Goal: Information Seeking & Learning: Learn about a topic

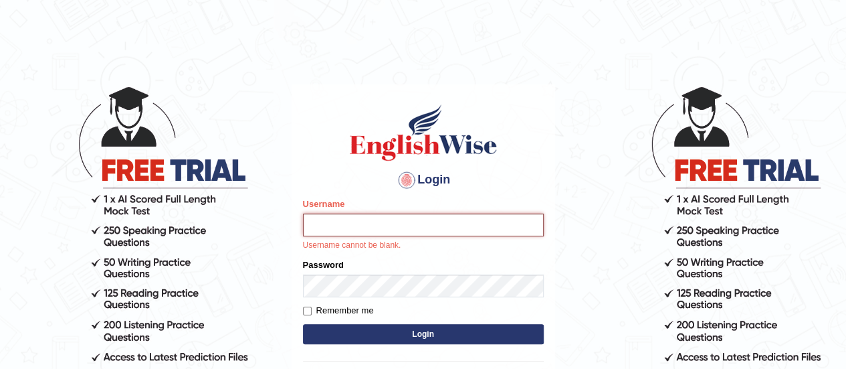
type input "karanvir_parramatta"
click at [384, 326] on button "Login" at bounding box center [423, 334] width 241 height 20
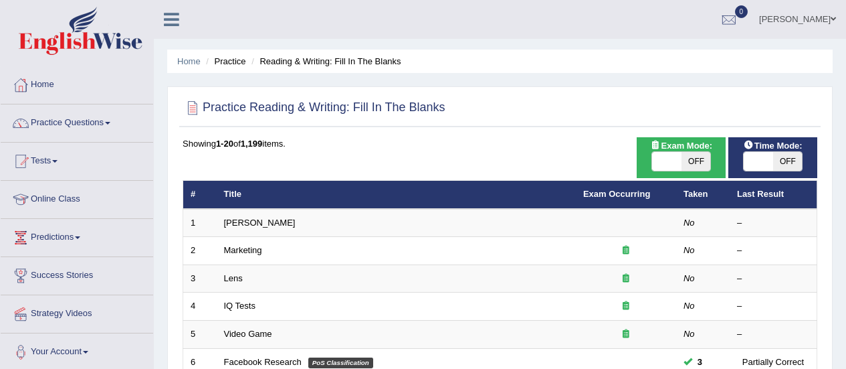
scroll to position [6, 0]
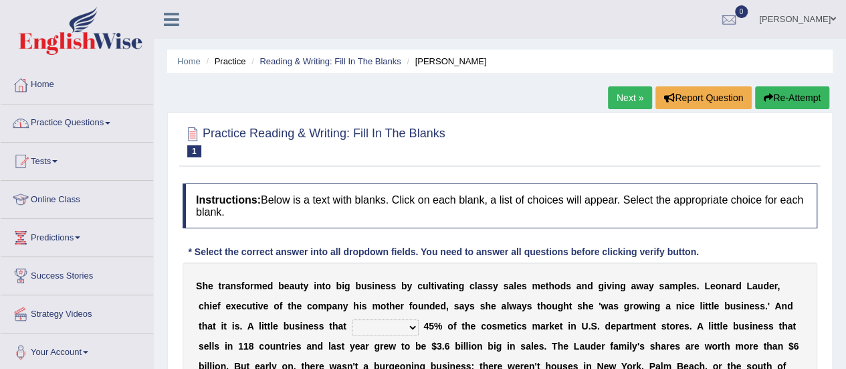
click at [86, 129] on link "Practice Questions" at bounding box center [77, 120] width 152 height 33
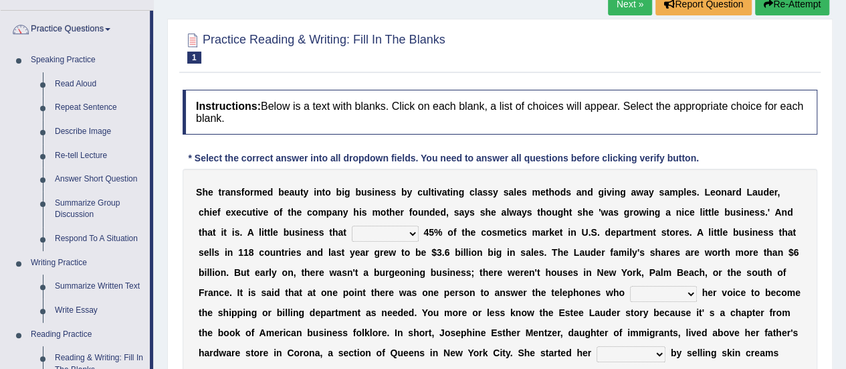
scroll to position [88, 0]
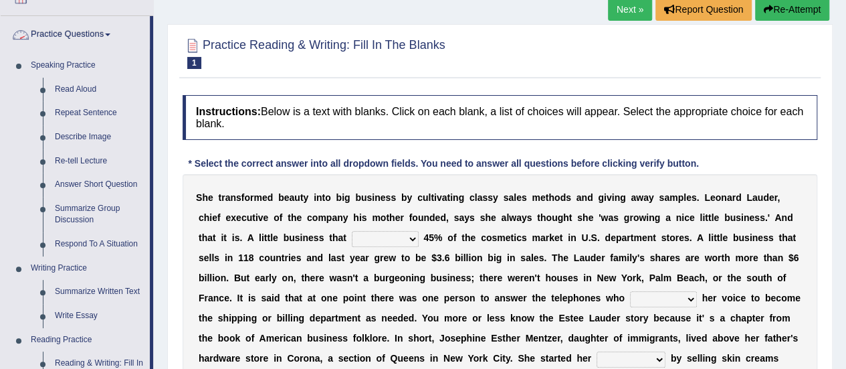
click at [80, 35] on link "Practice Questions" at bounding box center [75, 32] width 149 height 33
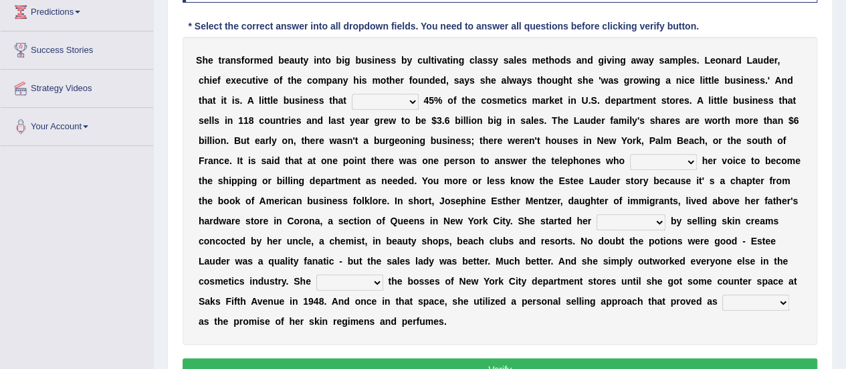
scroll to position [226, 0]
click at [131, 148] on div "Toggle navigation Home Practice Questions Speaking Practice Read Aloud Repeat S…" at bounding box center [423, 122] width 846 height 696
click at [381, 98] on select "has controls makes maintains" at bounding box center [385, 101] width 67 height 16
select select "makes"
click at [352, 93] on select "has controls makes maintains" at bounding box center [385, 101] width 67 height 16
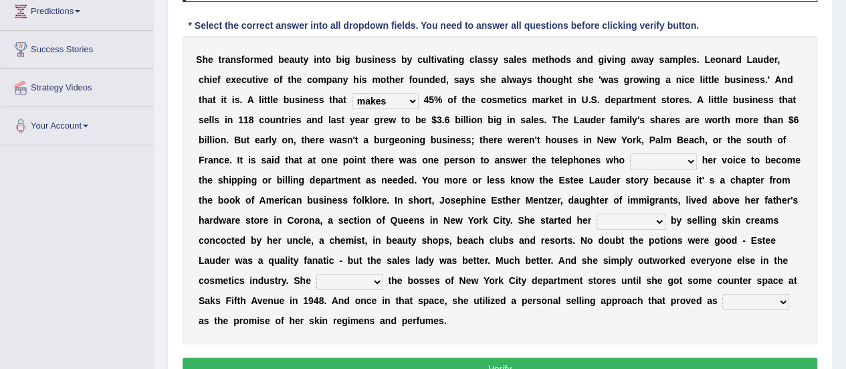
click at [686, 160] on select "switched changed raised used" at bounding box center [663, 161] width 67 height 16
select select "changed"
click at [630, 153] on select "switched changed raised used" at bounding box center [663, 161] width 67 height 16
click at [642, 219] on select "job institute companion enterprise" at bounding box center [631, 221] width 69 height 16
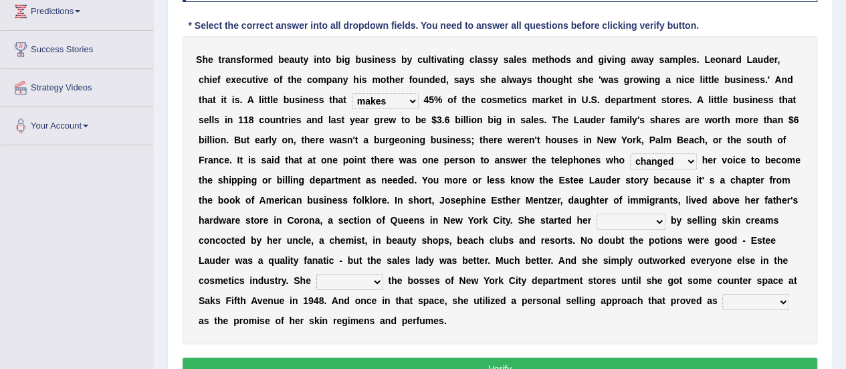
click at [642, 219] on select "job institute companion enterprise" at bounding box center [631, 221] width 69 height 16
select select "enterprise"
click at [597, 213] on select "job institute companion enterprise" at bounding box center [631, 221] width 69 height 16
click at [345, 279] on select "stated bridged stalked heaved" at bounding box center [349, 282] width 67 height 16
select select "stalked"
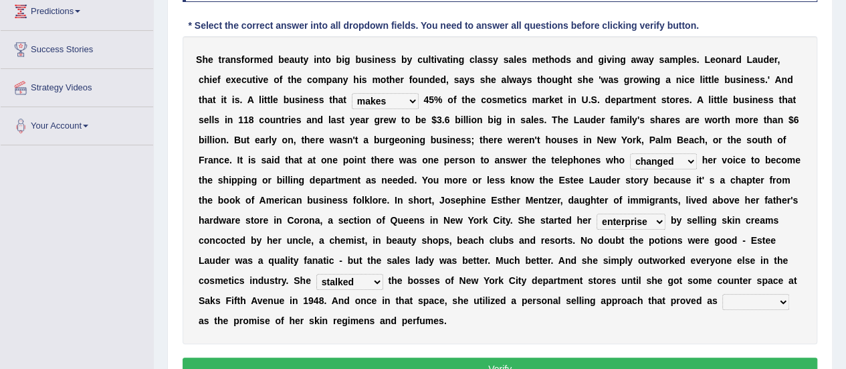
click at [316, 274] on select "stated bridged stalked heaved" at bounding box center [349, 282] width 67 height 16
click at [762, 300] on select "potent ruthless potential expensive" at bounding box center [755, 302] width 67 height 16
select select "potent"
click at [722, 294] on select "potent ruthless potential expensive" at bounding box center [755, 302] width 67 height 16
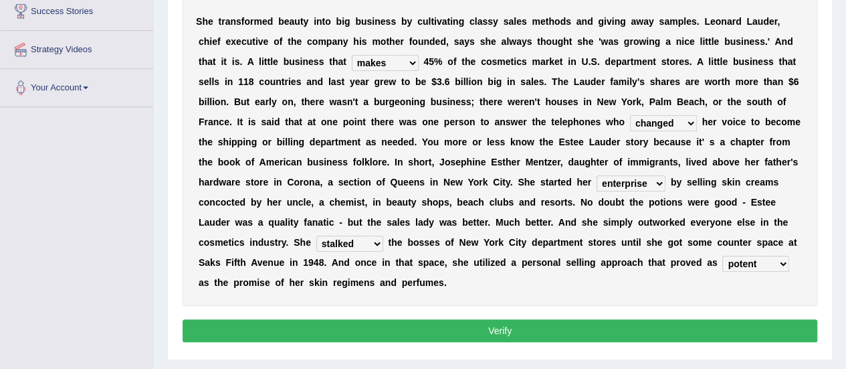
scroll to position [268, 0]
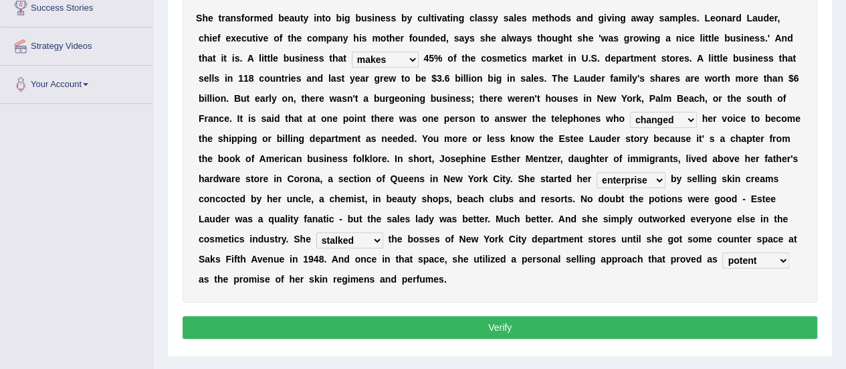
click at [557, 332] on button "Verify" at bounding box center [500, 327] width 635 height 23
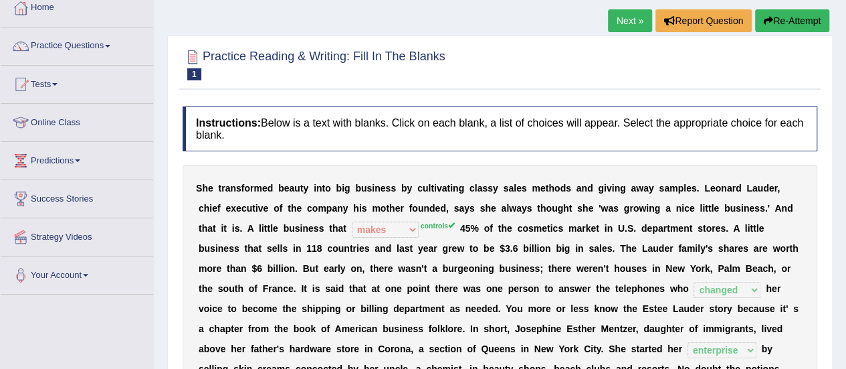
scroll to position [72, 0]
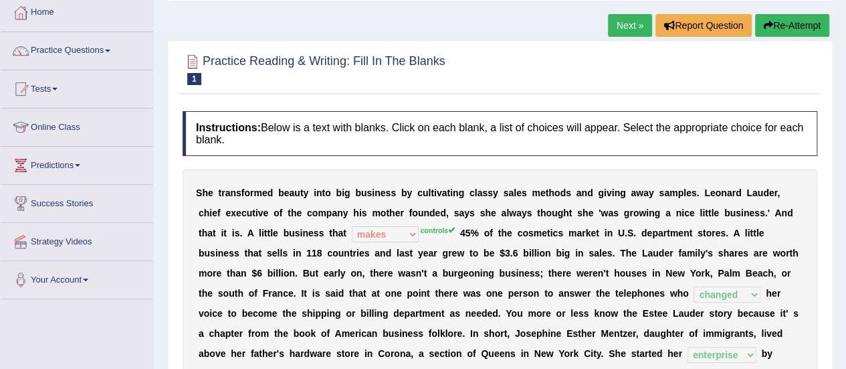
click at [630, 14] on link "Next »" at bounding box center [630, 25] width 44 height 23
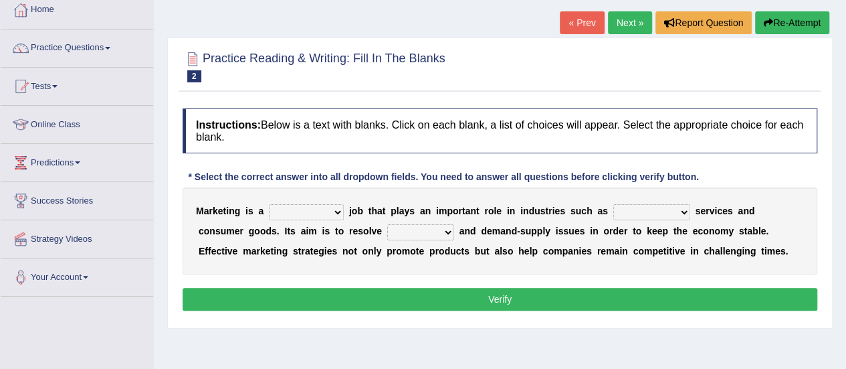
scroll to position [132, 0]
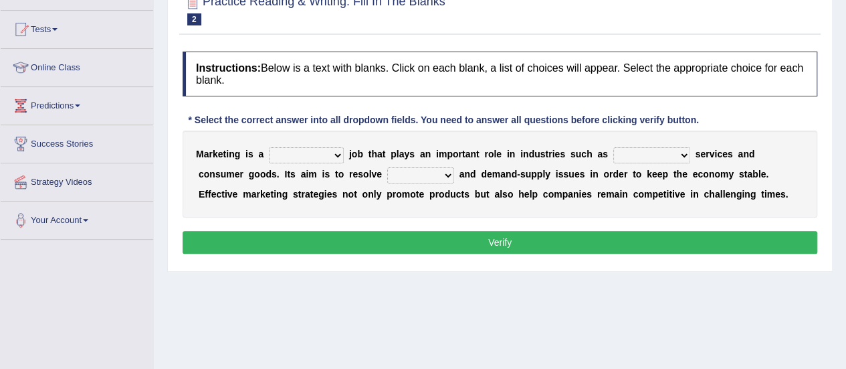
click at [320, 149] on select "professional flexible parochial descriptive" at bounding box center [306, 155] width 75 height 16
select select "flexible"
click at [269, 147] on select "professional flexible parochial descriptive" at bounding box center [306, 155] width 75 height 16
click at [646, 147] on select "civil financial conventional foremost" at bounding box center [651, 155] width 77 height 16
select select "financial"
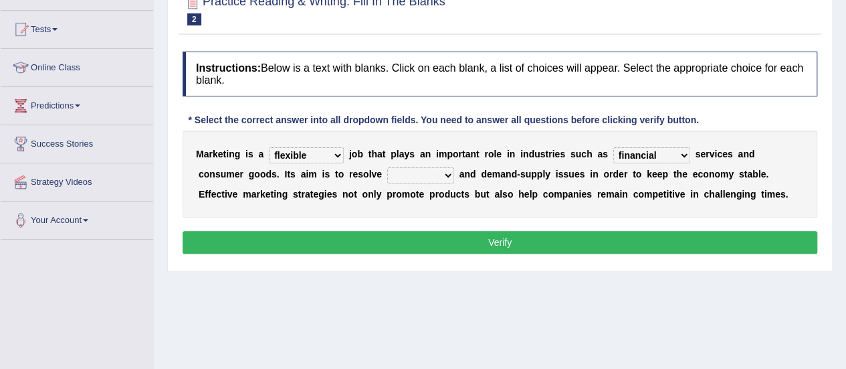
click at [613, 147] on select "civil financial conventional foremost" at bounding box center [651, 155] width 77 height 16
click at [387, 173] on select "imbalance excess symmetry budget" at bounding box center [420, 175] width 67 height 16
click at [387, 170] on select "imbalance excess symmetry budget" at bounding box center [420, 175] width 67 height 16
select select "budget"
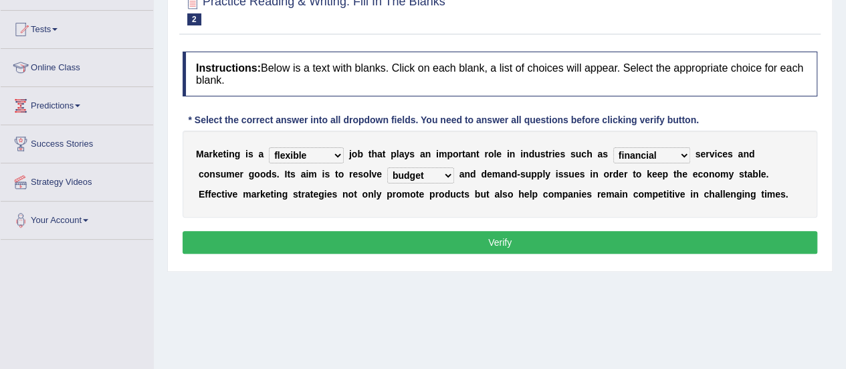
click at [387, 167] on select "imbalance excess symmetry budget" at bounding box center [420, 175] width 67 height 16
click at [446, 237] on button "Verify" at bounding box center [500, 242] width 635 height 23
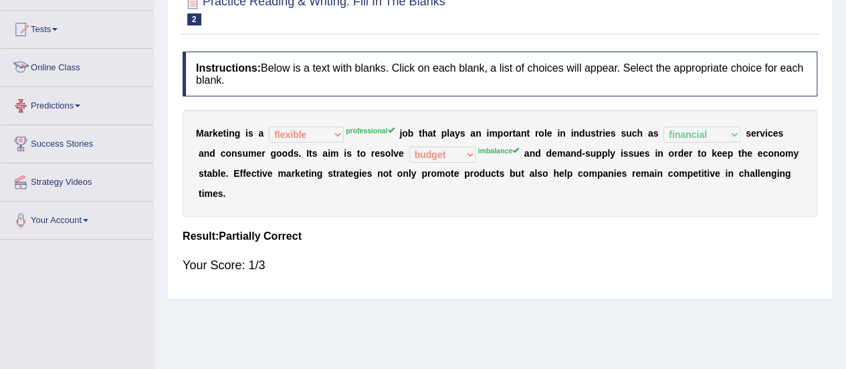
scroll to position [0, 0]
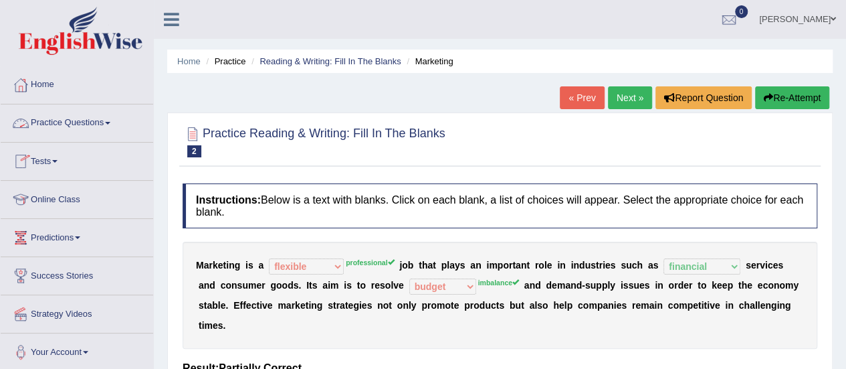
click at [111, 131] on link "Practice Questions" at bounding box center [77, 120] width 152 height 33
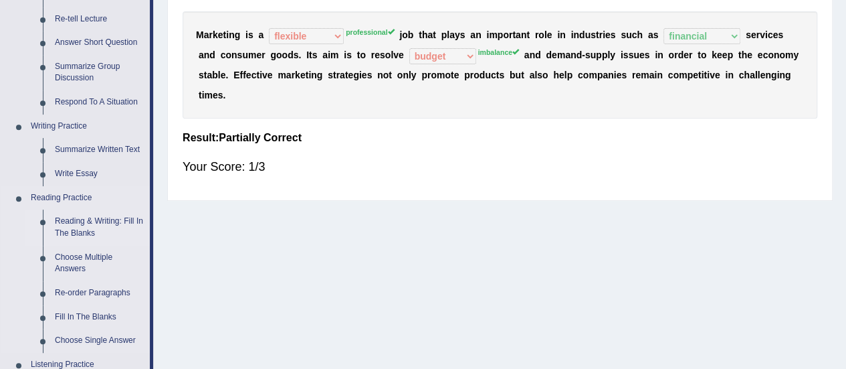
scroll to position [232, 0]
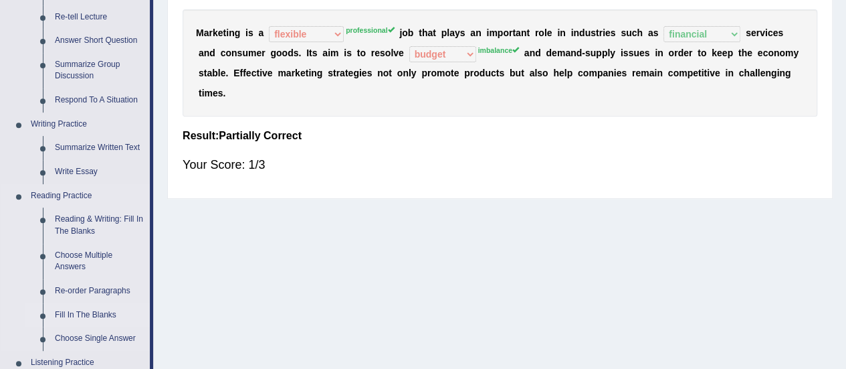
click at [96, 312] on link "Fill In The Blanks" at bounding box center [99, 315] width 101 height 24
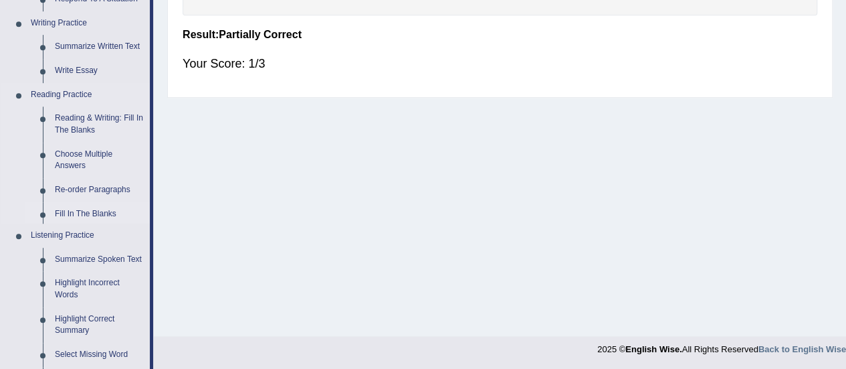
scroll to position [669, 0]
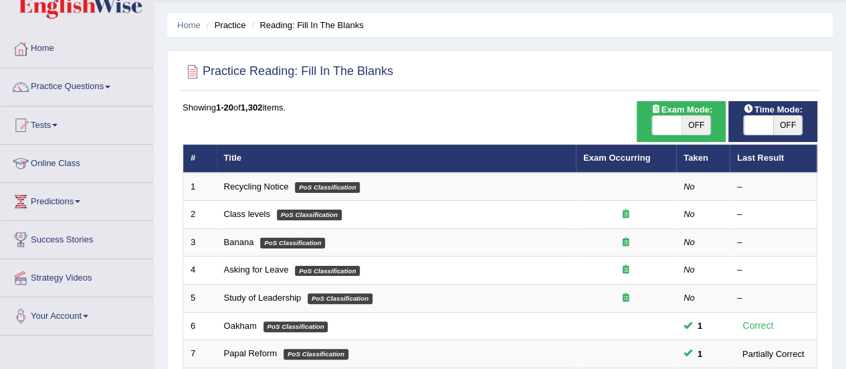
click at [228, 181] on link "Recycling Notice" at bounding box center [256, 186] width 65 height 10
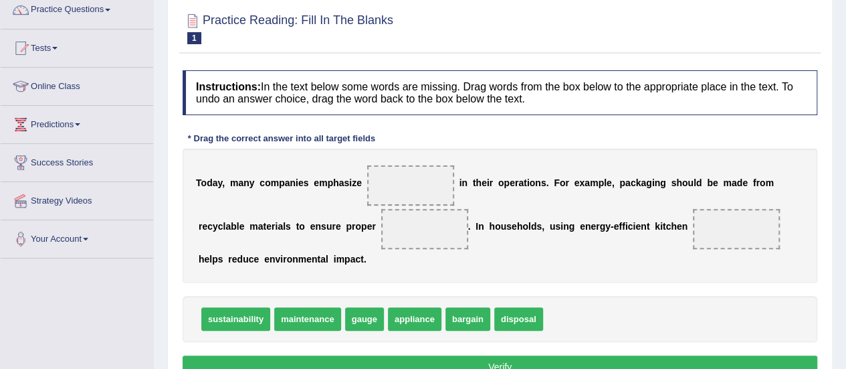
scroll to position [114, 0]
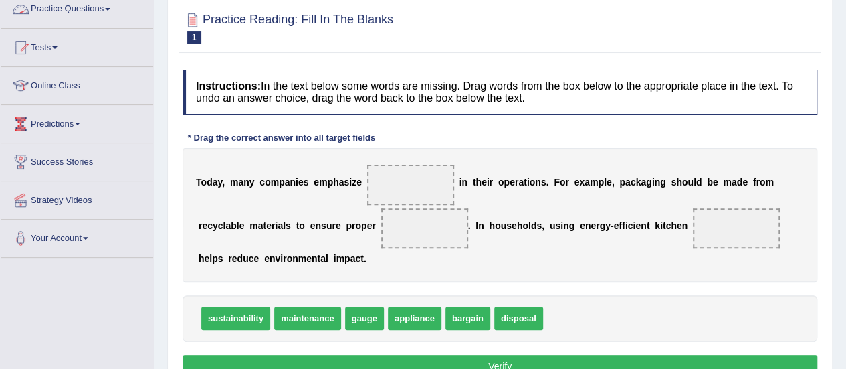
click at [97, 5] on link "Practice Questions" at bounding box center [77, 7] width 152 height 33
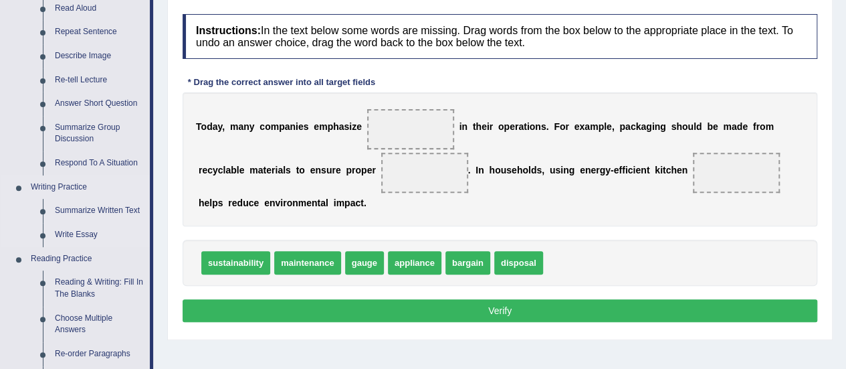
scroll to position [173, 0]
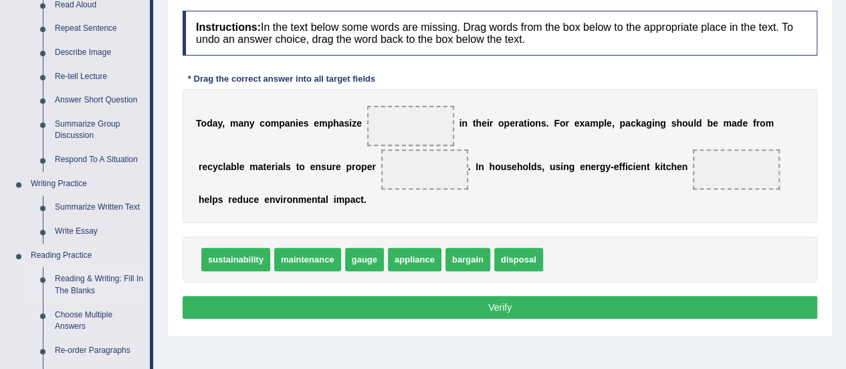
click at [74, 290] on link "Reading & Writing: Fill In The Blanks" at bounding box center [99, 284] width 101 height 35
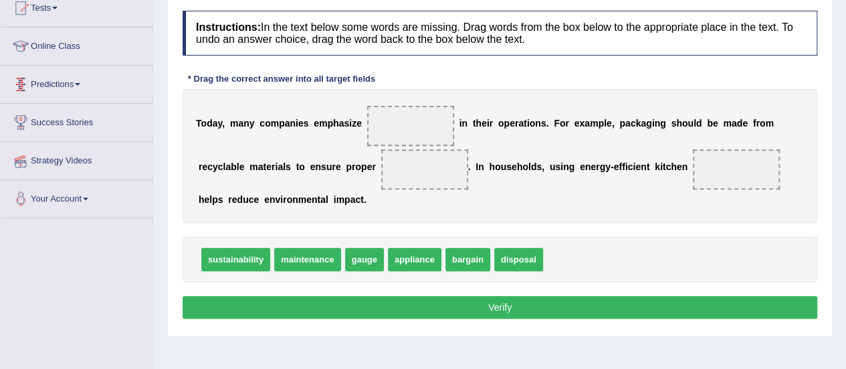
scroll to position [286, 0]
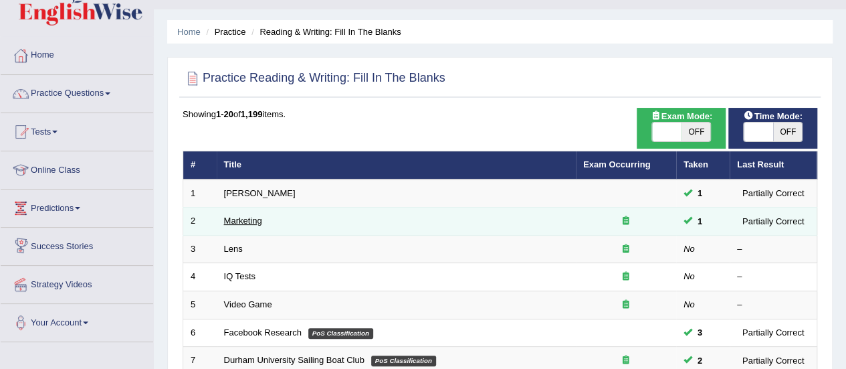
click at [241, 217] on link "Marketing" at bounding box center [243, 220] width 38 height 10
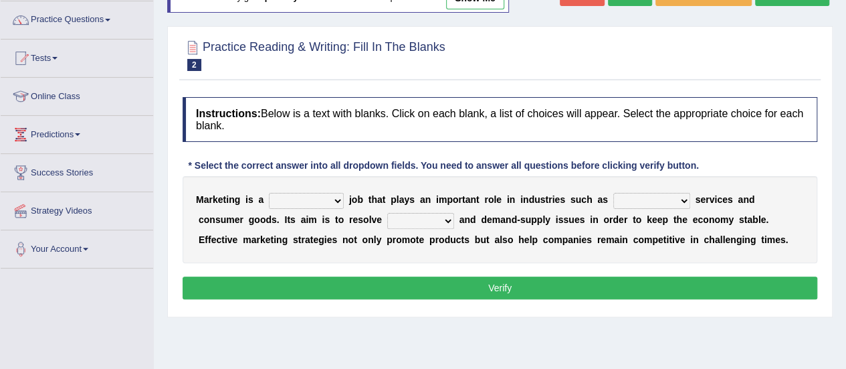
click at [296, 195] on select "professional flexible parochial descriptive" at bounding box center [306, 201] width 75 height 16
click at [387, 219] on select "imbalance excess symmetry budget" at bounding box center [420, 221] width 67 height 16
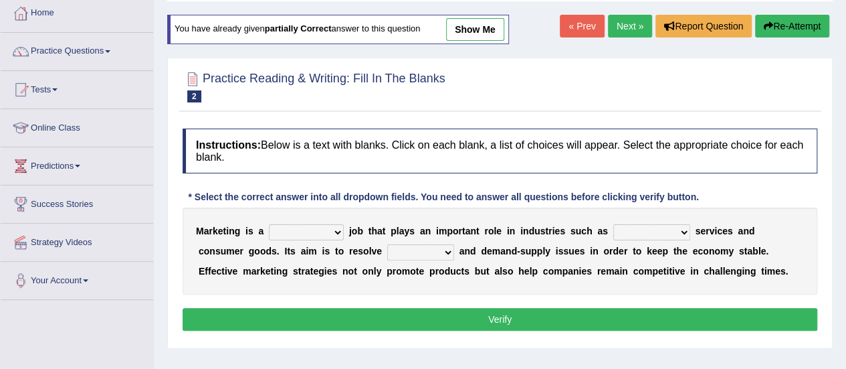
scroll to position [71, 0]
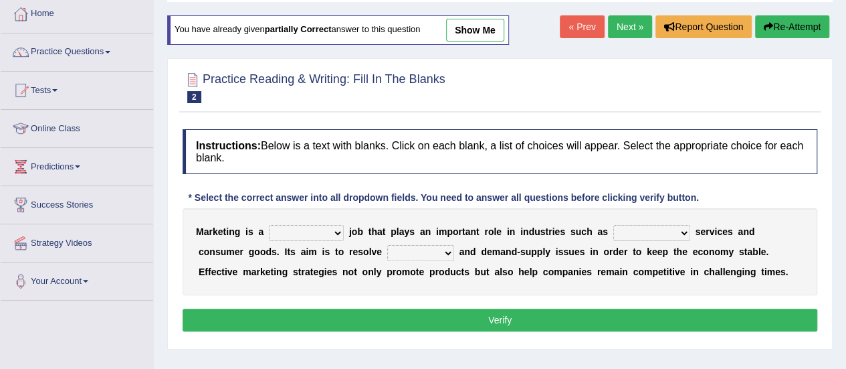
click at [618, 28] on link "Next »" at bounding box center [630, 26] width 44 height 23
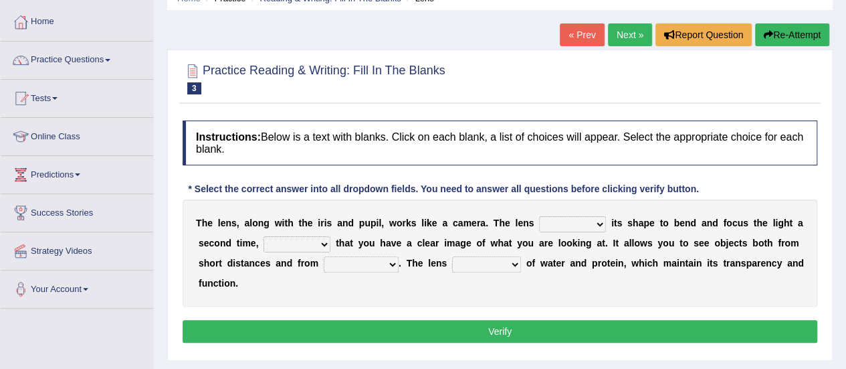
scroll to position [63, 0]
click at [552, 224] on select "adjusts shows selects presents" at bounding box center [572, 224] width 67 height 16
click at [310, 238] on select "ensures to ensure ensure ensured" at bounding box center [297, 244] width 67 height 16
click at [361, 262] on select "far away in between further apart all along" at bounding box center [361, 264] width 75 height 16
click at [498, 256] on select "constitutes comprises composes consists" at bounding box center [486, 264] width 69 height 16
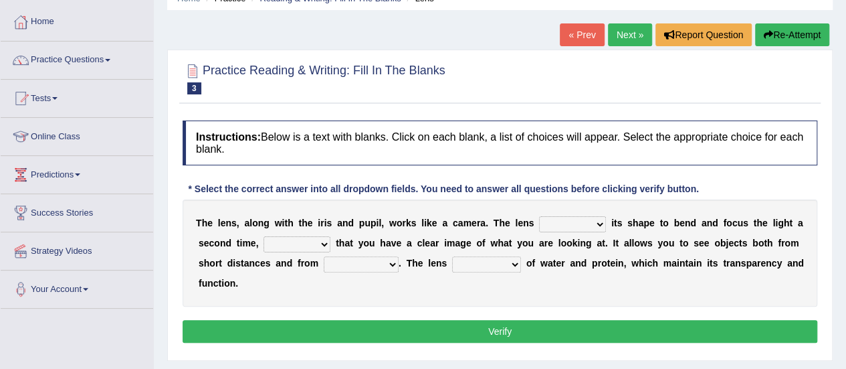
click at [629, 25] on link "Next »" at bounding box center [630, 34] width 44 height 23
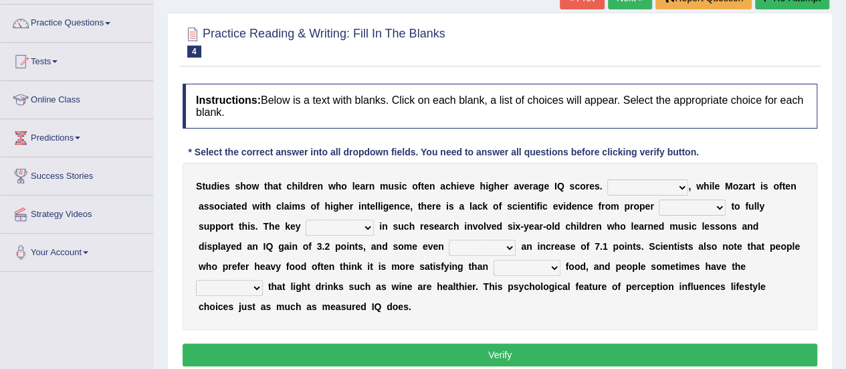
click at [306, 228] on select "process goal implication odd" at bounding box center [340, 227] width 68 height 16
click at [449, 243] on select "exhibited taught learned threatened" at bounding box center [482, 247] width 67 height 16
click at [629, 9] on div "« Prev Next » Report Question Re-Attempt" at bounding box center [696, 0] width 273 height 26
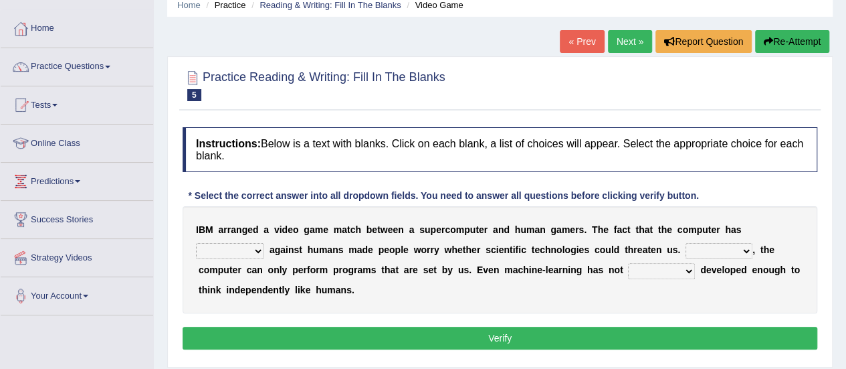
click at [673, 266] on select "yet still only just" at bounding box center [661, 271] width 67 height 16
click at [633, 38] on link "Next »" at bounding box center [630, 41] width 44 height 23
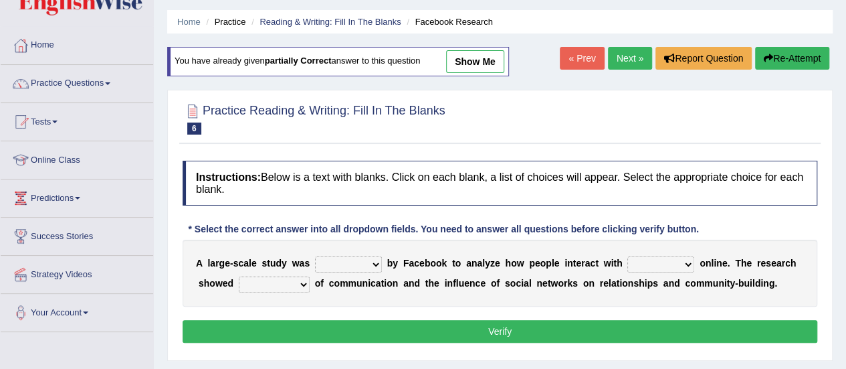
click at [358, 262] on select "surveyed had asked made" at bounding box center [348, 264] width 67 height 16
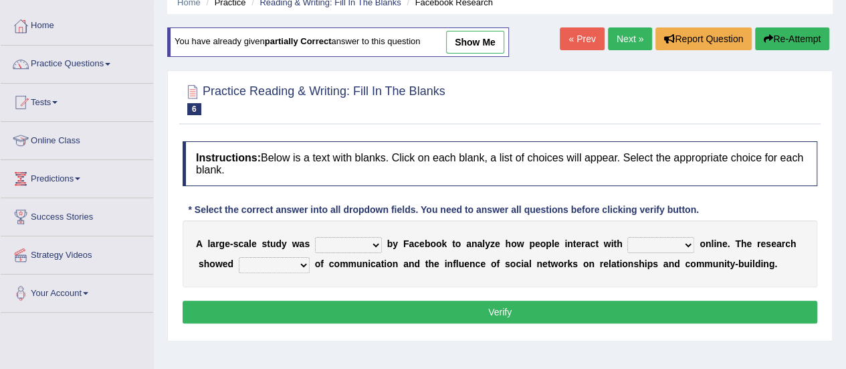
scroll to position [61, 0]
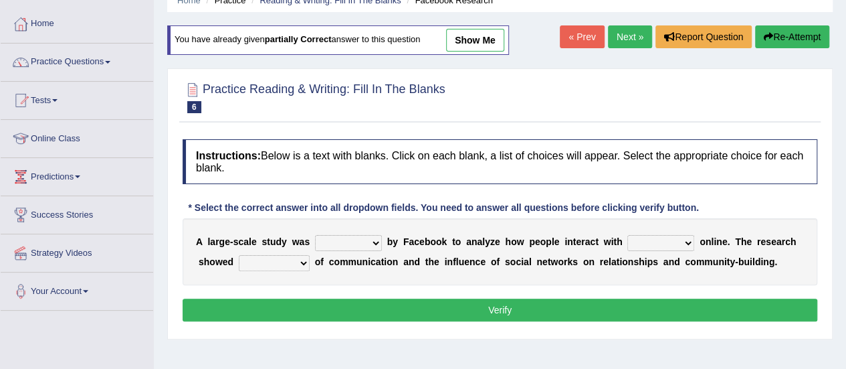
click at [353, 235] on select "surveyed had asked made" at bounding box center [348, 243] width 67 height 16
click at [284, 258] on select "advantages standards fellowships patterns" at bounding box center [274, 263] width 71 height 16
click at [621, 37] on link "Next »" at bounding box center [630, 36] width 44 height 23
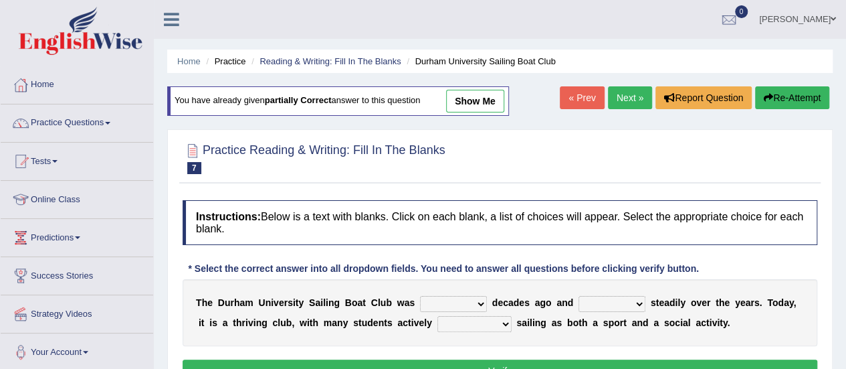
click at [447, 303] on select "found fund founded find" at bounding box center [453, 304] width 67 height 16
click at [607, 301] on select "grow growing has grown grown" at bounding box center [612, 304] width 67 height 16
click at [615, 94] on link "Next »" at bounding box center [630, 97] width 44 height 23
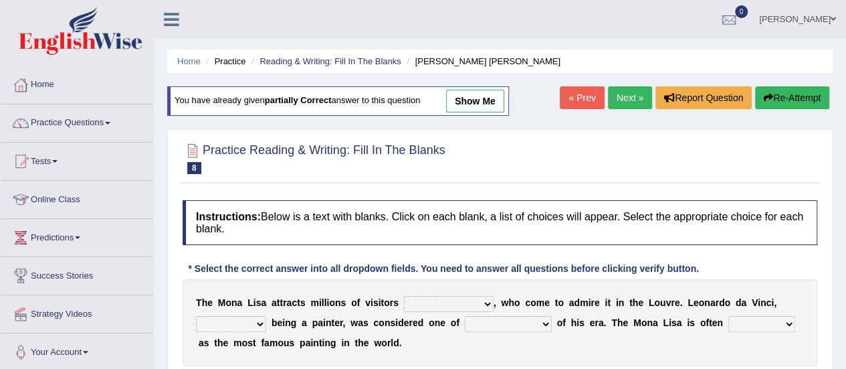
click at [577, 97] on link "« Prev" at bounding box center [582, 97] width 44 height 23
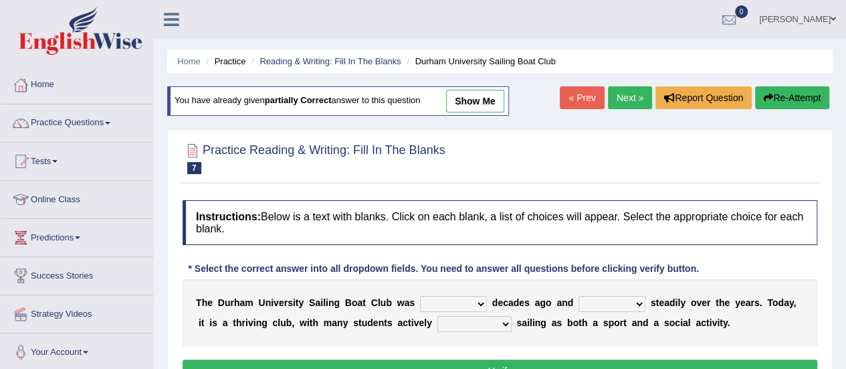
click at [615, 296] on select "grow growing has grown grown" at bounding box center [612, 304] width 67 height 16
click at [89, 118] on link "Practice Questions" at bounding box center [77, 120] width 152 height 33
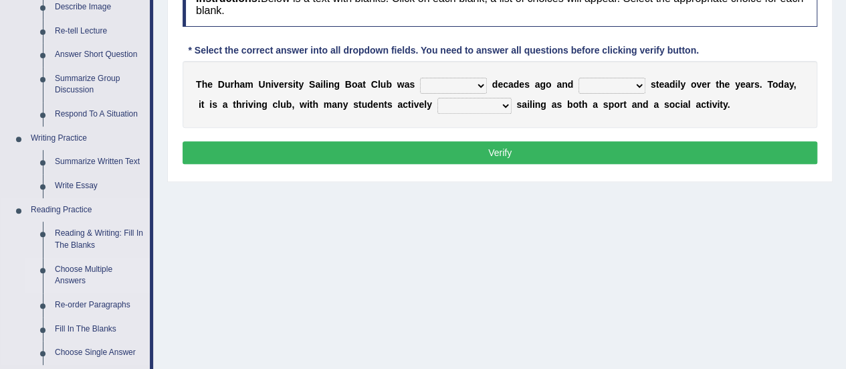
scroll to position [219, 0]
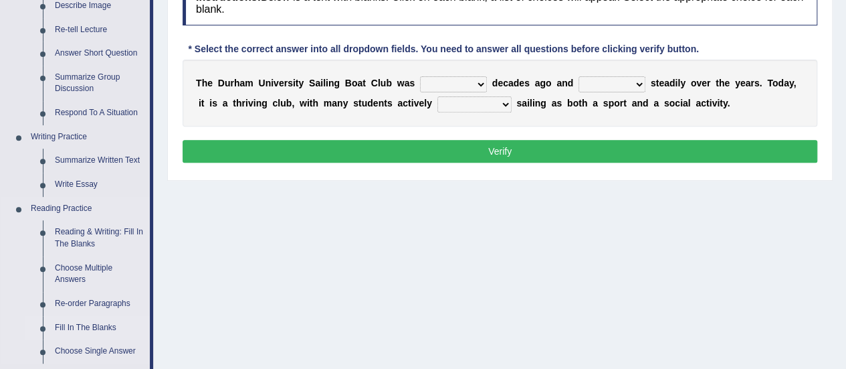
click at [84, 328] on link "Fill In The Blanks" at bounding box center [99, 328] width 101 height 24
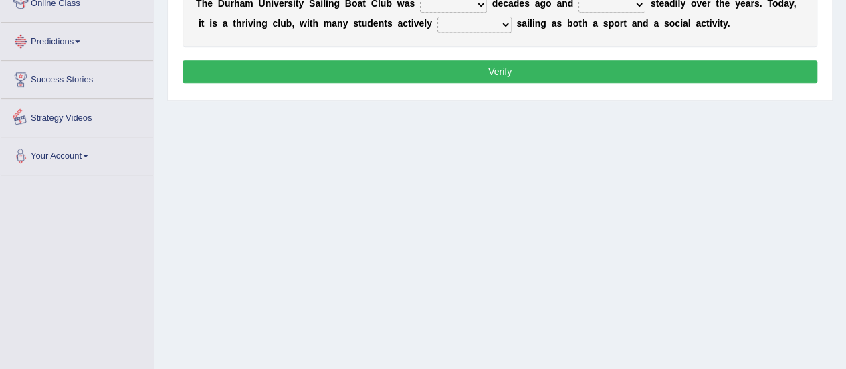
scroll to position [333, 0]
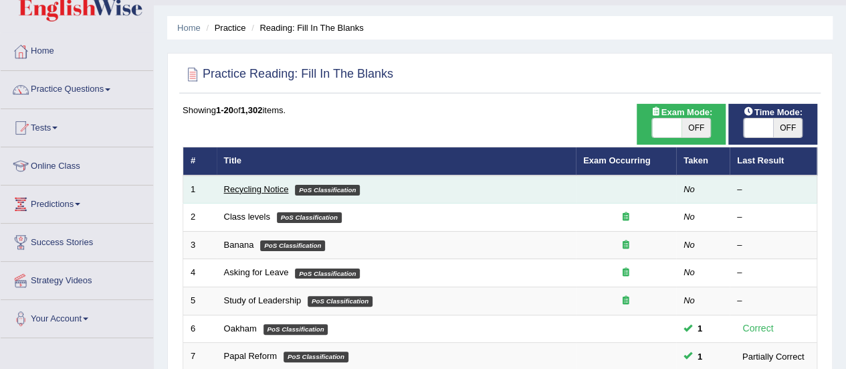
click at [254, 192] on link "Recycling Notice" at bounding box center [256, 189] width 65 height 10
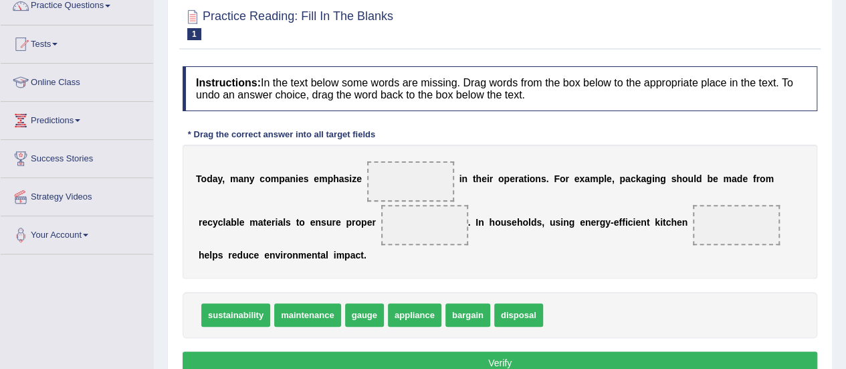
scroll to position [120, 0]
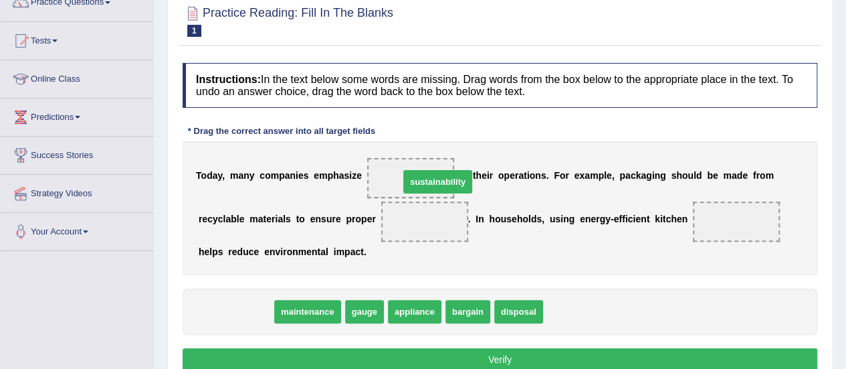
drag, startPoint x: 237, startPoint y: 314, endPoint x: 437, endPoint y: 184, distance: 238.9
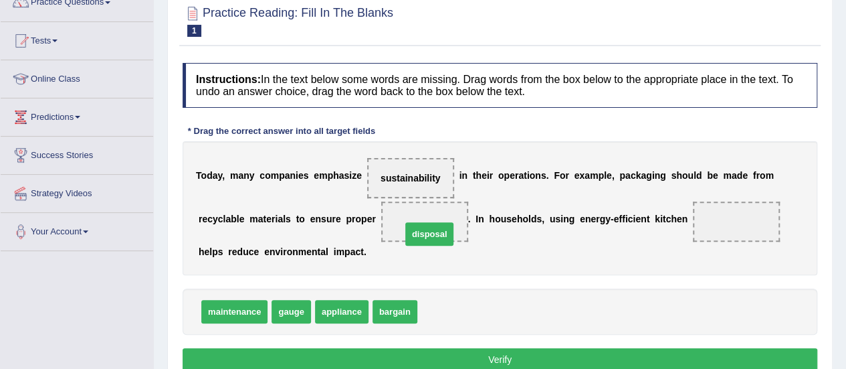
drag, startPoint x: 441, startPoint y: 311, endPoint x: 425, endPoint y: 233, distance: 79.2
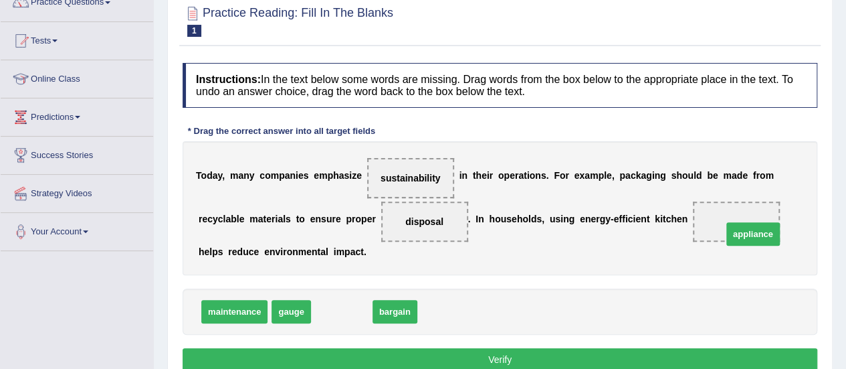
drag, startPoint x: 338, startPoint y: 304, endPoint x: 744, endPoint y: 221, distance: 414.2
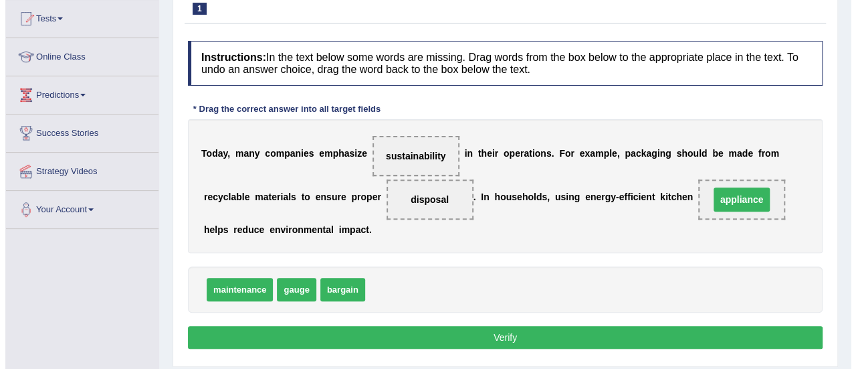
scroll to position [143, 0]
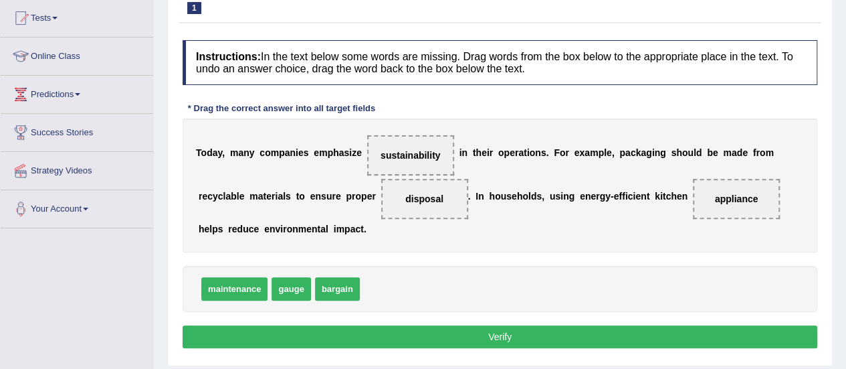
click at [595, 338] on button "Verify" at bounding box center [500, 336] width 635 height 23
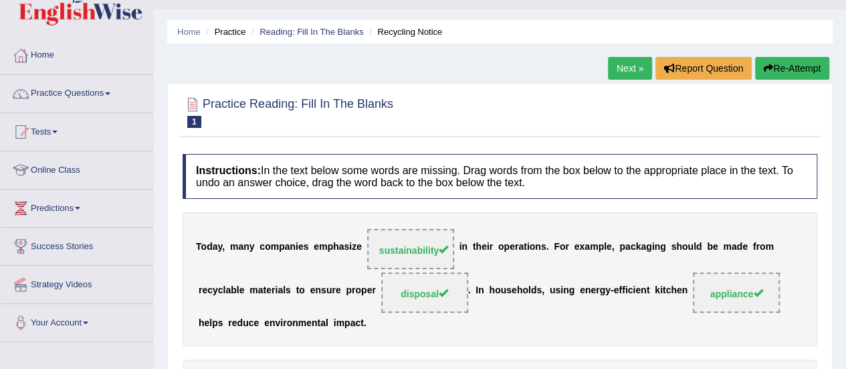
scroll to position [27, 0]
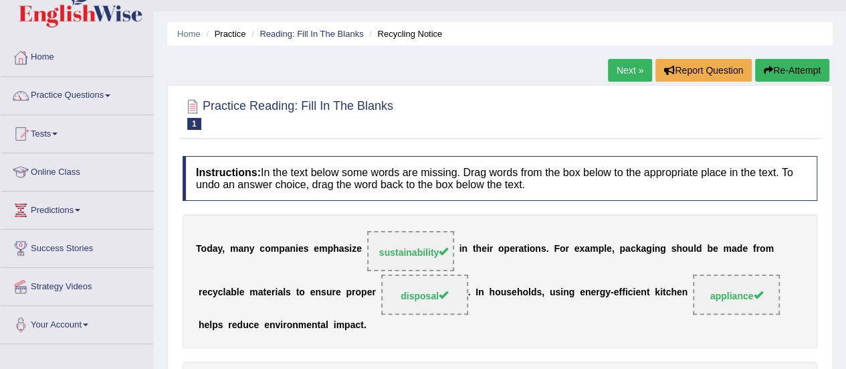
click at [626, 69] on link "Next »" at bounding box center [630, 70] width 44 height 23
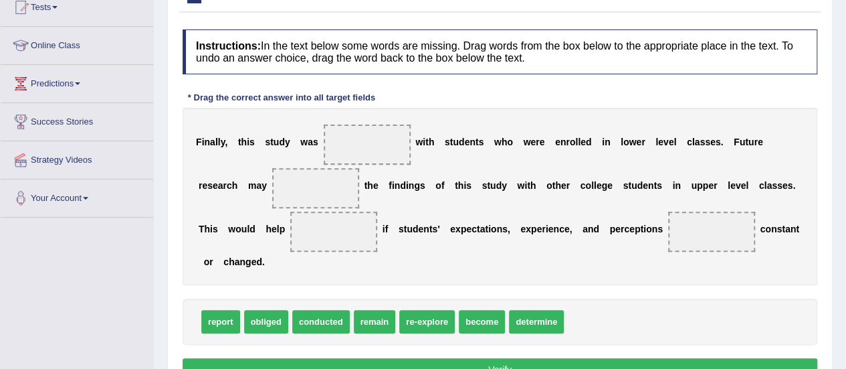
scroll to position [154, 0]
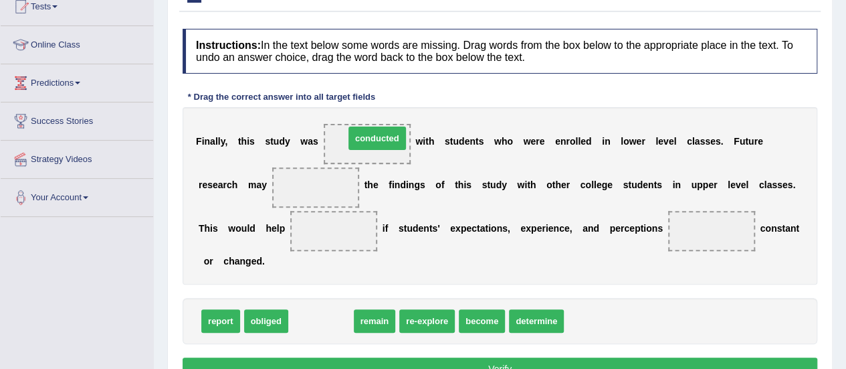
drag, startPoint x: 339, startPoint y: 310, endPoint x: 392, endPoint y: 126, distance: 190.7
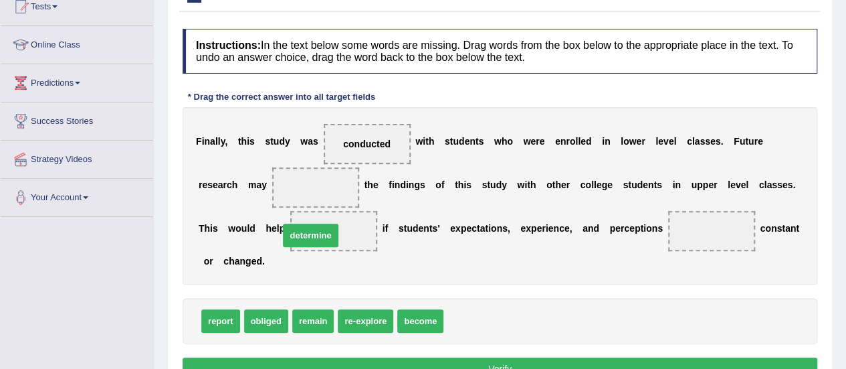
drag, startPoint x: 476, startPoint y: 319, endPoint x: 312, endPoint y: 234, distance: 185.2
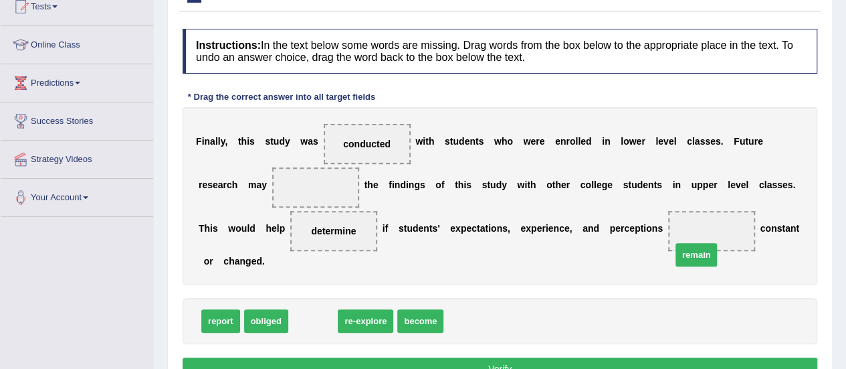
drag, startPoint x: 306, startPoint y: 319, endPoint x: 692, endPoint y: 251, distance: 392.5
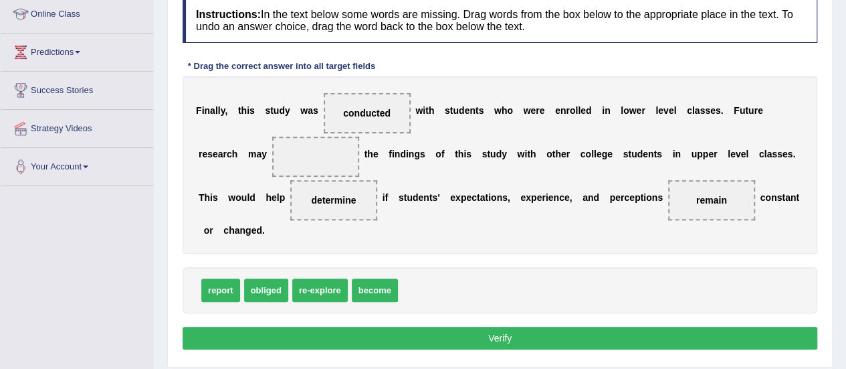
scroll to position [189, 0]
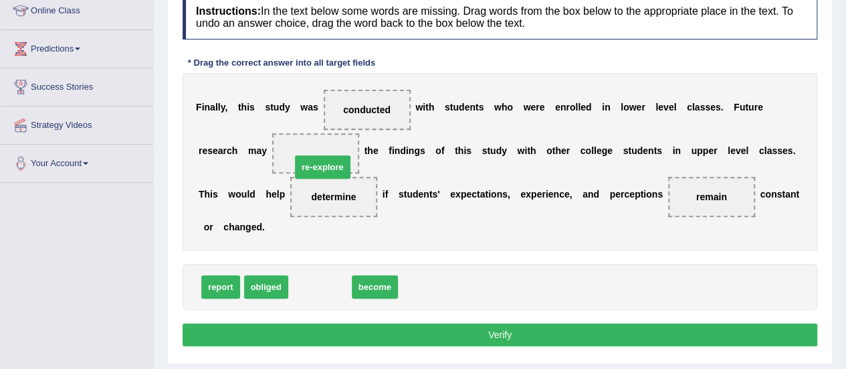
drag, startPoint x: 318, startPoint y: 284, endPoint x: 320, endPoint y: 164, distance: 119.7
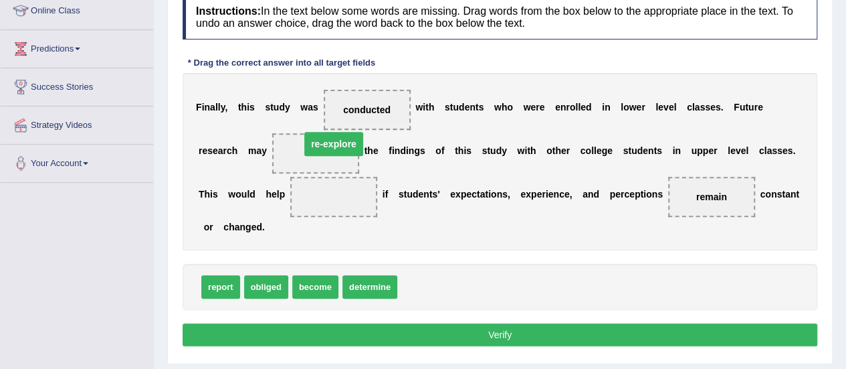
drag, startPoint x: 350, startPoint y: 199, endPoint x: 348, endPoint y: 146, distance: 52.2
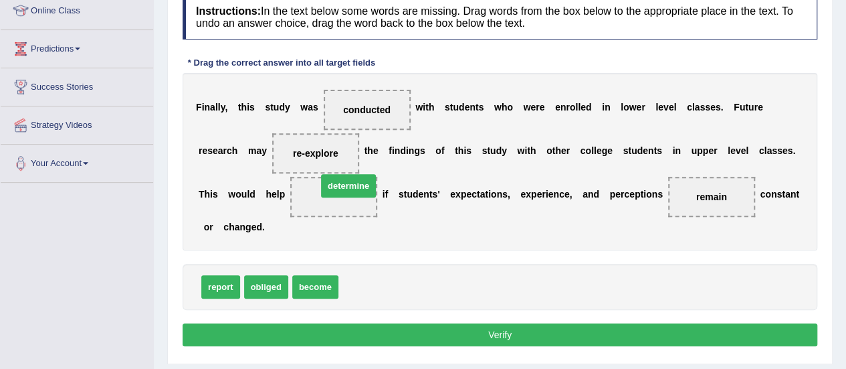
drag, startPoint x: 375, startPoint y: 284, endPoint x: 350, endPoint y: 183, distance: 104.5
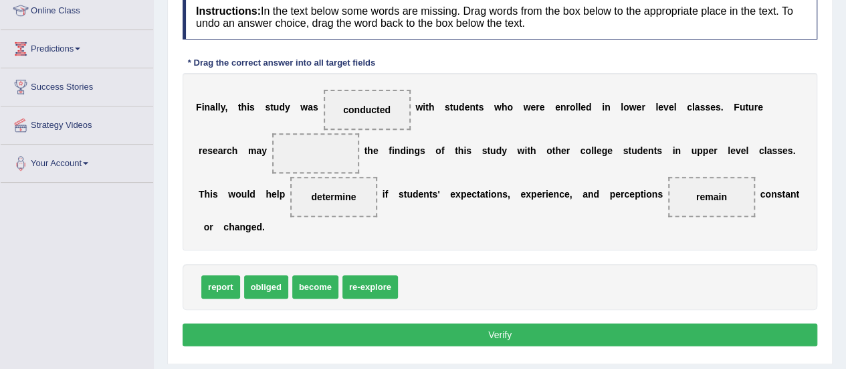
drag, startPoint x: 377, startPoint y: 298, endPoint x: 322, endPoint y: 171, distance: 137.5
click at [322, 171] on div "Instructions: In the text below some words are missing. Drag words from the box…" at bounding box center [499, 172] width 641 height 369
drag, startPoint x: 367, startPoint y: 282, endPoint x: 337, endPoint y: 144, distance: 141.5
click at [522, 340] on button "Verify" at bounding box center [500, 334] width 635 height 23
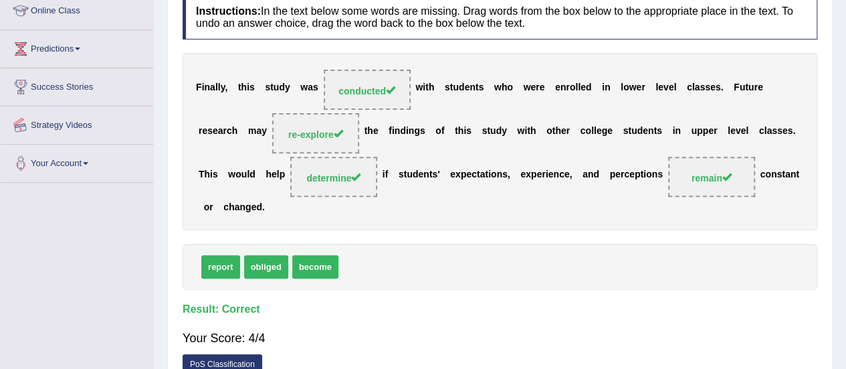
scroll to position [0, 0]
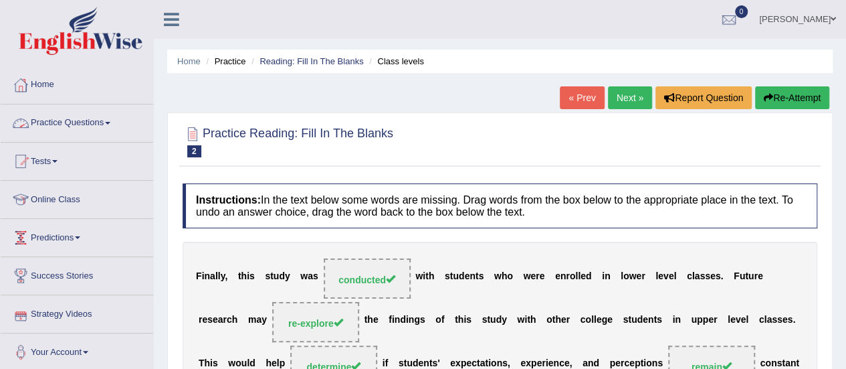
click at [76, 111] on link "Practice Questions" at bounding box center [77, 120] width 152 height 33
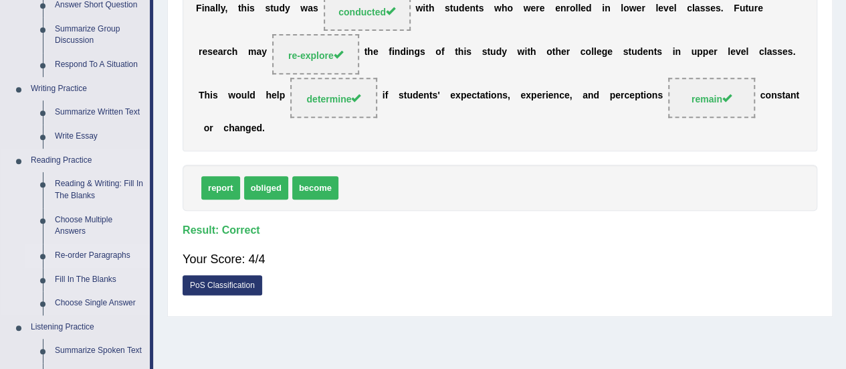
scroll to position [251, 0]
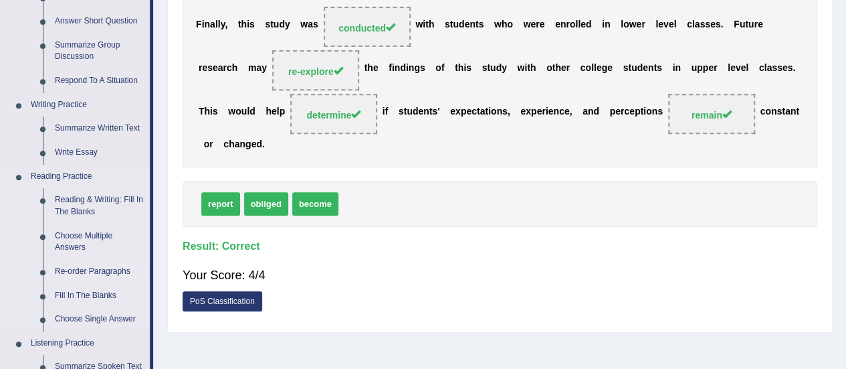
click at [94, 264] on link "Re-order Paragraphs" at bounding box center [99, 271] width 101 height 24
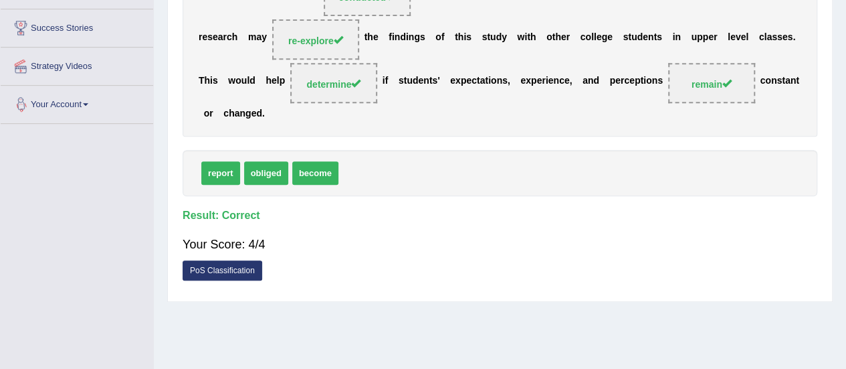
scroll to position [320, 0]
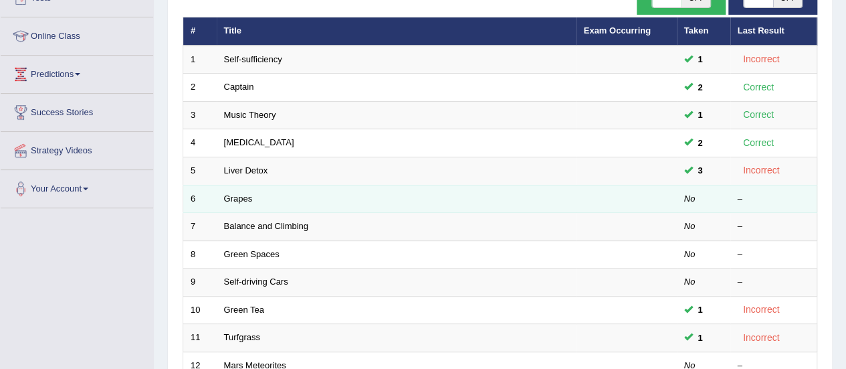
scroll to position [163, 0]
click at [227, 189] on td "Grapes" at bounding box center [397, 199] width 360 height 28
click at [236, 196] on link "Grapes" at bounding box center [238, 198] width 29 height 10
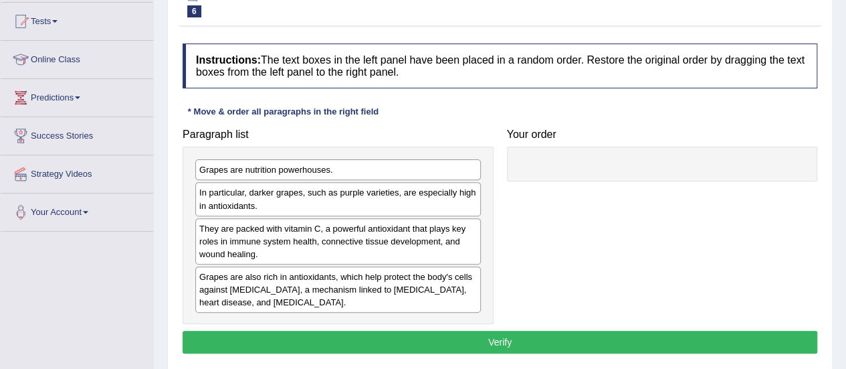
scroll to position [141, 0]
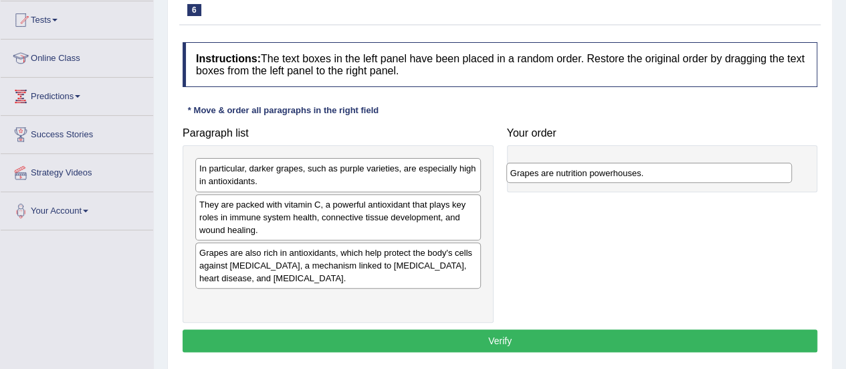
drag, startPoint x: 348, startPoint y: 172, endPoint x: 659, endPoint y: 172, distance: 311.0
click at [661, 176] on div "Grapes are nutrition powerhouses." at bounding box center [649, 173] width 286 height 20
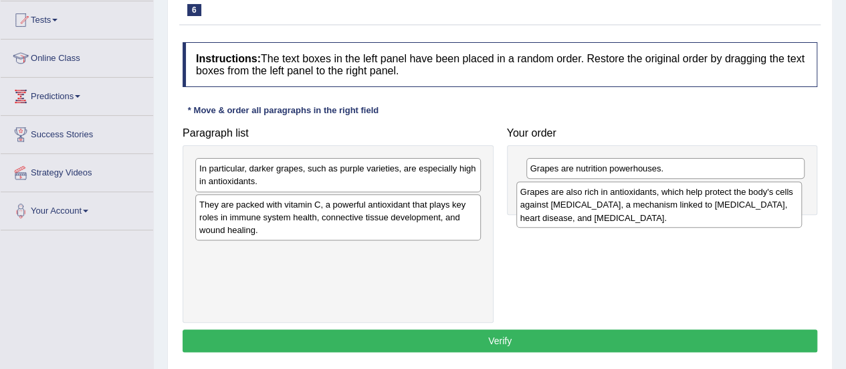
drag, startPoint x: 436, startPoint y: 257, endPoint x: 757, endPoint y: 197, distance: 326.6
click at [757, 197] on div "Grapes are also rich in antioxidants, which help protect the body's cells again…" at bounding box center [659, 204] width 286 height 46
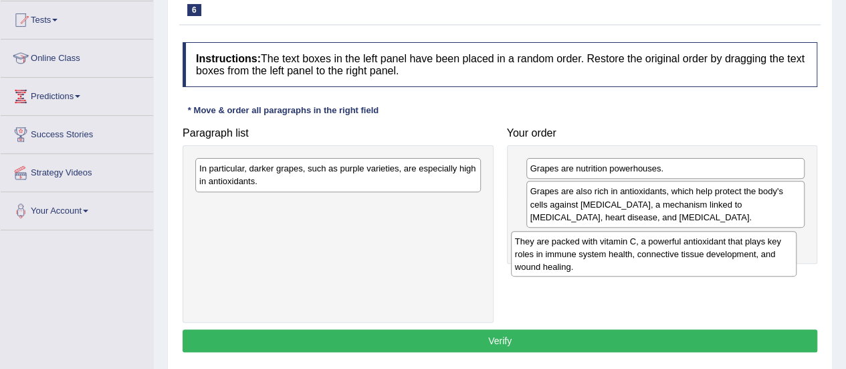
drag, startPoint x: 427, startPoint y: 207, endPoint x: 742, endPoint y: 244, distance: 317.9
click at [742, 244] on div "They are packed with vitamin C, a powerful antioxidant that plays key roles in …" at bounding box center [654, 254] width 286 height 46
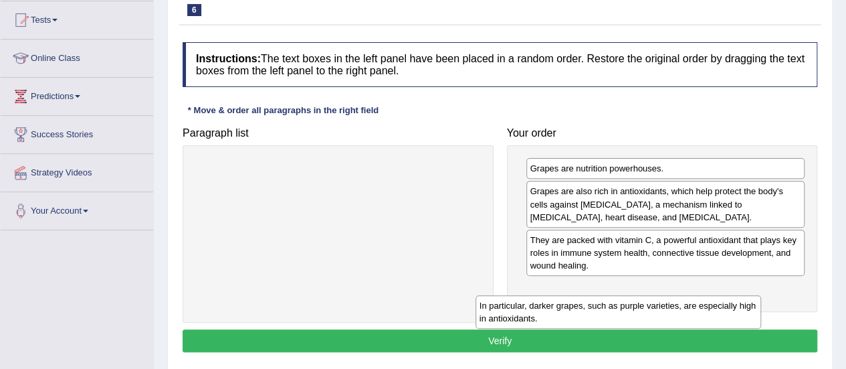
drag, startPoint x: 437, startPoint y: 159, endPoint x: 729, endPoint y: 289, distance: 319.2
click at [728, 295] on div "In particular, darker grapes, such as purple varieties, are especially high in …" at bounding box center [619, 311] width 286 height 33
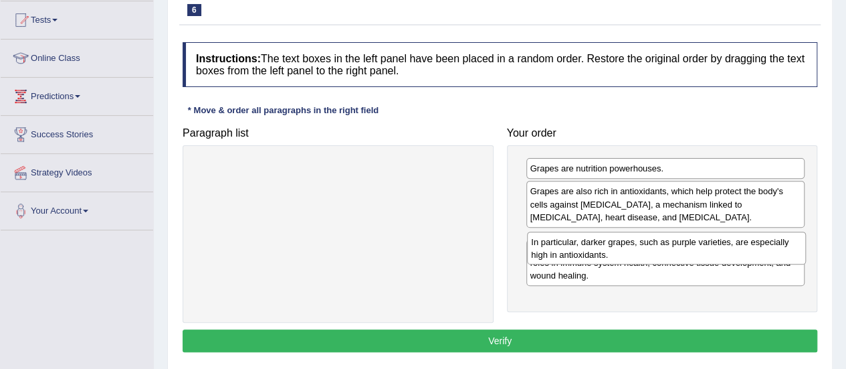
drag, startPoint x: 729, startPoint y: 288, endPoint x: 728, endPoint y: 230, distance: 58.2
click at [728, 231] on div "In particular, darker grapes, such as purple varieties, are especially high in …" at bounding box center [666, 247] width 279 height 33
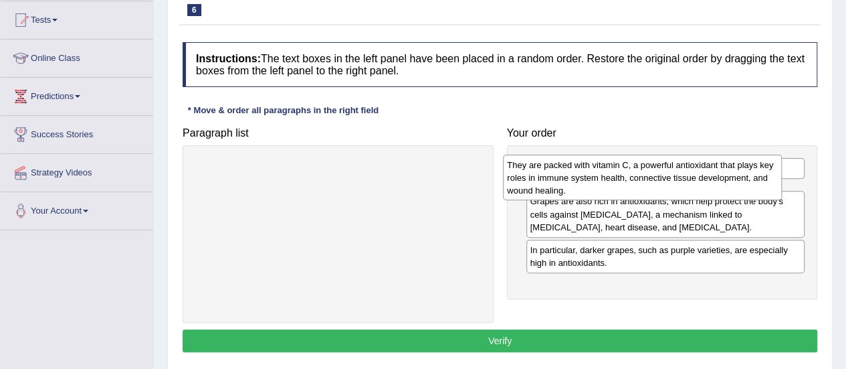
drag, startPoint x: 736, startPoint y: 290, endPoint x: 713, endPoint y: 181, distance: 110.7
click at [713, 181] on div "They are packed with vitamin C, a powerful antioxidant that plays key roles in …" at bounding box center [642, 177] width 279 height 46
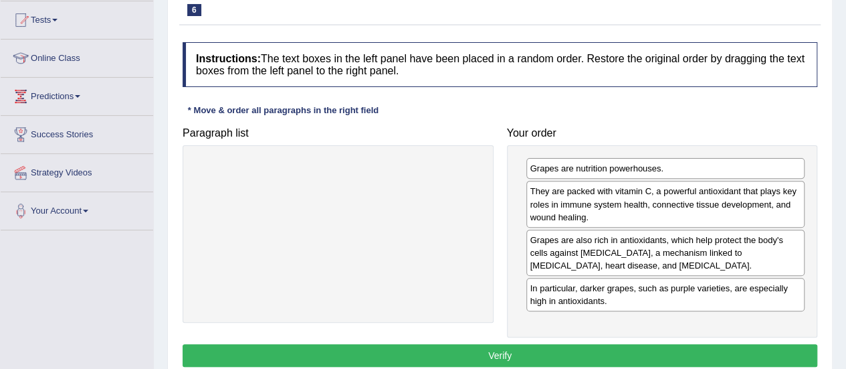
click at [595, 344] on button "Verify" at bounding box center [500, 355] width 635 height 23
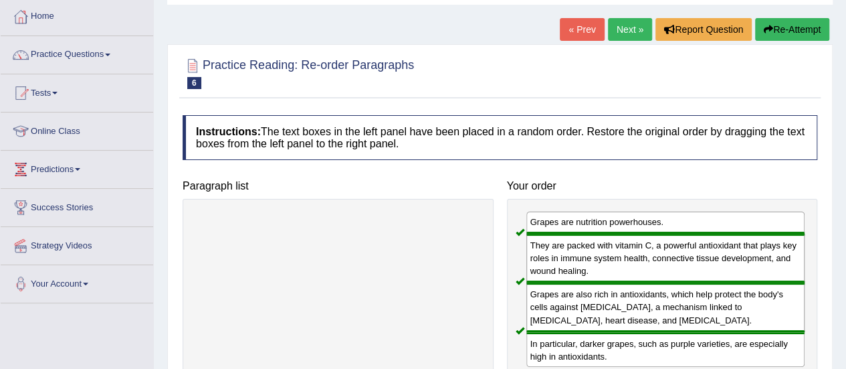
scroll to position [98, 0]
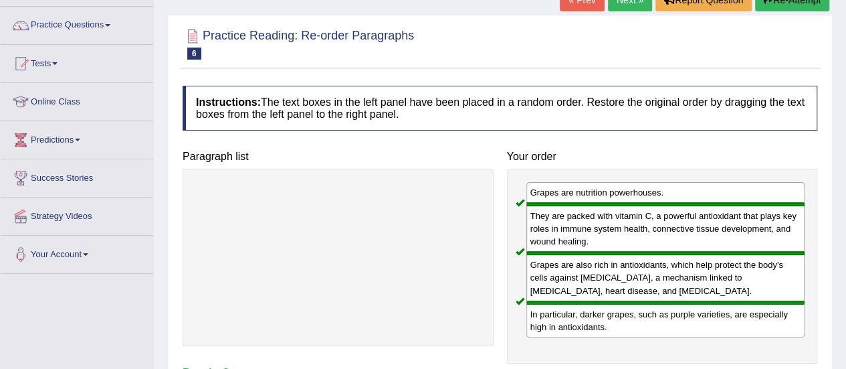
click at [791, 3] on button "Re-Attempt" at bounding box center [792, 0] width 74 height 23
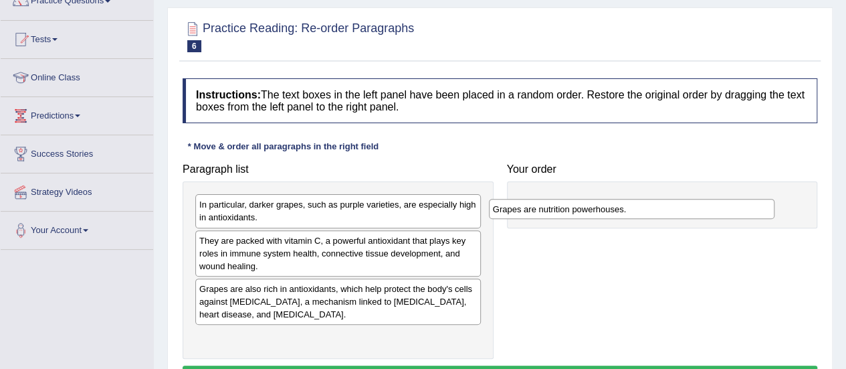
drag, startPoint x: 373, startPoint y: 201, endPoint x: 668, endPoint y: 201, distance: 294.9
click at [668, 202] on div "Grapes are nutrition powerhouses." at bounding box center [632, 209] width 286 height 20
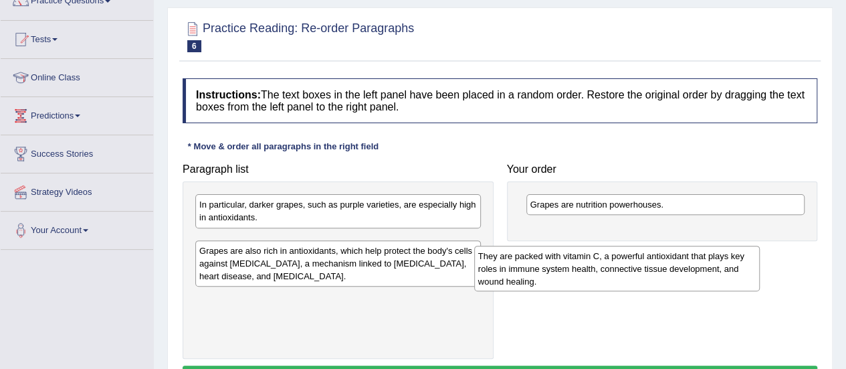
drag, startPoint x: 334, startPoint y: 247, endPoint x: 613, endPoint y: 263, distance: 279.4
click at [613, 263] on div "They are packed with vitamin C, a powerful antioxidant that plays key roles in …" at bounding box center [617, 268] width 286 height 46
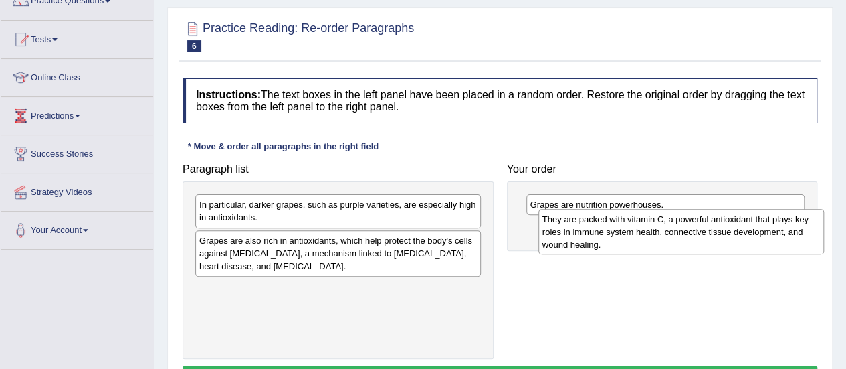
drag, startPoint x: 346, startPoint y: 243, endPoint x: 691, endPoint y: 215, distance: 345.6
click at [691, 216] on div "They are packed with vitamin C, a powerful antioxidant that plays key roles in …" at bounding box center [681, 232] width 286 height 46
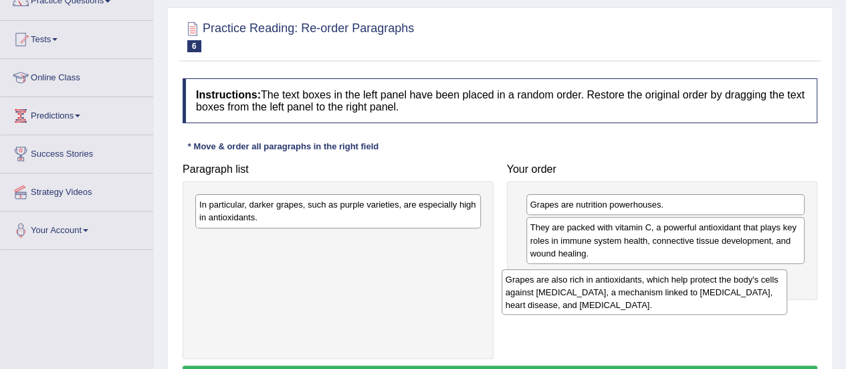
drag, startPoint x: 368, startPoint y: 254, endPoint x: 674, endPoint y: 293, distance: 308.8
click at [674, 293] on div "Grapes are also rich in antioxidants, which help protect the body's cells again…" at bounding box center [645, 292] width 286 height 46
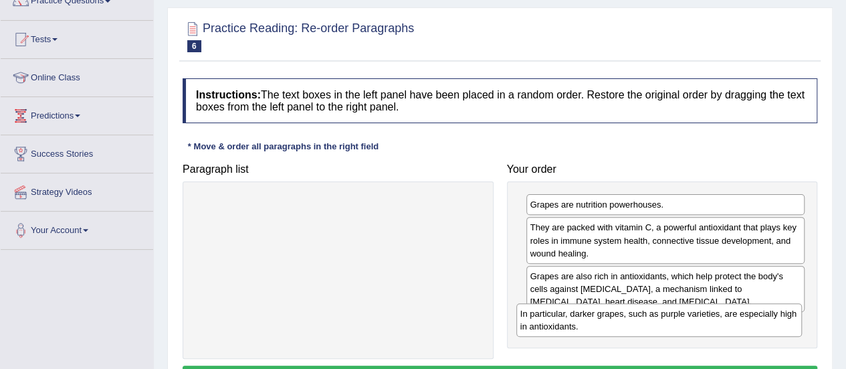
drag, startPoint x: 429, startPoint y: 200, endPoint x: 754, endPoint y: 307, distance: 342.2
click at [754, 307] on div "In particular, darker grapes, such as purple varieties, are especially high in …" at bounding box center [659, 319] width 286 height 33
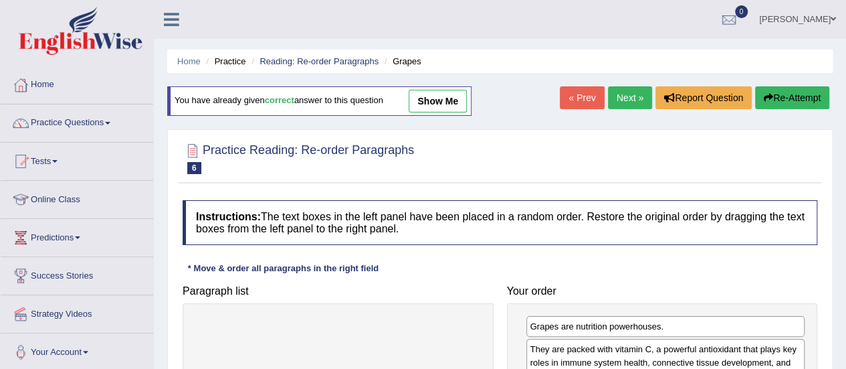
click at [621, 98] on link "Next »" at bounding box center [630, 97] width 44 height 23
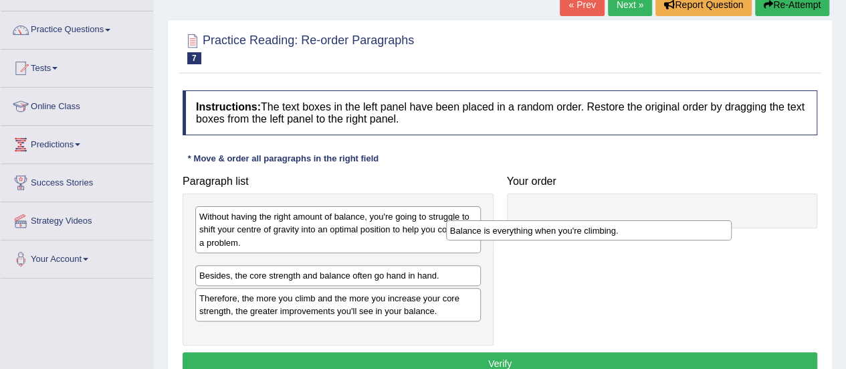
drag, startPoint x: 383, startPoint y: 264, endPoint x: 650, endPoint y: 213, distance: 271.8
click at [650, 220] on div "Balance is everything when you're climbing." at bounding box center [589, 230] width 286 height 20
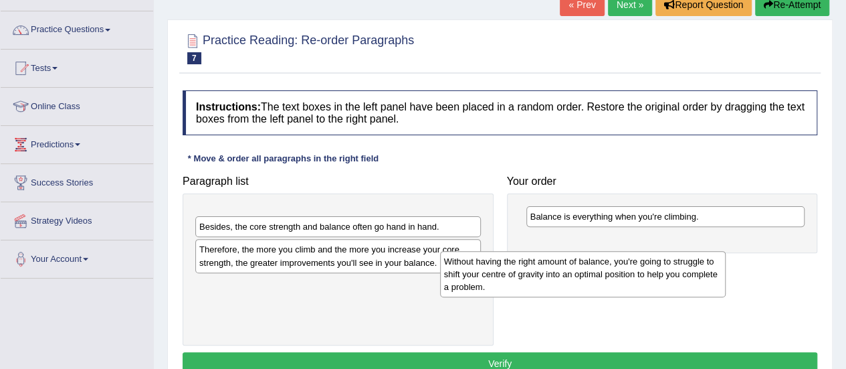
drag, startPoint x: 440, startPoint y: 217, endPoint x: 692, endPoint y: 251, distance: 253.7
click at [690, 257] on div "Without having the right amount of balance, you're going to struggle to shift y…" at bounding box center [583, 274] width 286 height 46
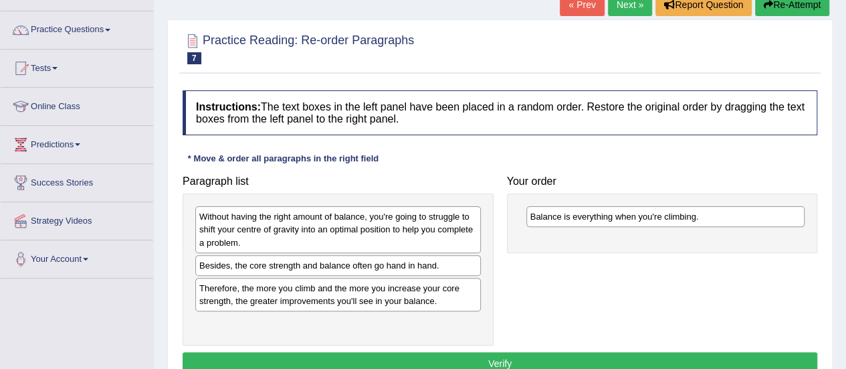
click at [385, 223] on div "Without having the right amount of balance, you're going to struggle to shift y…" at bounding box center [338, 229] width 286 height 46
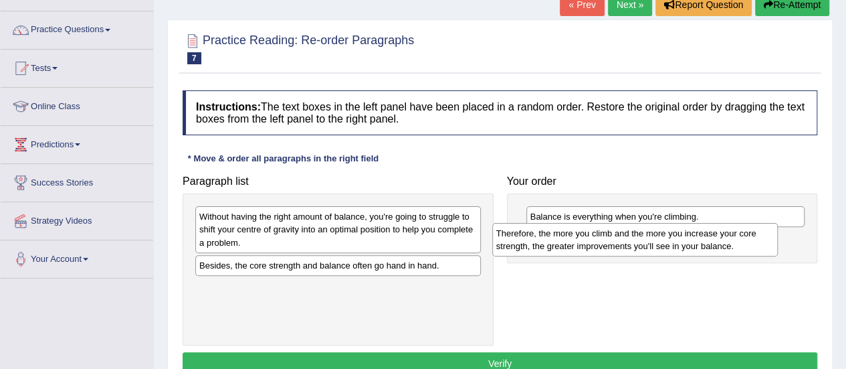
drag, startPoint x: 384, startPoint y: 306, endPoint x: 682, endPoint y: 253, distance: 302.8
click at [682, 253] on div "Therefore, the more you climb and the more you increase your core strength, the…" at bounding box center [635, 239] width 286 height 33
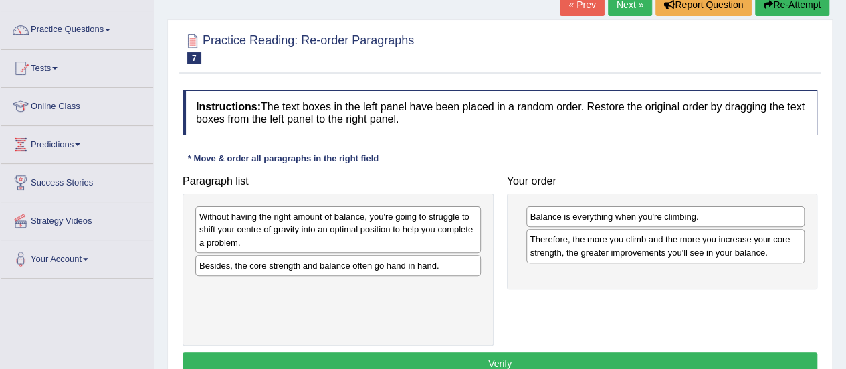
drag, startPoint x: 445, startPoint y: 223, endPoint x: 562, endPoint y: 241, distance: 117.8
click at [481, 235] on div "Without having the right amount of balance, you're going to struggle to shift y…" at bounding box center [338, 229] width 286 height 46
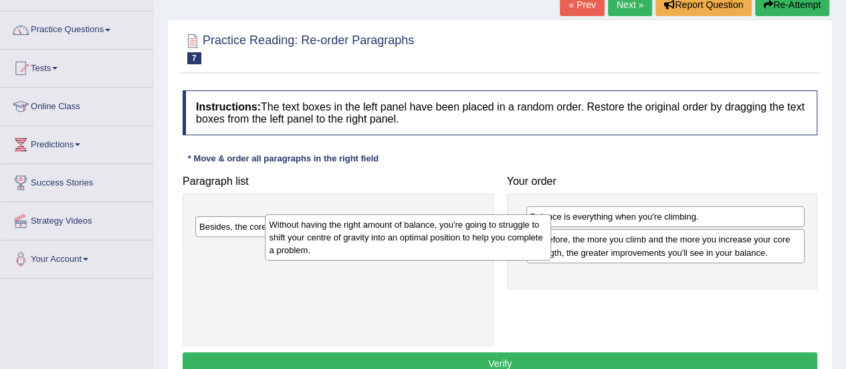
drag, startPoint x: 669, startPoint y: 268, endPoint x: 685, endPoint y: 276, distance: 17.9
click at [685, 275] on div "Balance is everything when you're climbing. Therefore, the more you climb and t…" at bounding box center [662, 240] width 311 height 95
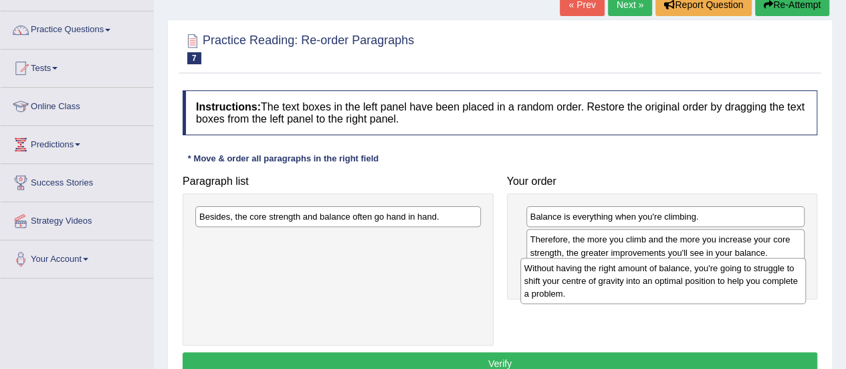
drag, startPoint x: 383, startPoint y: 232, endPoint x: 708, endPoint y: 284, distance: 329.2
click at [708, 284] on div "Without having the right amount of balance, you're going to struggle to shift y…" at bounding box center [663, 280] width 286 height 46
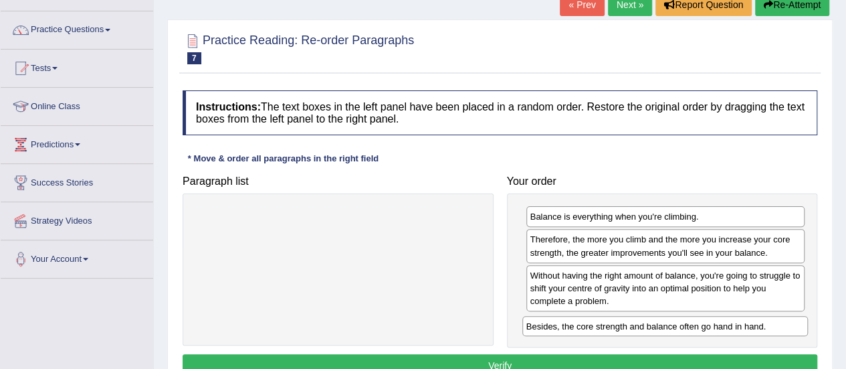
drag, startPoint x: 413, startPoint y: 219, endPoint x: 740, endPoint y: 326, distance: 344.5
click at [740, 326] on div "Besides, the core strength and balance often go hand in hand." at bounding box center [665, 326] width 286 height 20
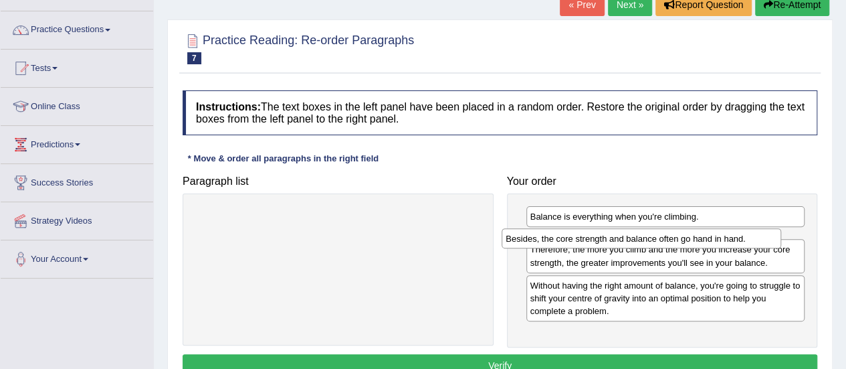
drag, startPoint x: 740, startPoint y: 326, endPoint x: 718, endPoint y: 240, distance: 88.4
click at [718, 240] on div "Besides, the core strength and balance often go hand in hand." at bounding box center [641, 238] width 279 height 20
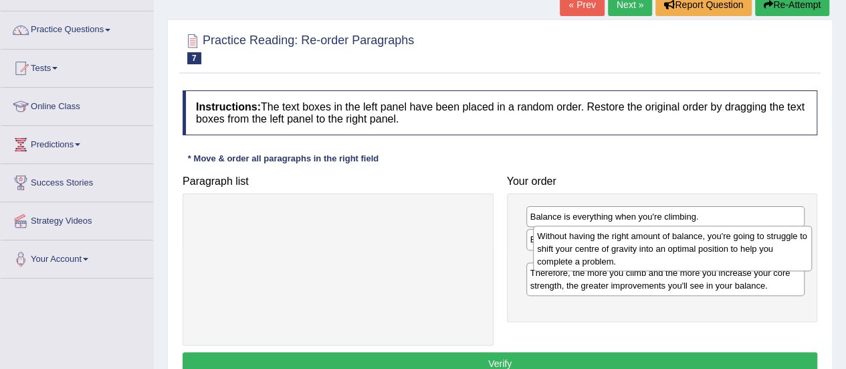
drag, startPoint x: 709, startPoint y: 322, endPoint x: 712, endPoint y: 268, distance: 53.6
click at [712, 268] on div "Without having the right amount of balance, you're going to struggle to shift y…" at bounding box center [672, 248] width 279 height 46
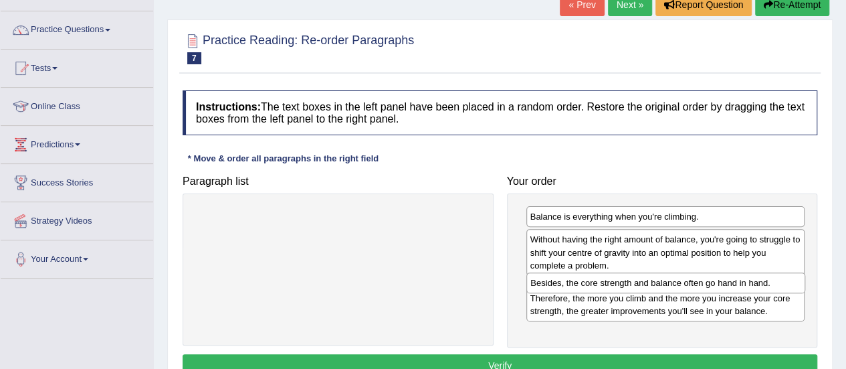
drag, startPoint x: 704, startPoint y: 240, endPoint x: 705, endPoint y: 285, distance: 44.8
click at [705, 285] on div "Besides, the core strength and balance often go hand in hand." at bounding box center [665, 282] width 279 height 20
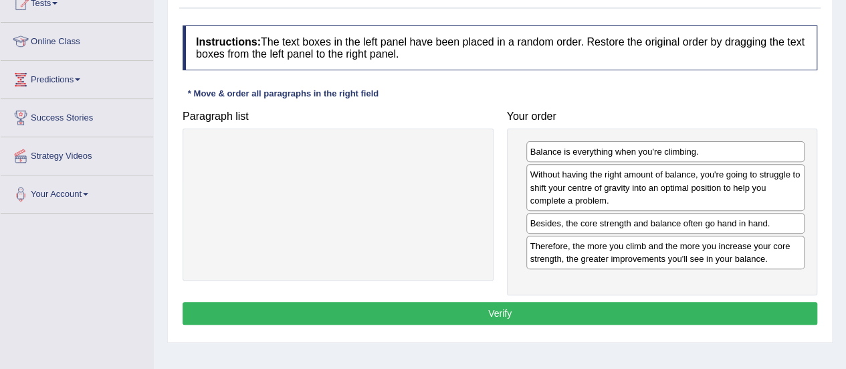
scroll to position [160, 0]
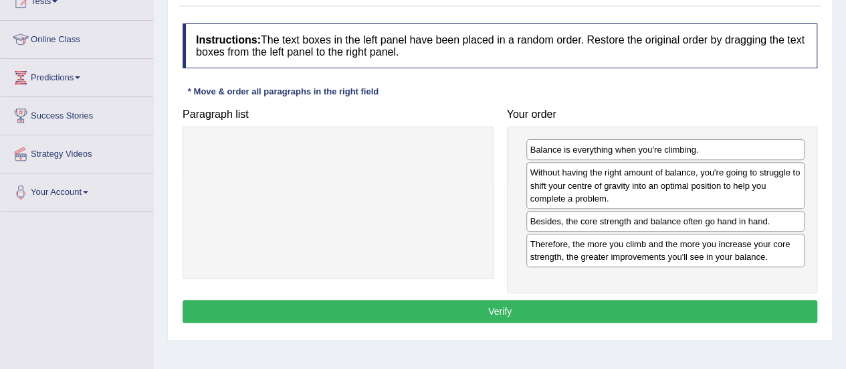
click at [627, 318] on button "Verify" at bounding box center [500, 311] width 635 height 23
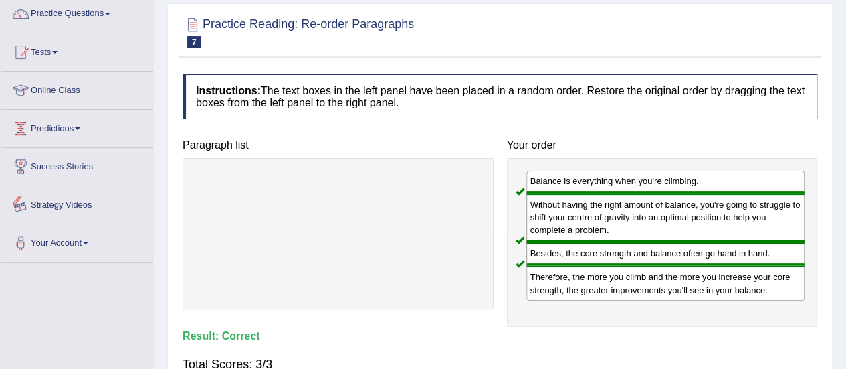
scroll to position [0, 0]
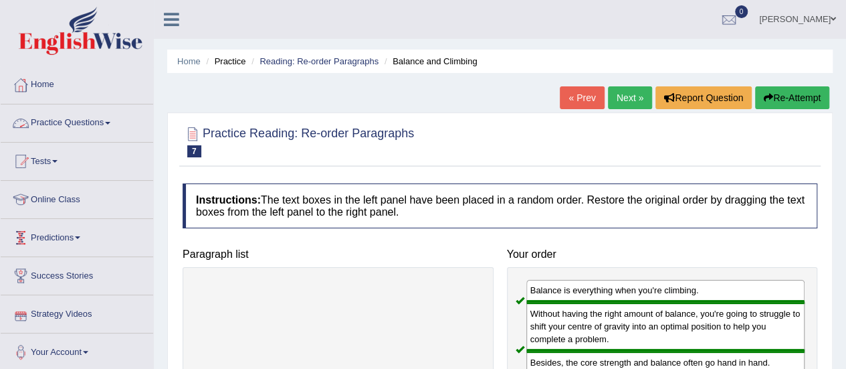
click at [98, 132] on link "Practice Questions" at bounding box center [77, 120] width 152 height 33
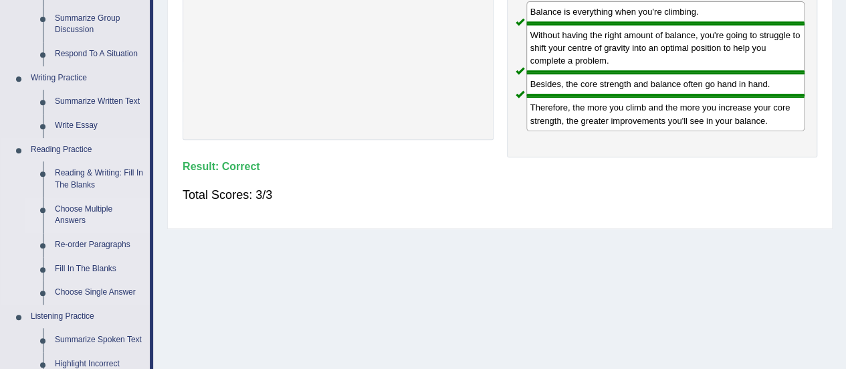
scroll to position [279, 0]
click at [95, 290] on link "Choose Single Answer" at bounding box center [99, 292] width 101 height 24
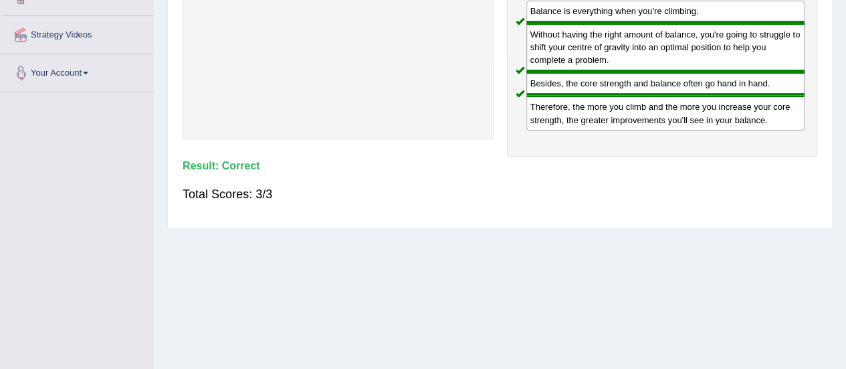
scroll to position [299, 0]
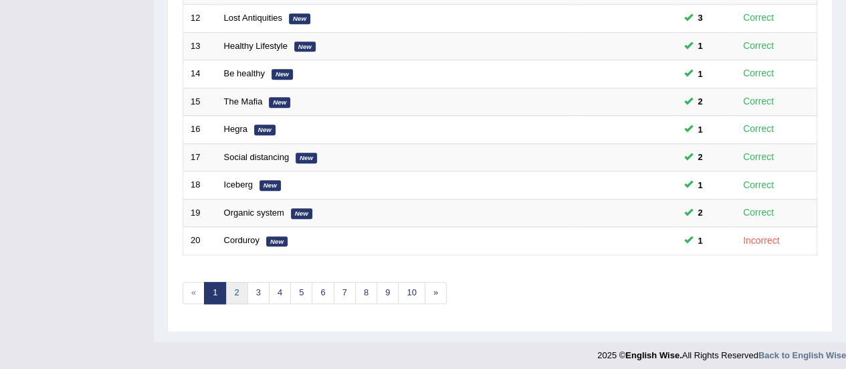
click at [241, 287] on link "2" at bounding box center [236, 293] width 22 height 22
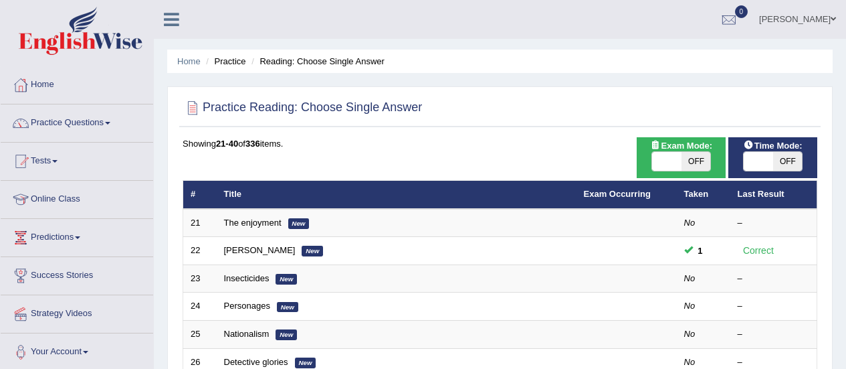
click at [231, 217] on link "The enjoyment" at bounding box center [253, 222] width 58 height 10
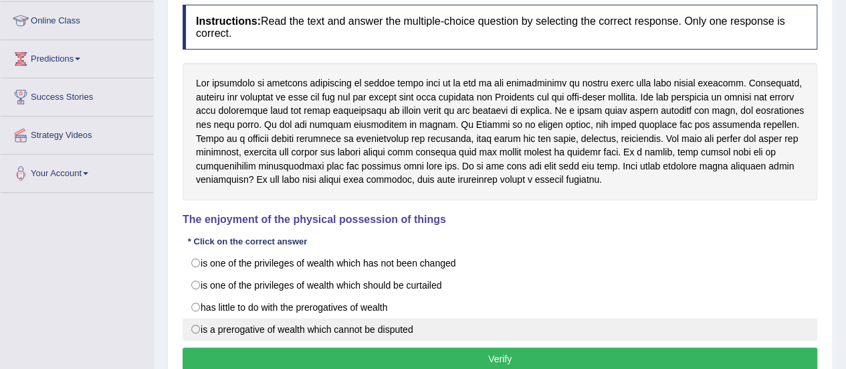
scroll to position [181, 0]
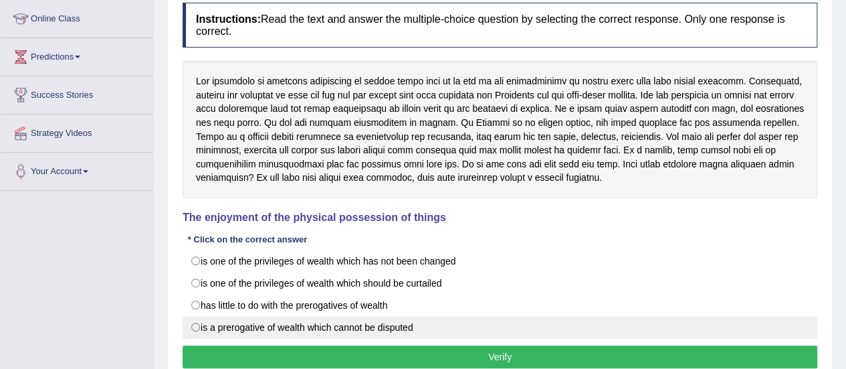
click at [395, 327] on label "is a prerogative of wealth which cannot be disputed" at bounding box center [500, 327] width 635 height 23
radio input "true"
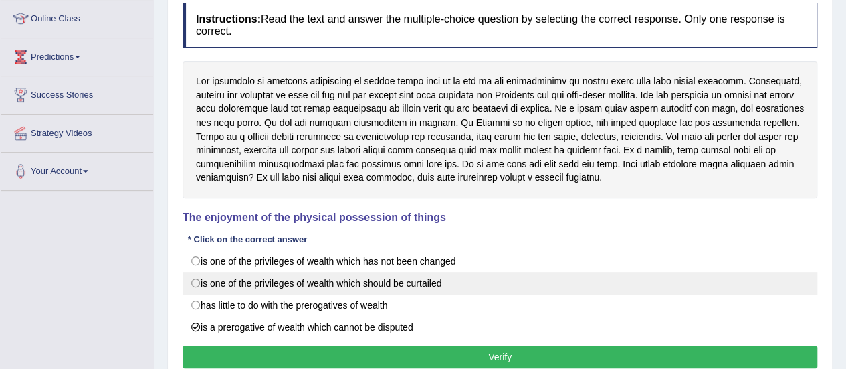
click at [432, 284] on label "is one of the privileges of wealth which should be curtailed" at bounding box center [500, 283] width 635 height 23
radio input "true"
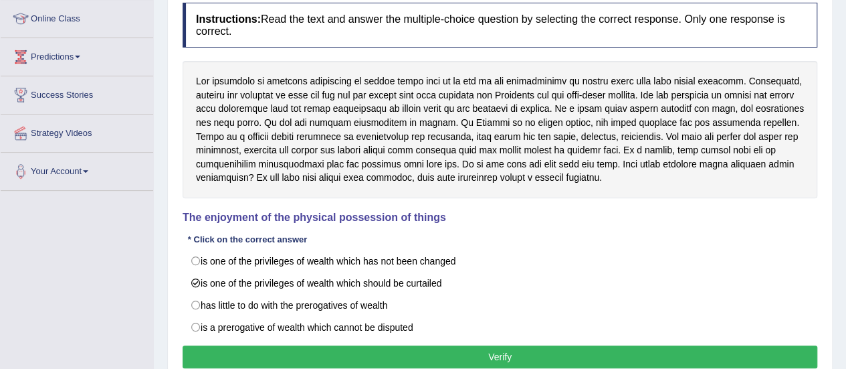
click at [484, 355] on button "Verify" at bounding box center [500, 356] width 635 height 23
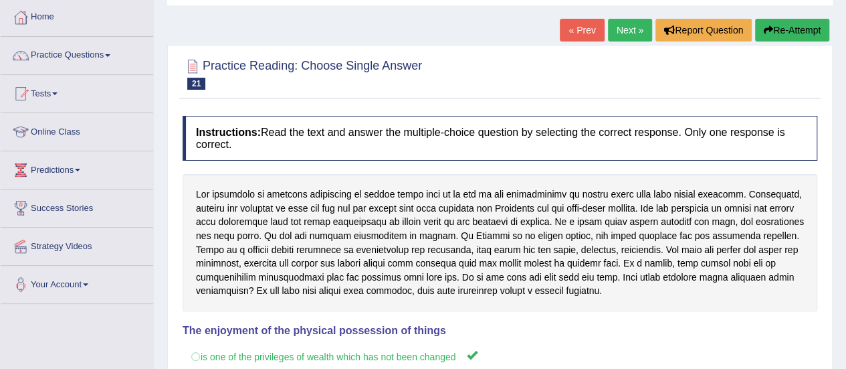
scroll to position [0, 0]
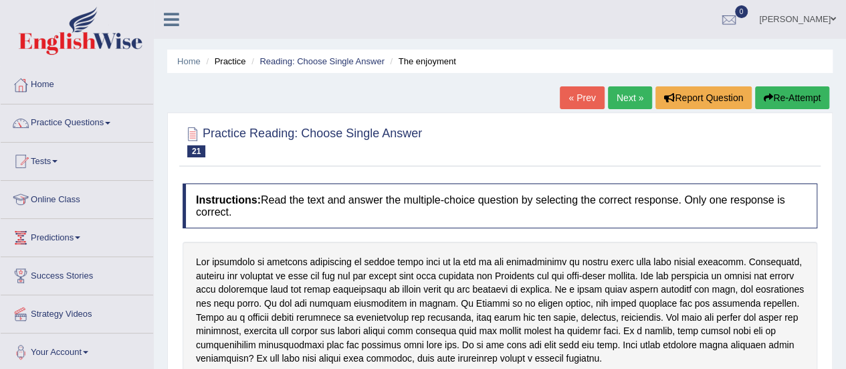
click at [627, 98] on link "Next »" at bounding box center [630, 97] width 44 height 23
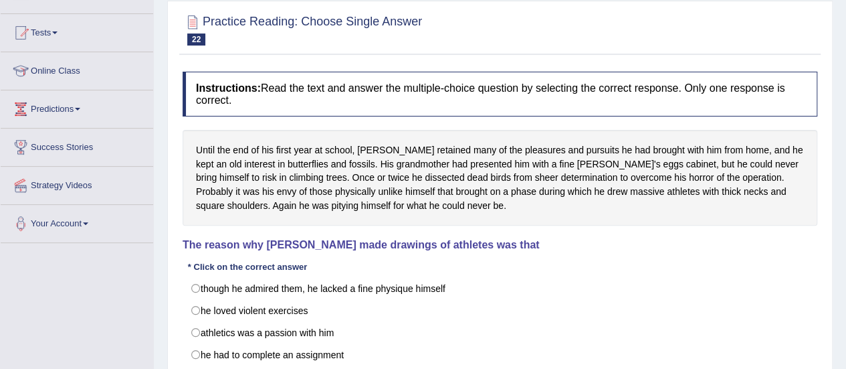
scroll to position [211, 0]
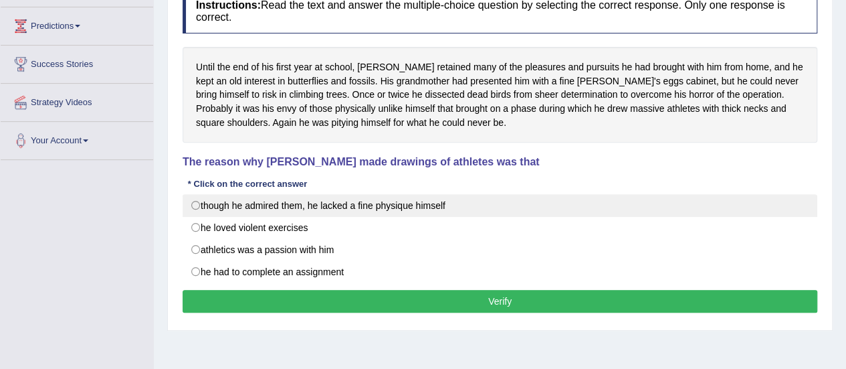
click at [548, 196] on label "though he admired them, he lacked a fine physique himself" at bounding box center [500, 205] width 635 height 23
radio input "true"
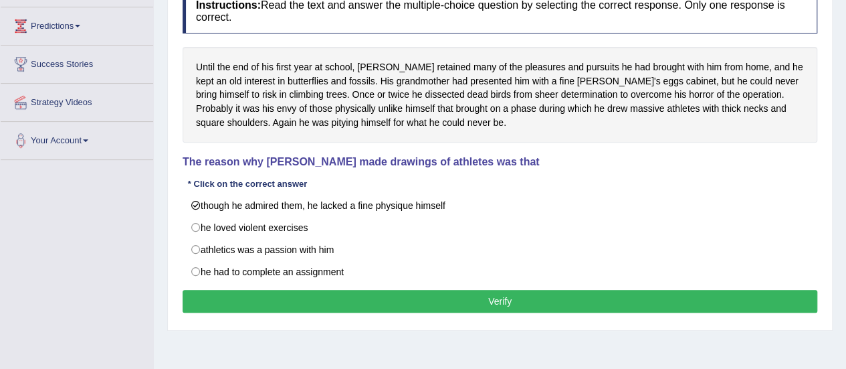
click at [544, 297] on button "Verify" at bounding box center [500, 301] width 635 height 23
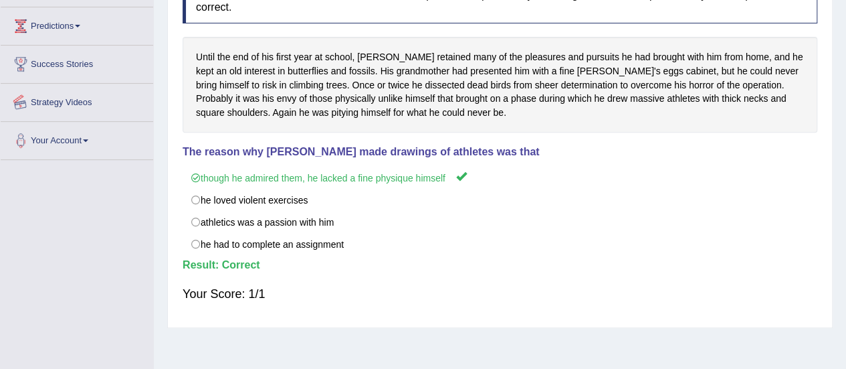
scroll to position [0, 0]
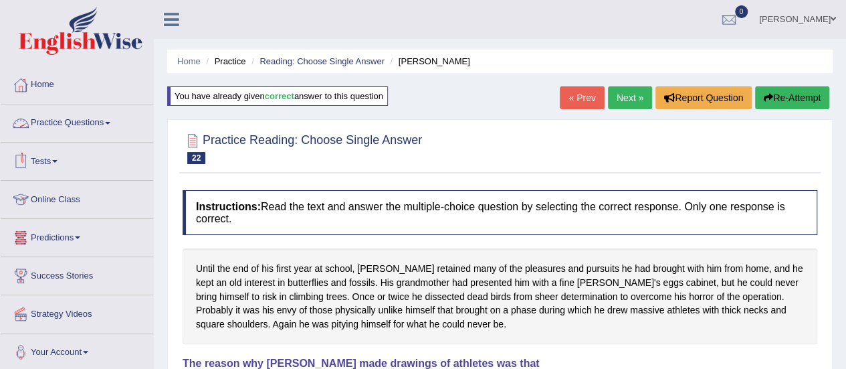
click at [112, 128] on link "Practice Questions" at bounding box center [77, 120] width 152 height 33
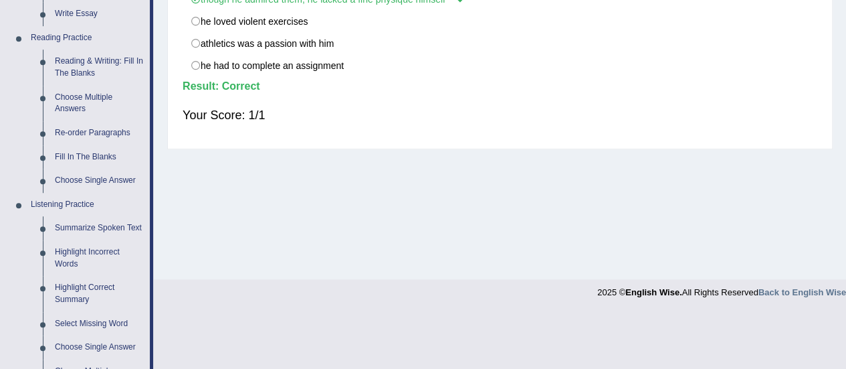
scroll to position [388, 0]
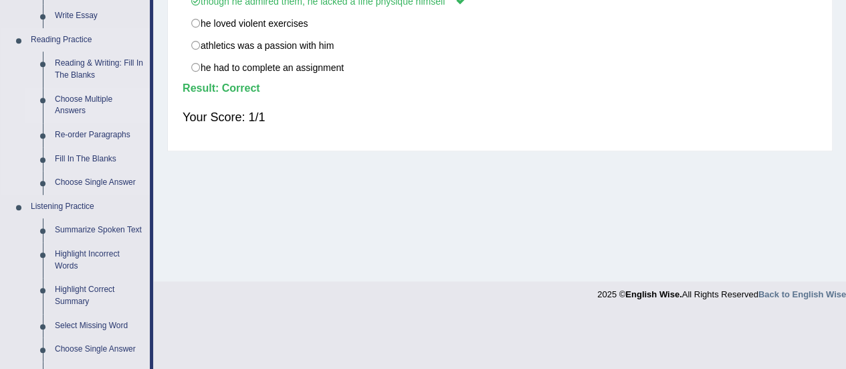
click at [87, 96] on link "Choose Multiple Answers" at bounding box center [99, 105] width 101 height 35
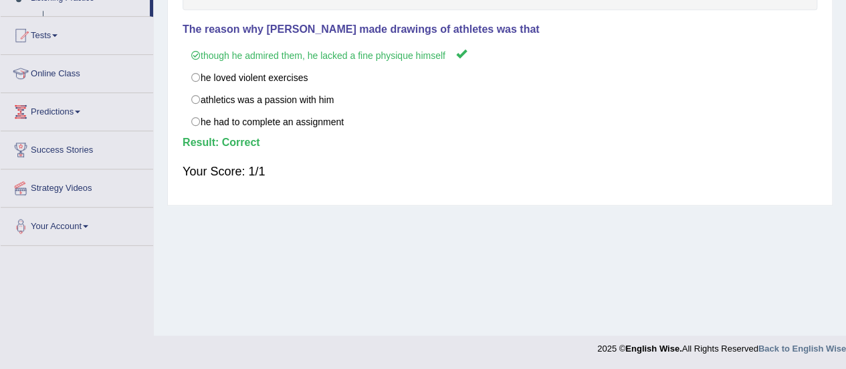
scroll to position [218, 0]
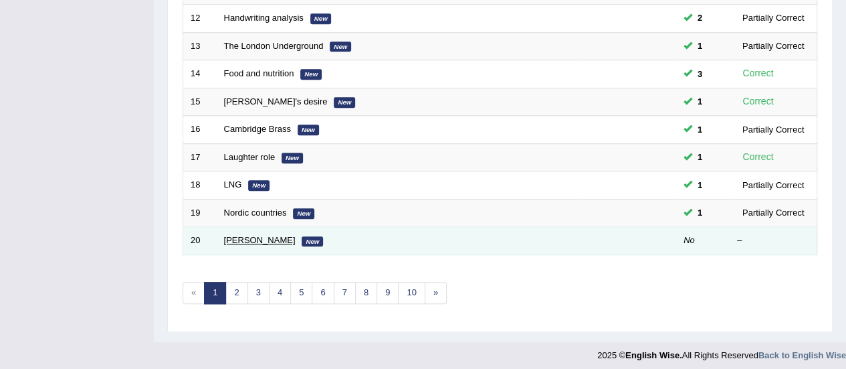
click at [260, 238] on link "[PERSON_NAME]" at bounding box center [260, 240] width 72 height 10
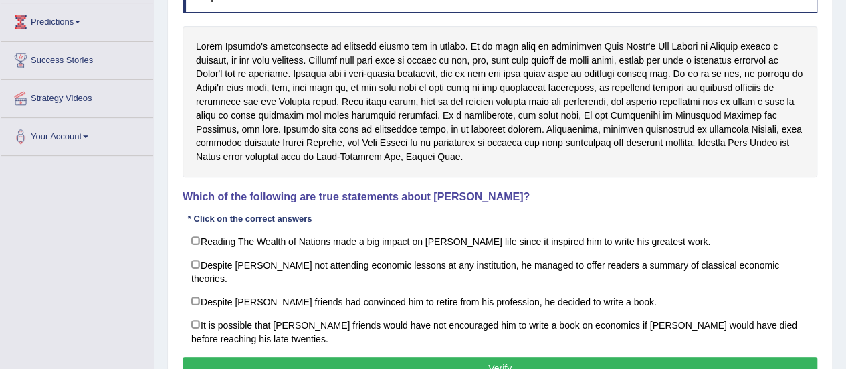
scroll to position [216, 0]
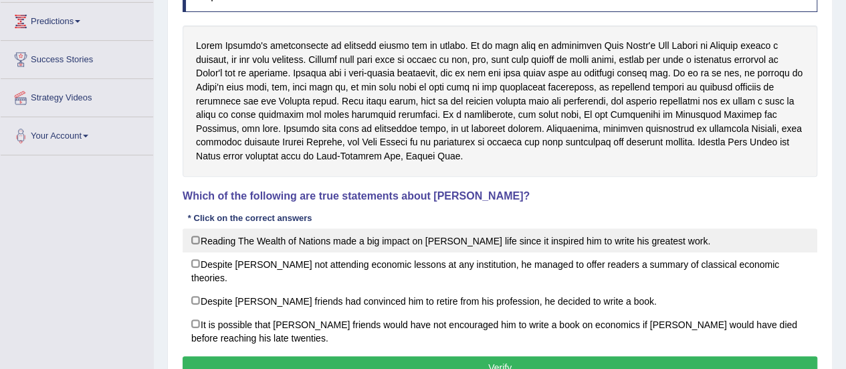
click at [651, 235] on label "Reading The Wealth of Nations made a big impact on Adam Smith’s life since it i…" at bounding box center [500, 240] width 635 height 24
checkbox input "true"
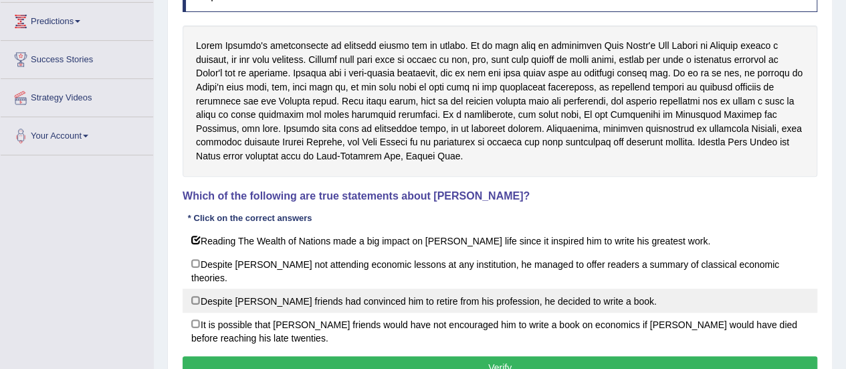
click at [608, 288] on label "Despite David Ricardo’s friends had convinced him to retire from his profession…" at bounding box center [500, 300] width 635 height 24
checkbox input "true"
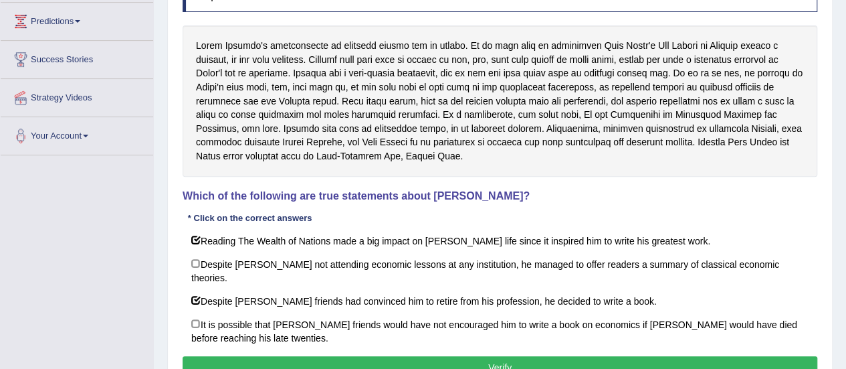
click at [547, 356] on button "Verify" at bounding box center [500, 367] width 635 height 23
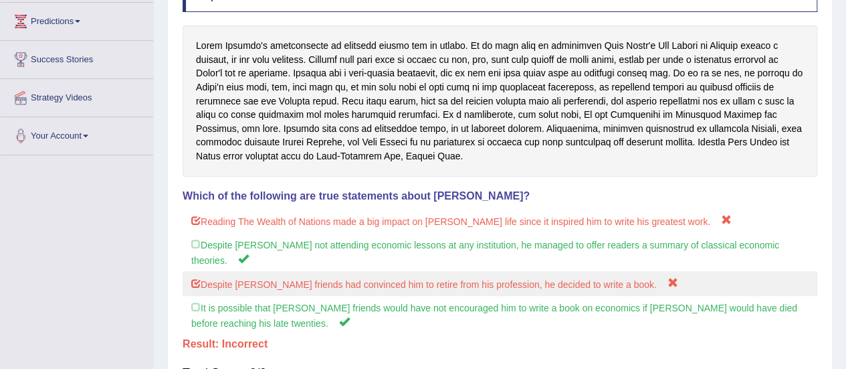
click at [575, 276] on label "Despite David Ricardo’s friends had convinced him to retire from his profession…" at bounding box center [500, 283] width 635 height 25
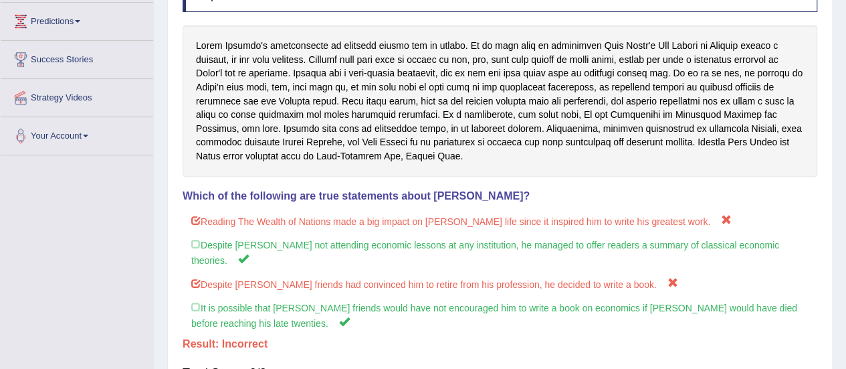
scroll to position [0, 0]
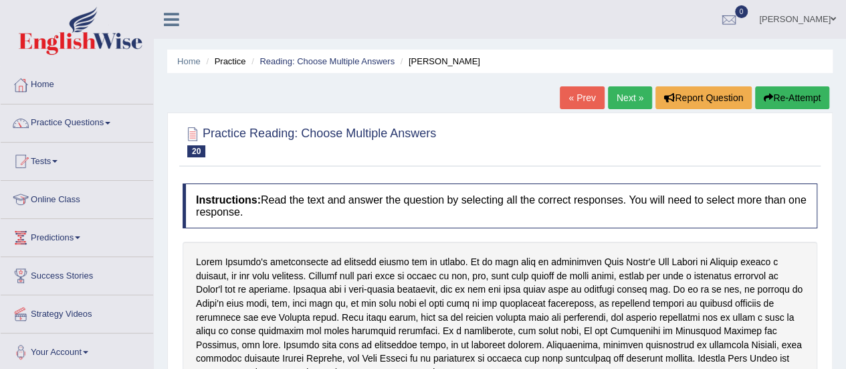
click at [619, 92] on link "Next »" at bounding box center [630, 97] width 44 height 23
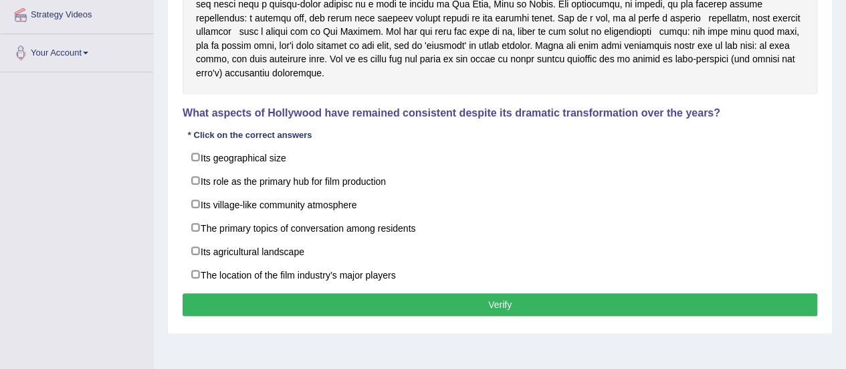
scroll to position [299, 0]
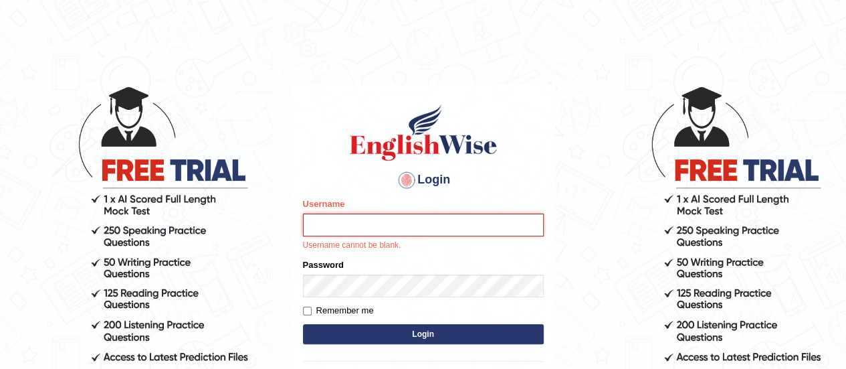
type input "karanvir_parramatta"
click at [423, 327] on button "Login" at bounding box center [423, 334] width 241 height 20
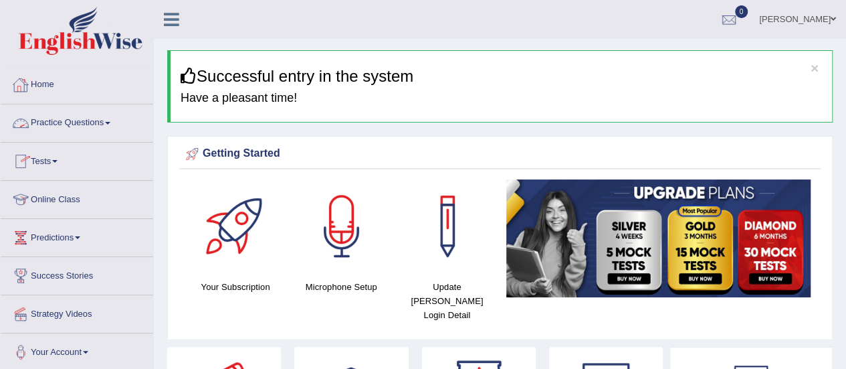
click at [96, 112] on link "Practice Questions" at bounding box center [77, 120] width 152 height 33
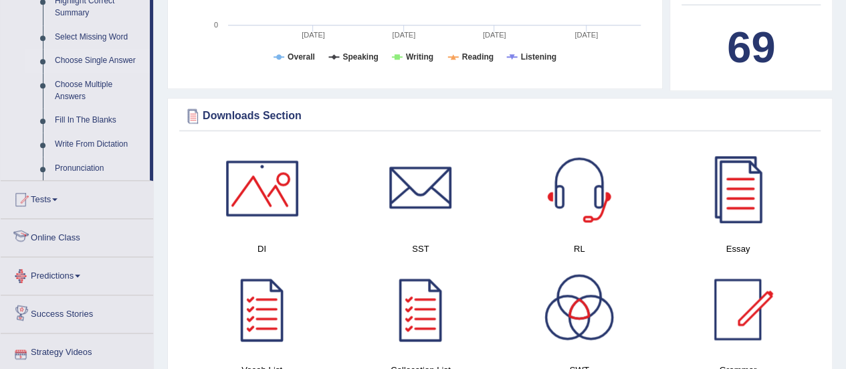
scroll to position [581, 0]
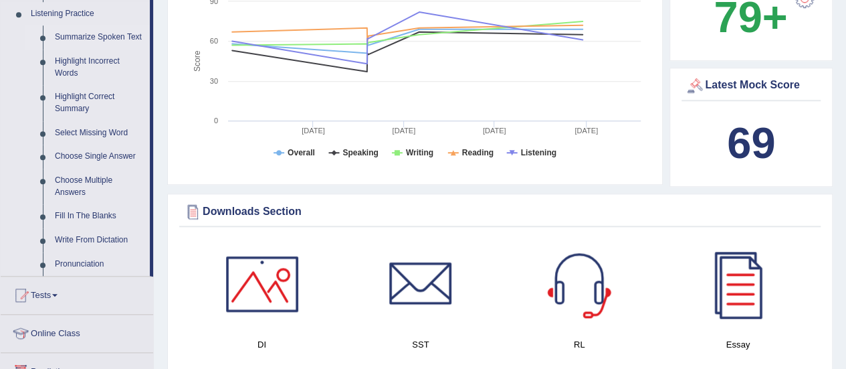
click at [116, 34] on link "Summarize Spoken Text" at bounding box center [99, 37] width 101 height 24
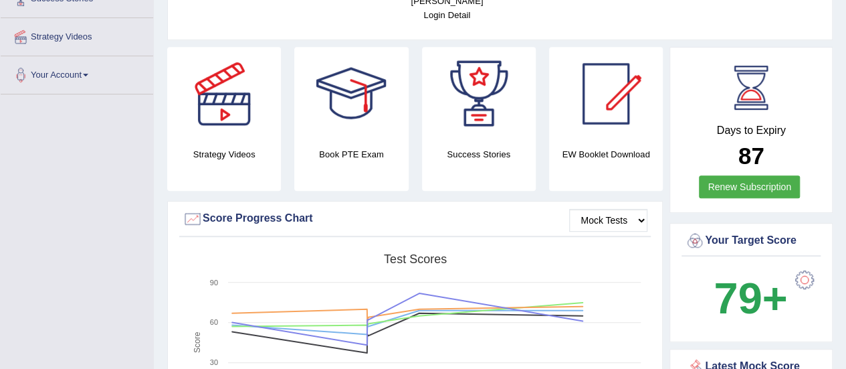
scroll to position [487, 0]
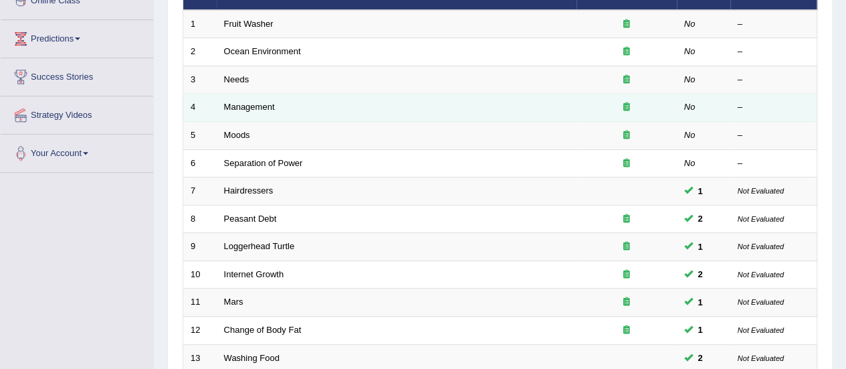
scroll to position [199, 0]
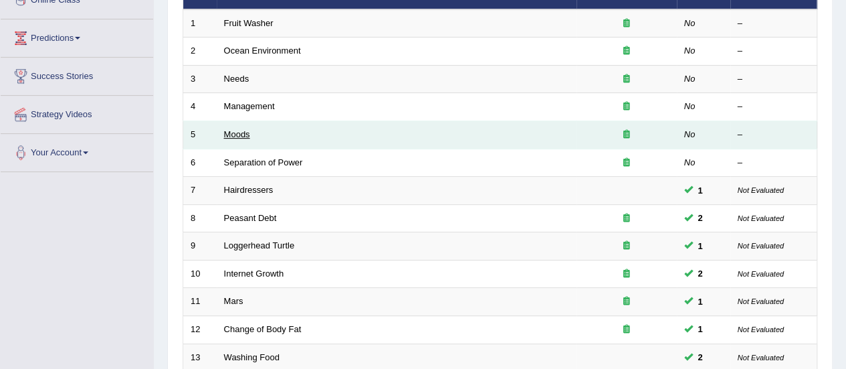
click at [237, 134] on link "Moods" at bounding box center [237, 134] width 26 height 10
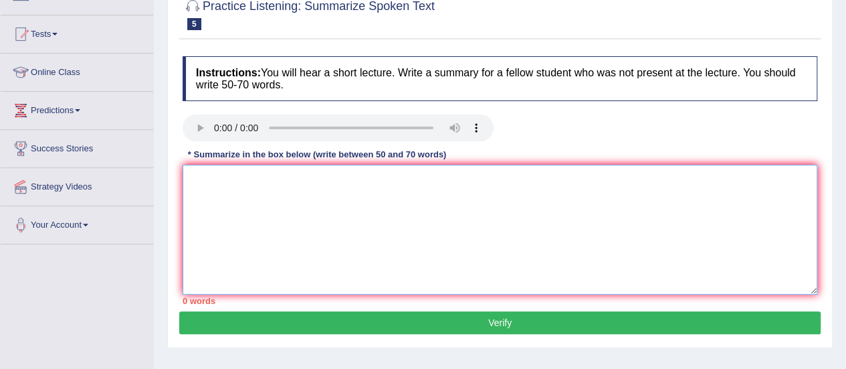
click at [217, 199] on textarea at bounding box center [500, 230] width 635 height 130
type textarea "stabili"
click at [246, 165] on textarea "stabili" at bounding box center [500, 230] width 635 height 130
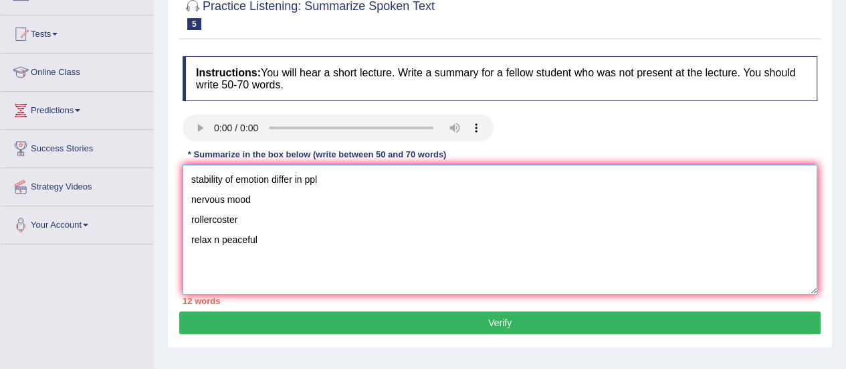
click at [277, 232] on textarea "stability of emotion differ in ppl nervous mood rollercoster relax n peaceful" at bounding box center [500, 230] width 635 height 130
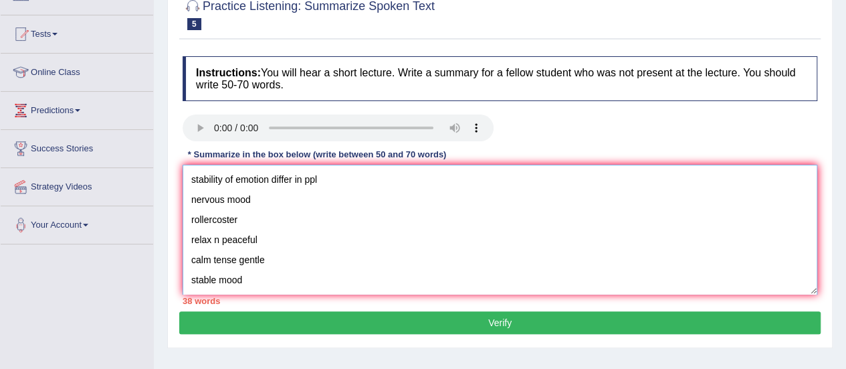
click at [190, 185] on textarea "stability of emotion differ in ppl nervous mood rollercoster relax n peaceful c…" at bounding box center [500, 230] width 635 height 130
click at [333, 188] on textarea "stability of emotion differ in ppl nervous mood rollercoster relax n peaceful c…" at bounding box center [500, 230] width 635 height 130
click at [193, 181] on textarea "stability of emotion differ in ppl nervous mood rollercoster relax n peaceful c…" at bounding box center [500, 230] width 635 height 130
paste textarea "The speaker provided a comprehensive overview of [main topic], highlighting sev…"
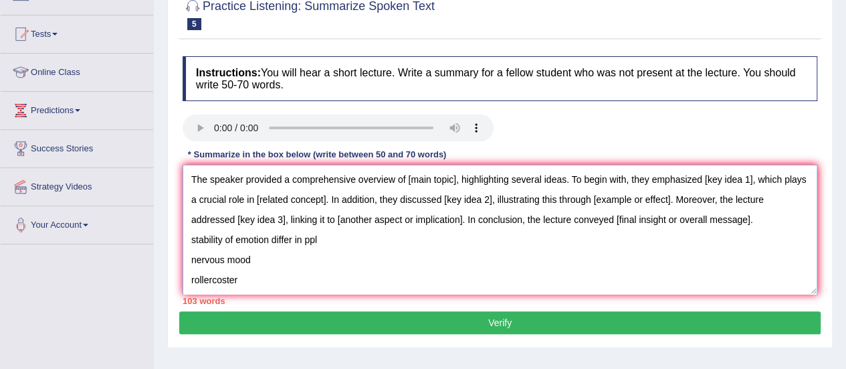
click at [456, 183] on textarea "The speaker provided a comprehensive overview of [main topic], highlighting sev…" at bounding box center [500, 230] width 635 height 130
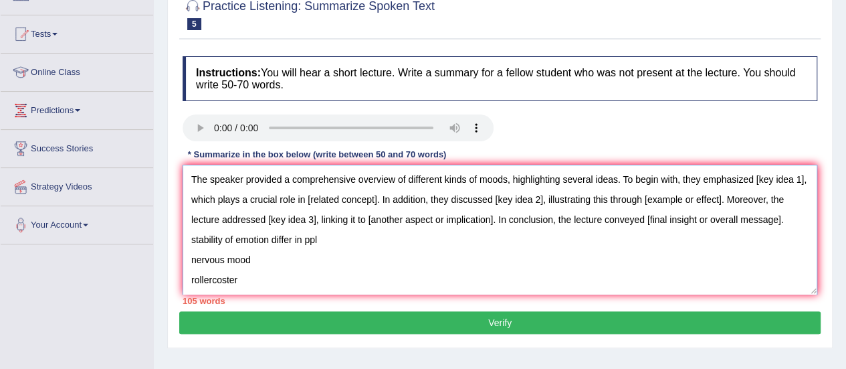
click at [792, 217] on textarea "The speaker provided a comprehensive overview of different kinds of moods, high…" at bounding box center [500, 230] width 635 height 130
click at [197, 199] on textarea "The speaker provided a comprehensive overview of different kinds of moods, high…" at bounding box center [500, 230] width 635 height 130
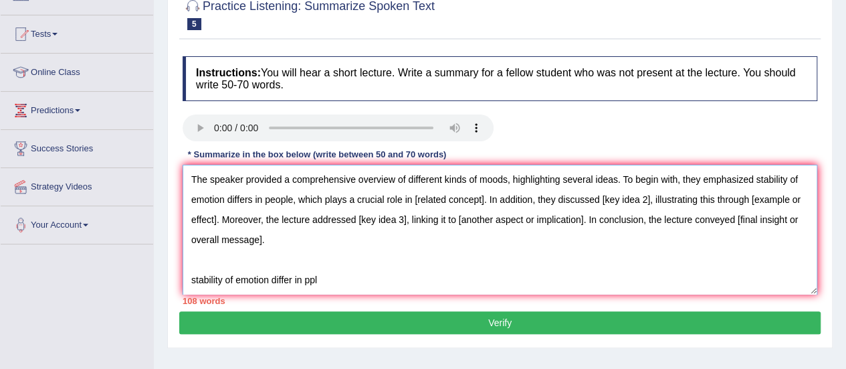
click at [493, 199] on textarea "The speaker provided a comprehensive overview of different kinds of moods, high…" at bounding box center [500, 230] width 635 height 130
click at [633, 197] on textarea "The speaker provided a comprehensive overview of different kinds of moods, high…" at bounding box center [500, 230] width 635 height 130
click at [302, 223] on textarea "The speaker provided a comprehensive overview of different kinds of moods, high…" at bounding box center [500, 230] width 635 height 130
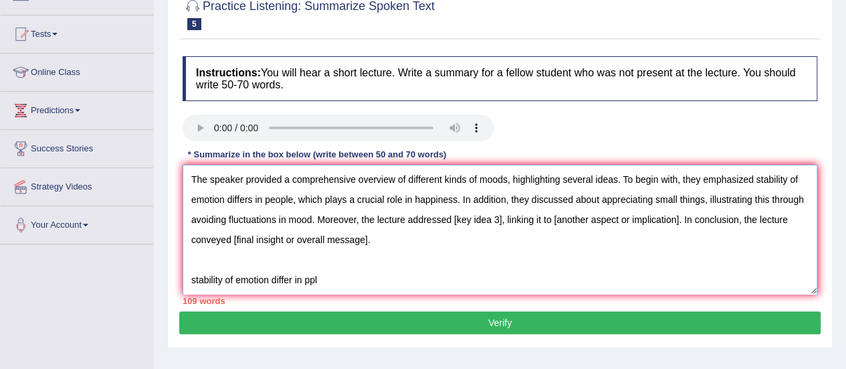
click at [536, 219] on textarea "The speaker provided a comprehensive overview of different kinds of moods, high…" at bounding box center [500, 230] width 635 height 130
click at [642, 215] on textarea "The speaker provided a comprehensive overview of different kinds of moods, high…" at bounding box center [500, 230] width 635 height 130
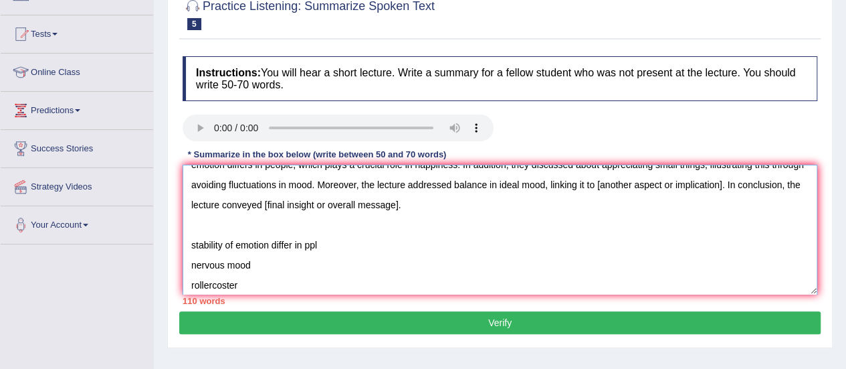
click at [756, 178] on textarea "The speaker provided a comprehensive overview of different kinds of moods, high…" at bounding box center [500, 230] width 635 height 130
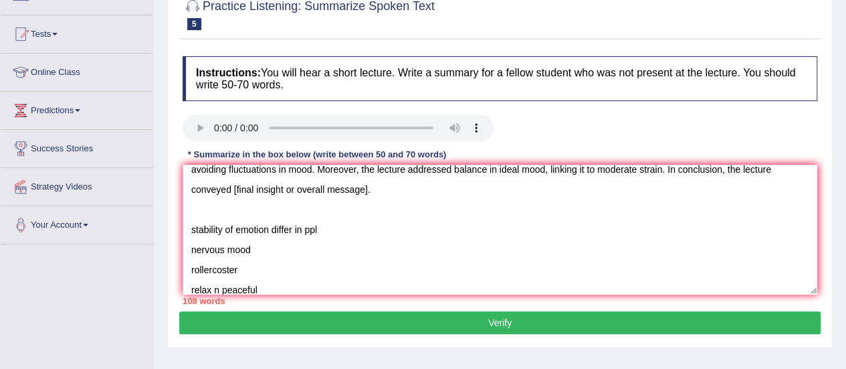
scroll to position [48, 0]
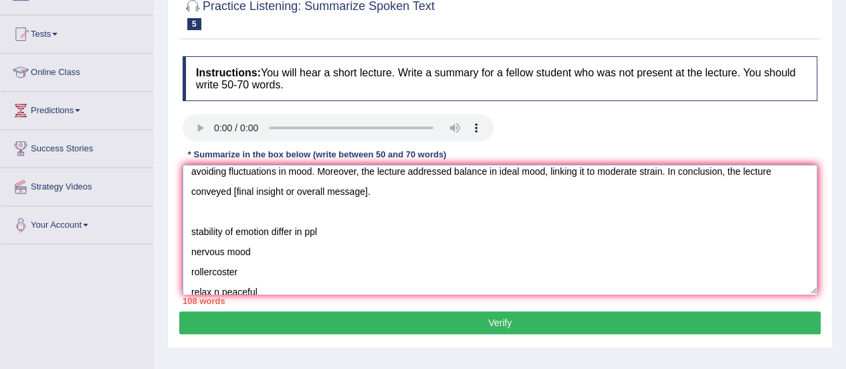
click at [399, 192] on textarea "The speaker provided a comprehensive overview of different kinds of moods, high…" at bounding box center [500, 230] width 635 height 130
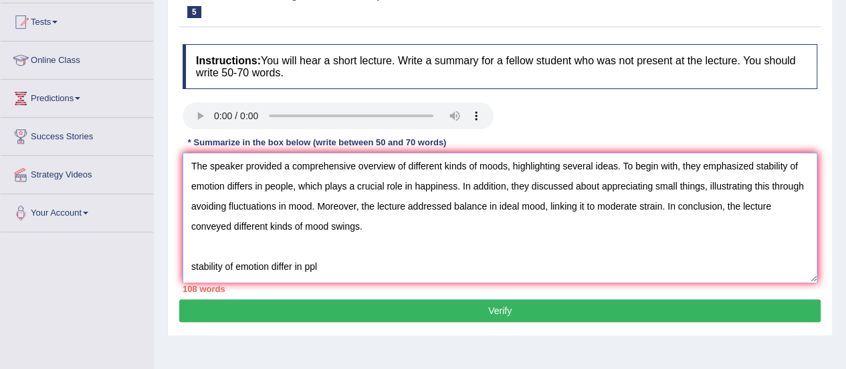
scroll to position [0, 0]
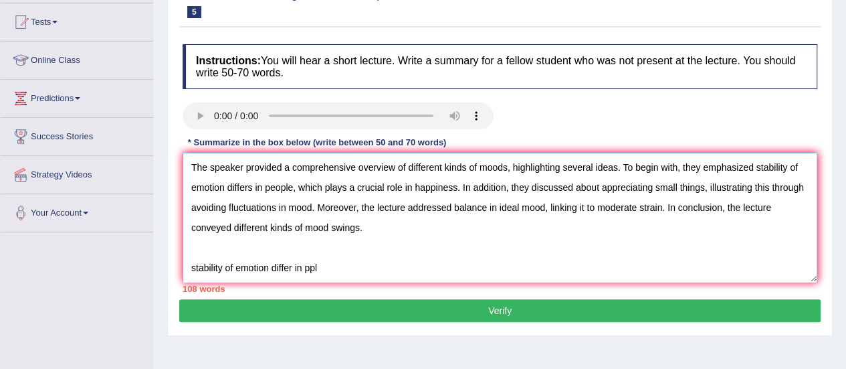
drag, startPoint x: 281, startPoint y: 270, endPoint x: 193, endPoint y: 262, distance: 88.7
click at [193, 262] on textarea "The speaker provided a comprehensive overview of different kinds of moods, high…" at bounding box center [500, 217] width 635 height 130
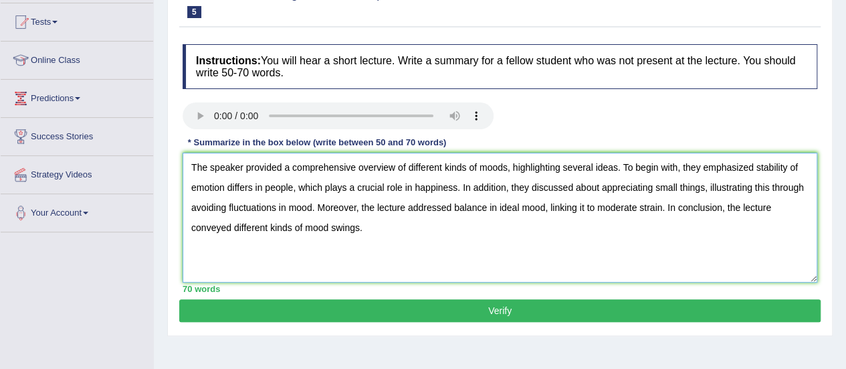
click at [365, 264] on textarea "The speaker provided a comprehensive overview of different kinds of moods, high…" at bounding box center [500, 217] width 635 height 130
type textarea "The speaker provided a comprehensive overview of different kinds of moods, high…"
click at [471, 306] on button "Verify" at bounding box center [499, 310] width 641 height 23
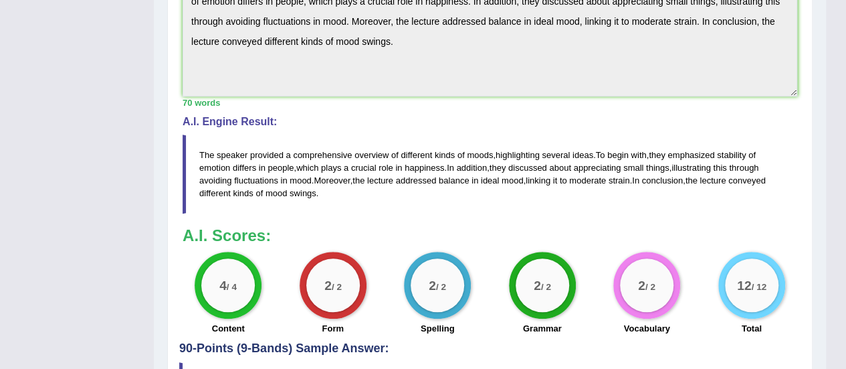
scroll to position [467, 0]
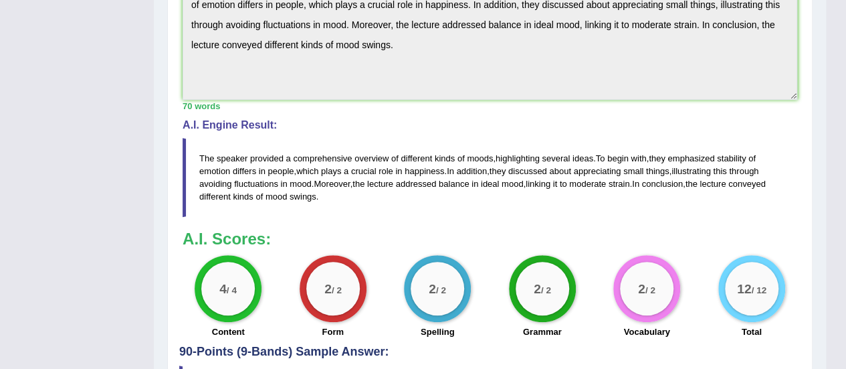
click at [504, 279] on div "2 / 2 Grammar" at bounding box center [542, 298] width 104 height 86
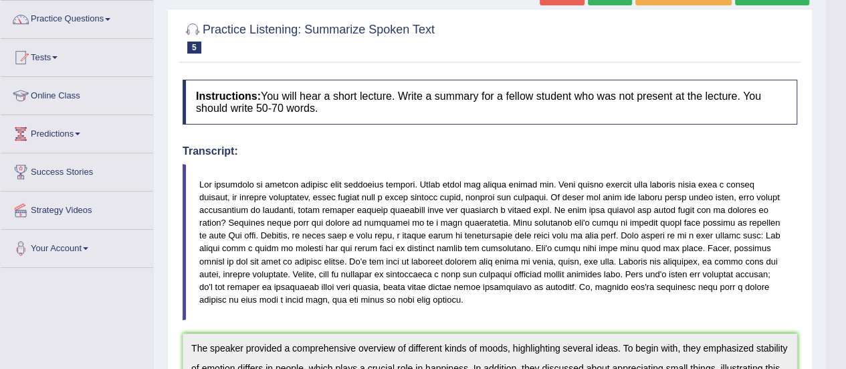
scroll to position [99, 0]
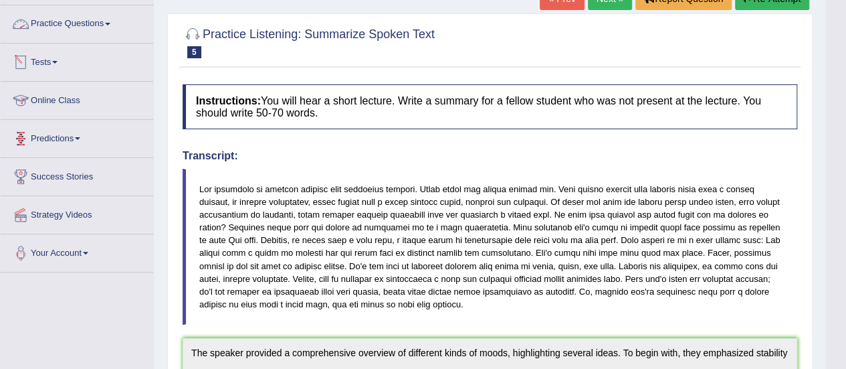
click at [87, 23] on link "Practice Questions" at bounding box center [77, 21] width 152 height 33
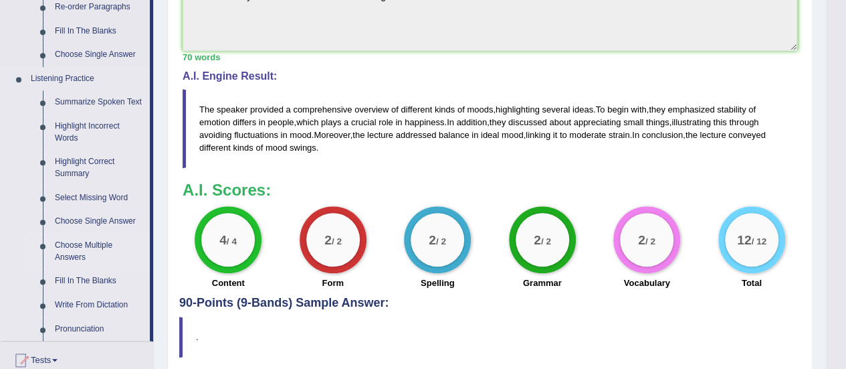
scroll to position [520, 0]
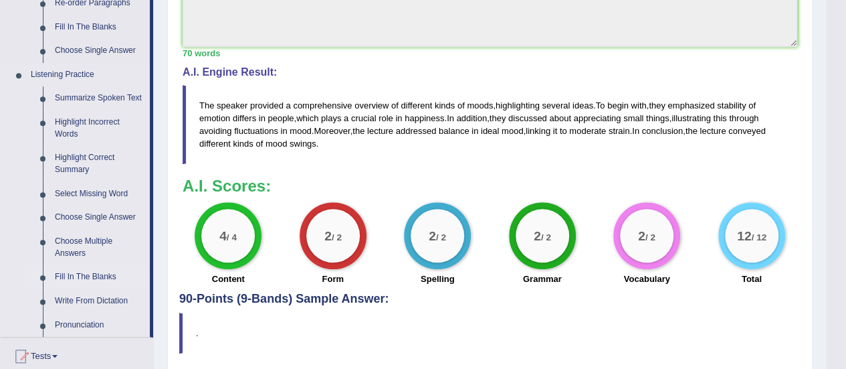
click at [74, 280] on link "Fill In The Blanks" at bounding box center [99, 277] width 101 height 24
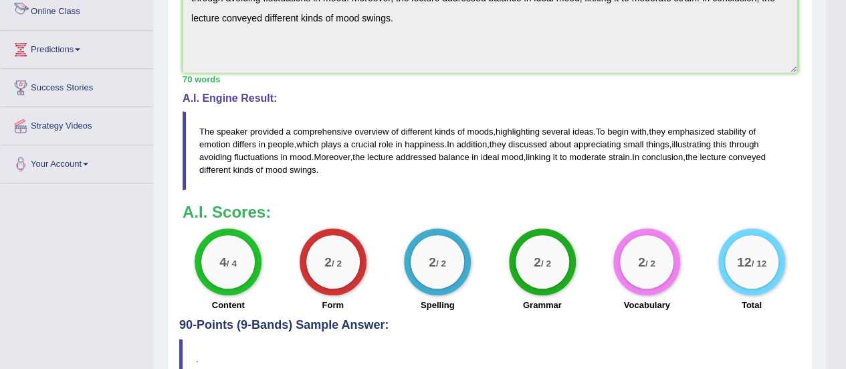
scroll to position [528, 0]
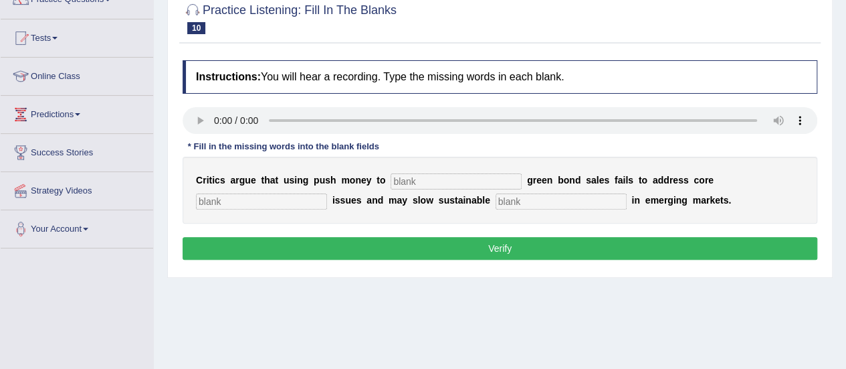
scroll to position [86, 0]
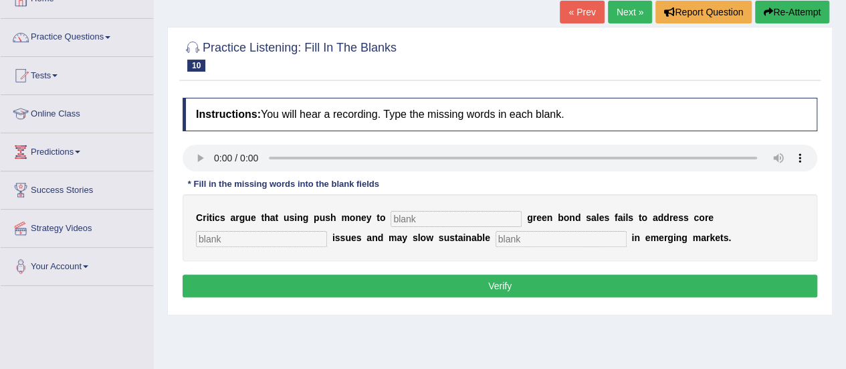
click at [629, 18] on link "Next »" at bounding box center [630, 12] width 44 height 23
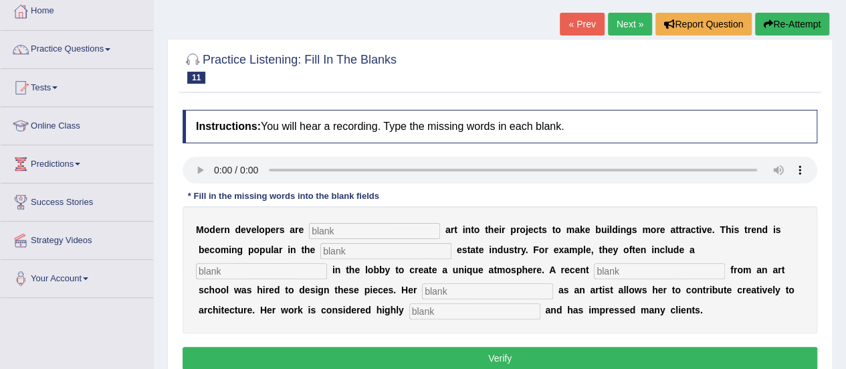
scroll to position [74, 0]
click at [419, 225] on input "text" at bounding box center [374, 231] width 131 height 16
click at [405, 250] on input "text" at bounding box center [385, 251] width 131 height 16
click at [332, 228] on input "text" at bounding box center [374, 231] width 131 height 16
type input "in"
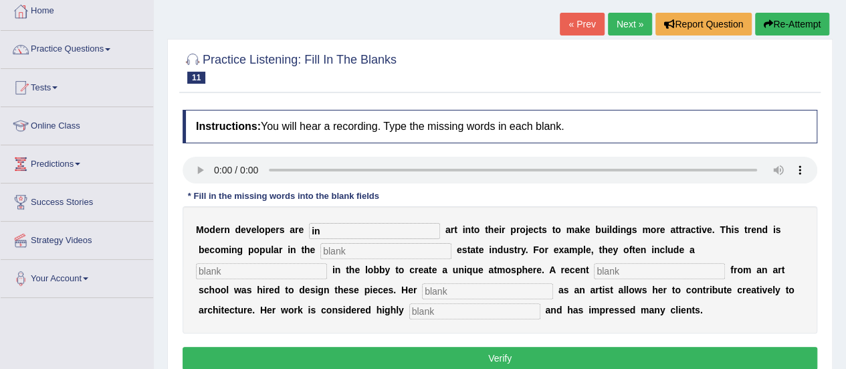
click at [335, 246] on input "text" at bounding box center [385, 251] width 131 height 16
type input "r"
click at [290, 268] on input "text" at bounding box center [261, 271] width 131 height 16
type input "sc"
click at [615, 274] on input "text" at bounding box center [659, 271] width 131 height 16
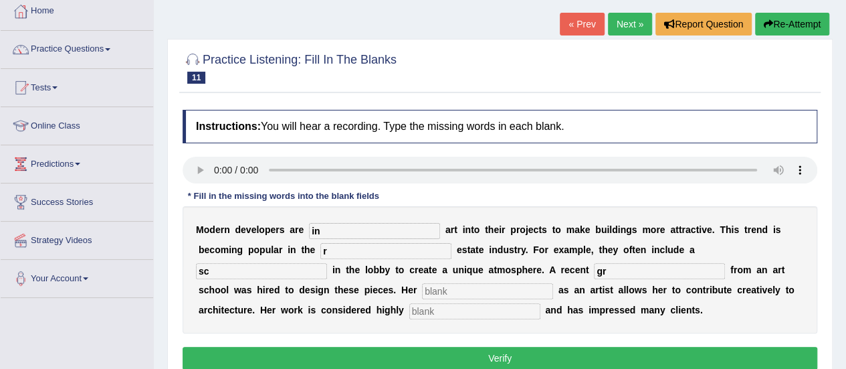
type input "gr"
click at [480, 288] on input "text" at bounding box center [487, 291] width 131 height 16
type input "pr"
click at [471, 308] on input "text" at bounding box center [474, 311] width 131 height 16
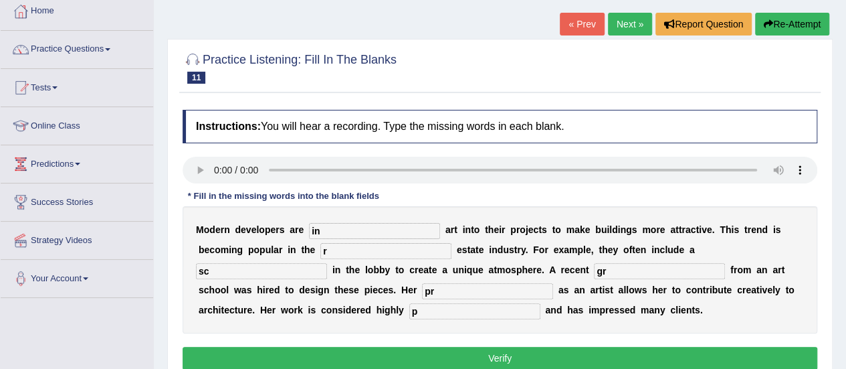
type input "p"
click at [375, 228] on input "in" at bounding box center [374, 231] width 131 height 16
type input "incorporating"
click at [350, 257] on input "r" at bounding box center [385, 251] width 131 height 16
type input "real"
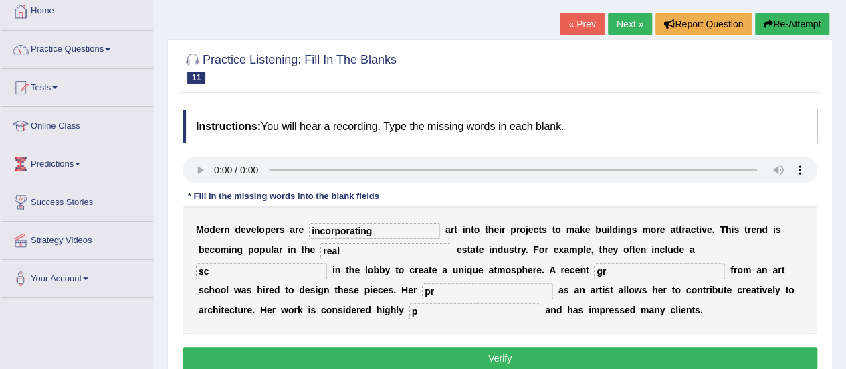
click at [286, 269] on input "sc" at bounding box center [261, 271] width 131 height 16
type input "sculpture"
click at [611, 268] on input "gr" at bounding box center [659, 271] width 131 height 16
type input "graduate"
click at [508, 290] on input "pr" at bounding box center [487, 291] width 131 height 16
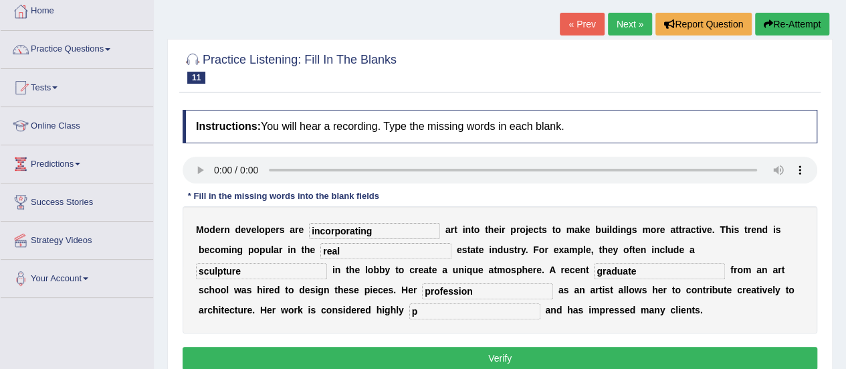
type input "profession"
click at [448, 308] on input "p" at bounding box center [474, 311] width 131 height 16
type input "professional"
click at [443, 351] on button "Verify" at bounding box center [500, 357] width 635 height 23
click at [443, 351] on div "Home Practice Listening: Fill In The Blanks Art in Real Estate Development « Pr…" at bounding box center [500, 260] width 692 height 669
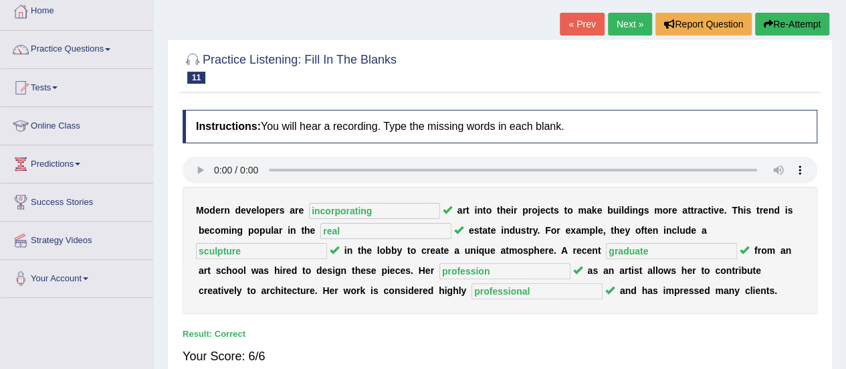
click at [623, 31] on link "Next »" at bounding box center [630, 24] width 44 height 23
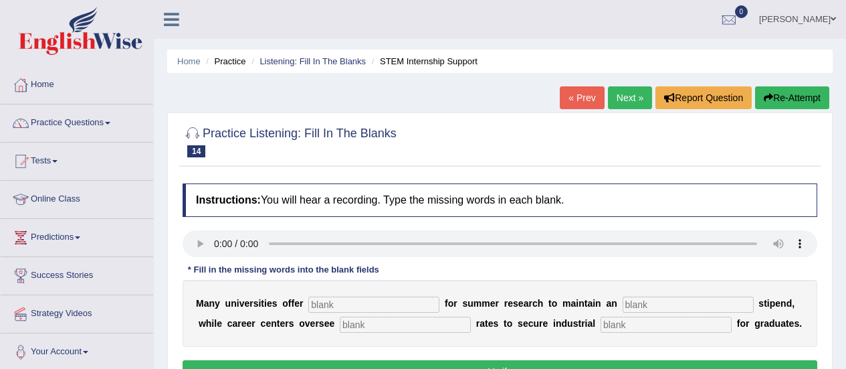
scroll to position [38, 0]
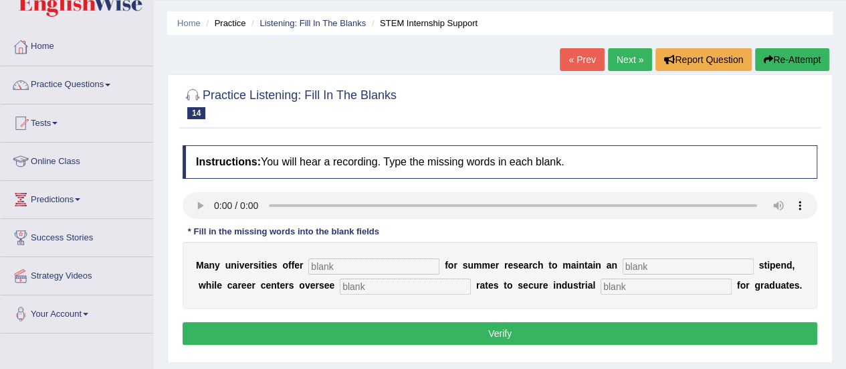
click at [626, 51] on link "Next »" at bounding box center [630, 59] width 44 height 23
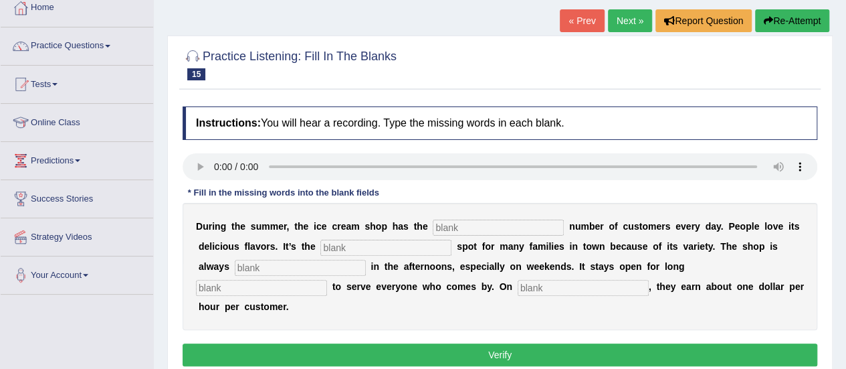
click at [502, 226] on input "text" at bounding box center [498, 227] width 131 height 16
type input "s"
click at [378, 244] on input "text" at bounding box center [385, 247] width 131 height 16
type input "f"
click at [333, 267] on input "text" at bounding box center [300, 267] width 131 height 16
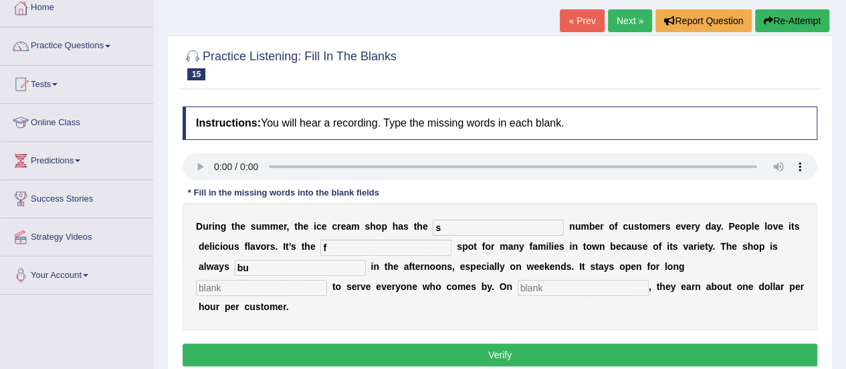
type input "bu"
click at [301, 287] on input "text" at bounding box center [261, 288] width 131 height 16
type input "ho"
click at [592, 280] on input "text" at bounding box center [583, 288] width 131 height 16
type input "av"
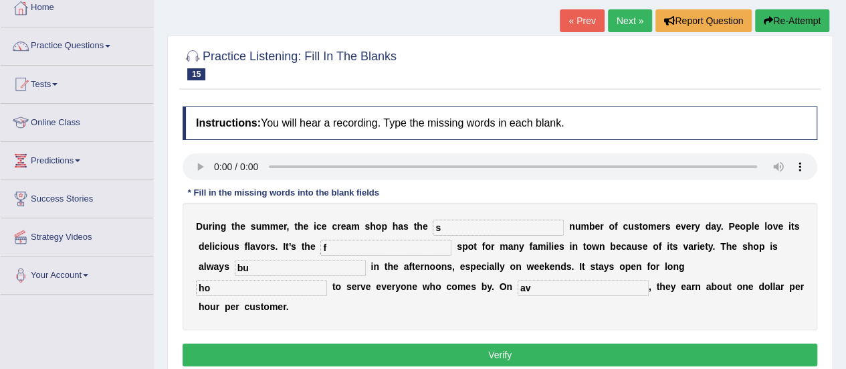
click at [465, 219] on input "s" at bounding box center [498, 227] width 131 height 16
type input "same"
click at [363, 237] on div "D u r i n g t h e s u m m e r , t h e i c e c r e a m s h o p h a s t h e same …" at bounding box center [500, 266] width 635 height 127
click at [359, 244] on input "f" at bounding box center [385, 247] width 131 height 16
type input "favourite"
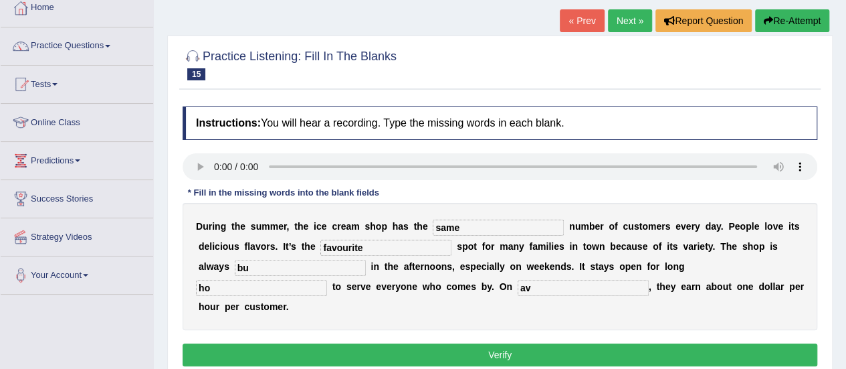
click at [330, 270] on input "bu" at bounding box center [300, 267] width 131 height 16
type input "busy"
click at [282, 288] on input "ho" at bounding box center [261, 288] width 131 height 16
type input "hours"
click at [530, 270] on b "w" at bounding box center [529, 266] width 7 height 11
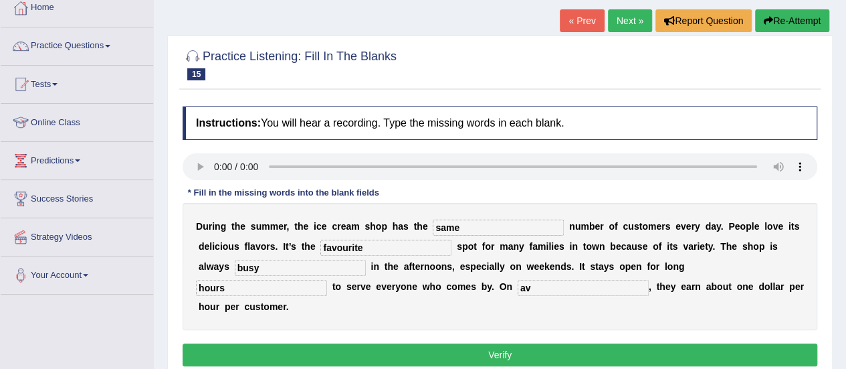
click at [544, 284] on input "av" at bounding box center [583, 288] width 131 height 16
type input "average"
click at [528, 357] on button "Verify" at bounding box center [500, 354] width 635 height 23
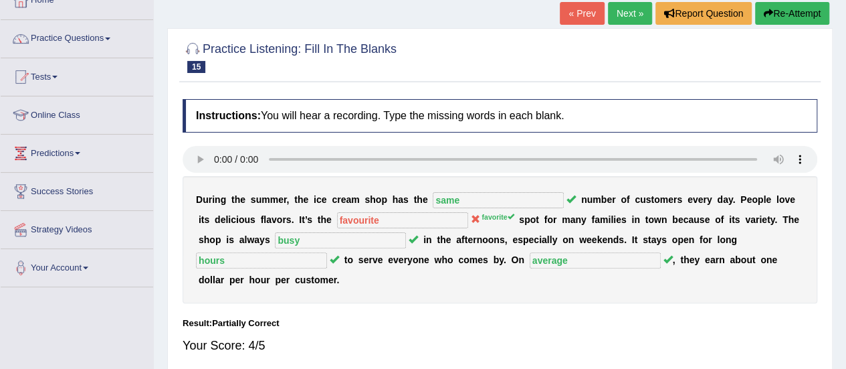
scroll to position [79, 0]
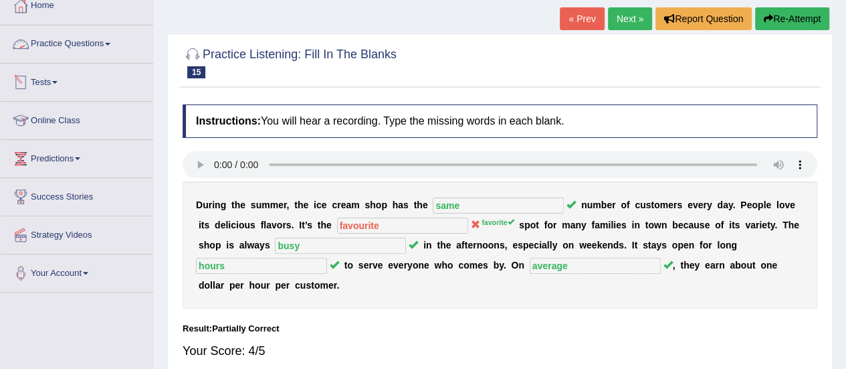
click at [94, 45] on link "Practice Questions" at bounding box center [77, 41] width 152 height 33
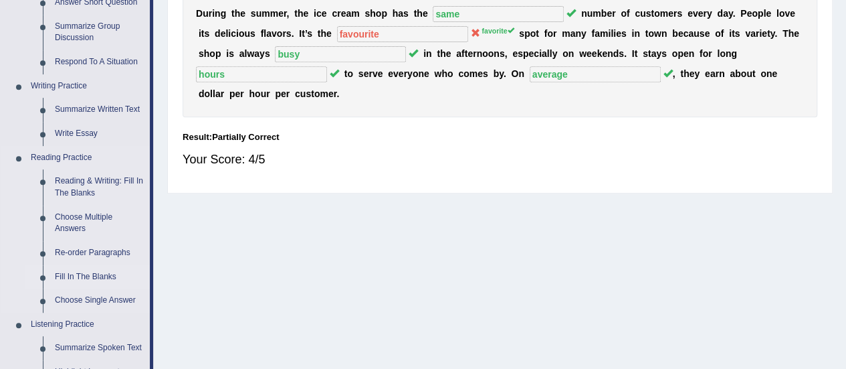
scroll to position [457, 0]
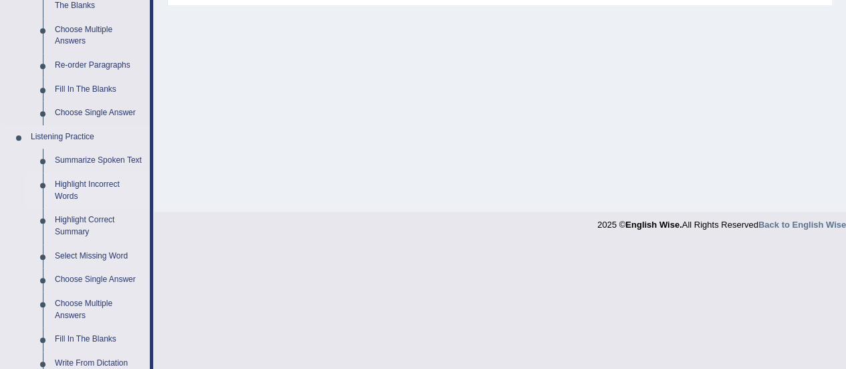
click at [73, 190] on link "Highlight Incorrect Words" at bounding box center [99, 190] width 101 height 35
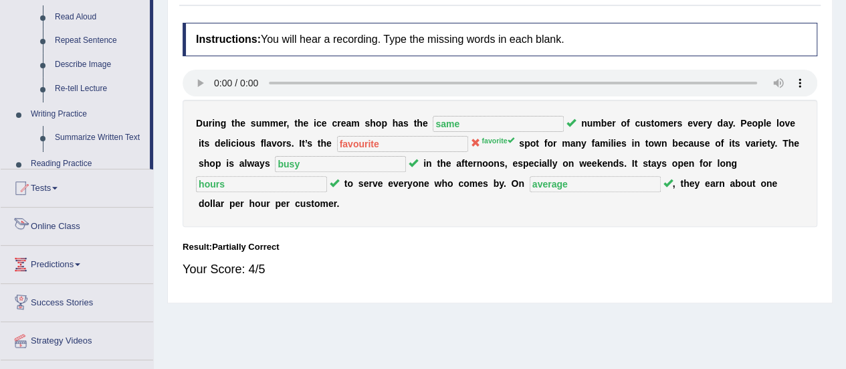
scroll to position [333, 0]
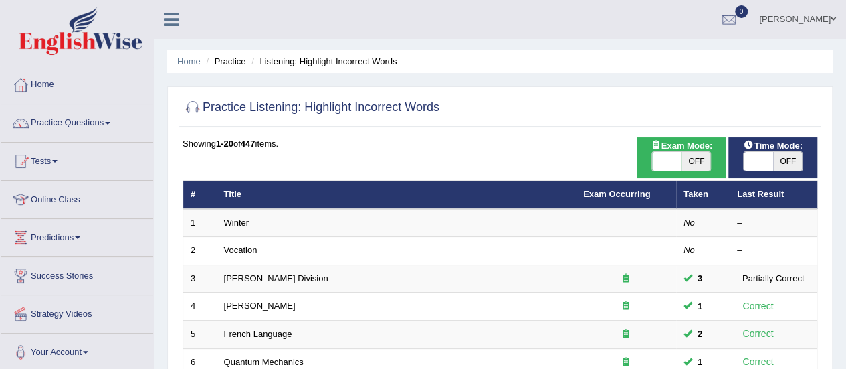
click at [235, 223] on link "Winter" at bounding box center [236, 222] width 25 height 10
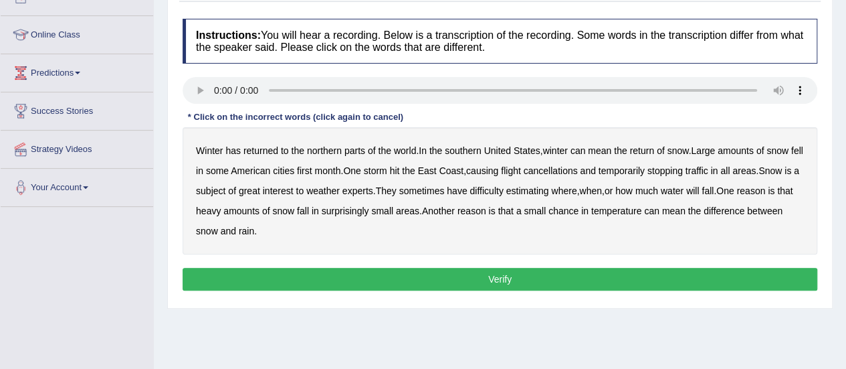
click at [463, 150] on b "southern" at bounding box center [463, 150] width 36 height 11
click at [312, 172] on b "first" at bounding box center [304, 170] width 15 height 11
click at [730, 174] on b "all" at bounding box center [724, 170] width 9 height 11
click at [692, 195] on div "Winter has returned to the northern parts of the world . In the southern [GEOGR…" at bounding box center [500, 190] width 635 height 127
click at [684, 191] on b "water" at bounding box center [672, 190] width 23 height 11
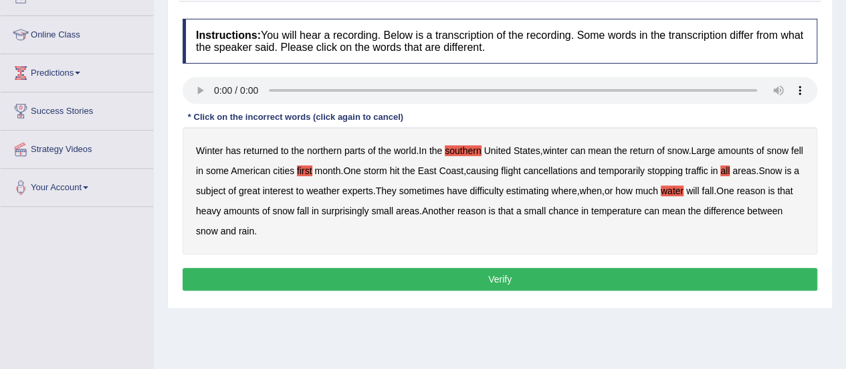
click at [579, 209] on b "chance" at bounding box center [563, 210] width 30 height 11
click at [535, 287] on button "Verify" at bounding box center [500, 279] width 635 height 23
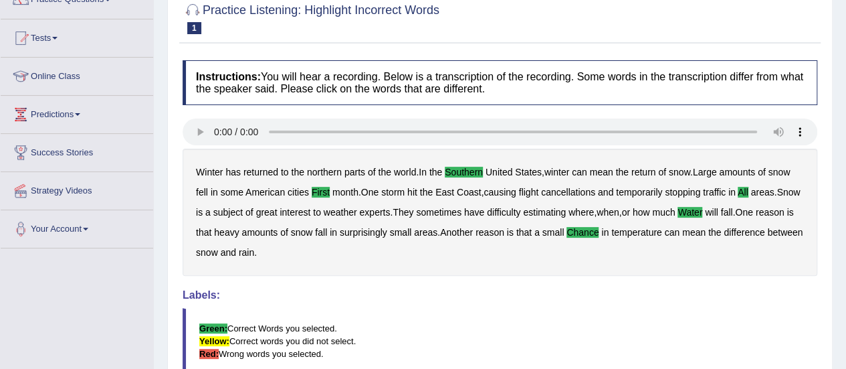
scroll to position [80, 0]
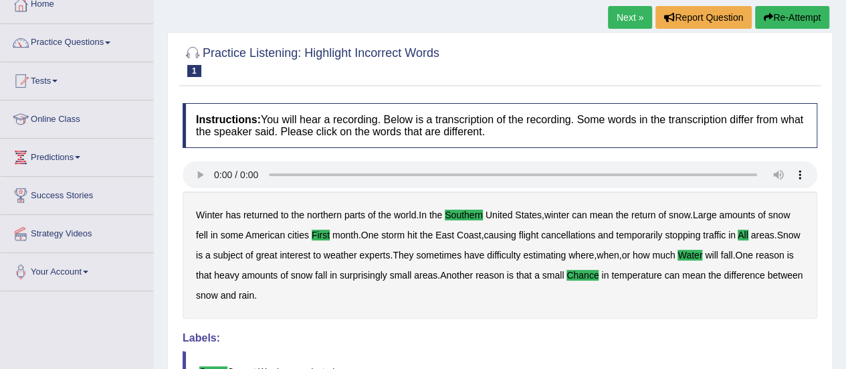
click at [630, 9] on link "Next »" at bounding box center [630, 17] width 44 height 23
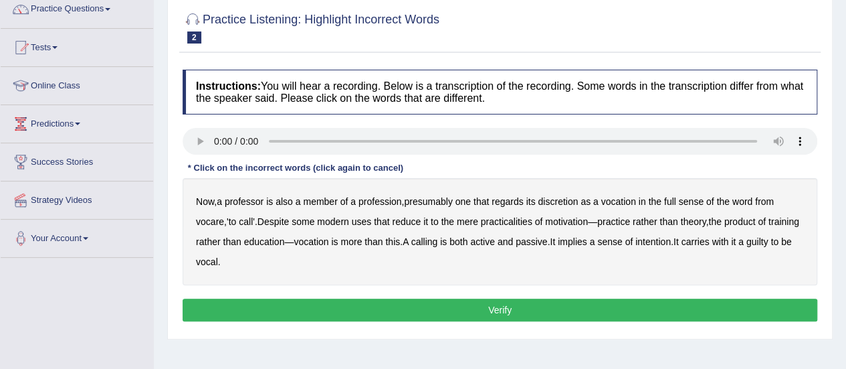
click at [562, 202] on b "discretion" at bounding box center [558, 201] width 40 height 11
click at [567, 221] on b "motivation" at bounding box center [566, 221] width 43 height 11
click at [671, 241] on b "intention" at bounding box center [652, 241] width 35 height 11
click at [199, 266] on div "Now , a professor is also a member of a profession , presumably one that regard…" at bounding box center [500, 231] width 635 height 107
click at [746, 247] on b "guilty" at bounding box center [757, 241] width 22 height 11
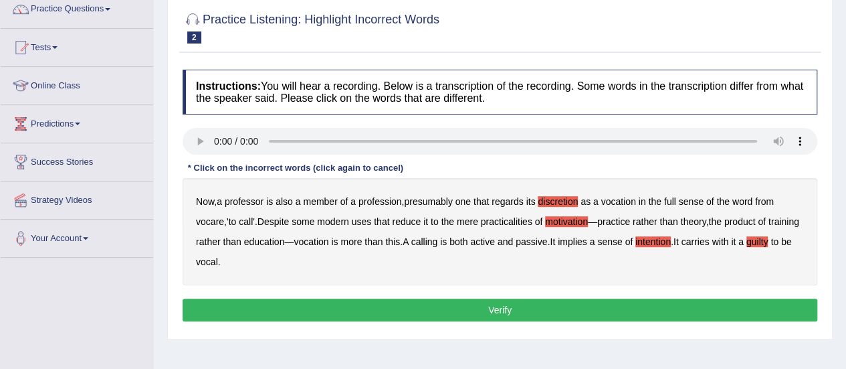
click at [426, 302] on button "Verify" at bounding box center [500, 309] width 635 height 23
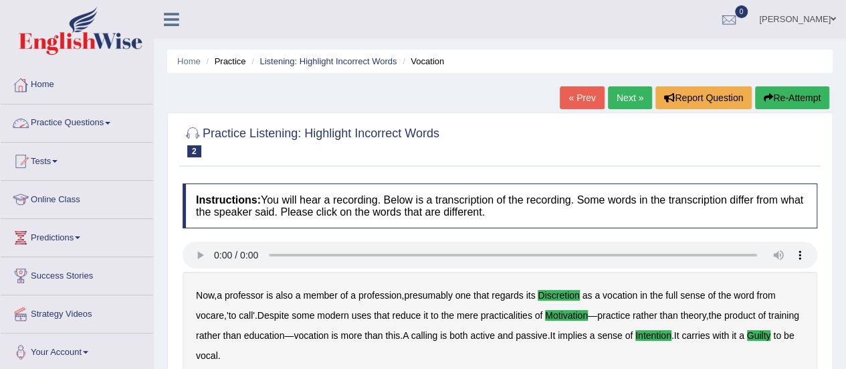
click at [89, 126] on link "Practice Questions" at bounding box center [77, 120] width 152 height 33
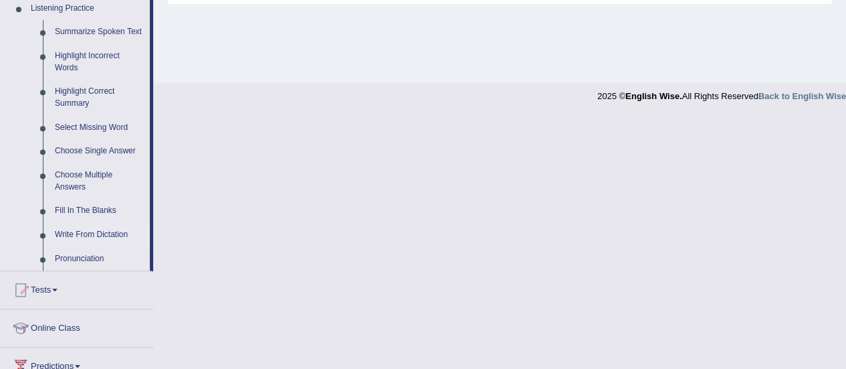
scroll to position [591, 0]
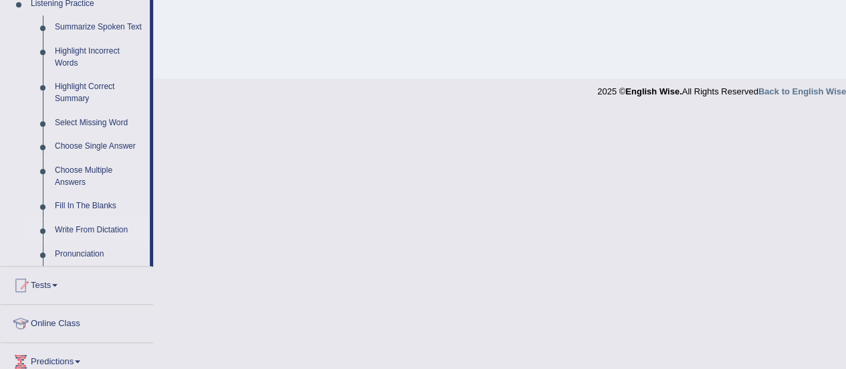
click at [82, 228] on link "Write From Dictation" at bounding box center [99, 230] width 101 height 24
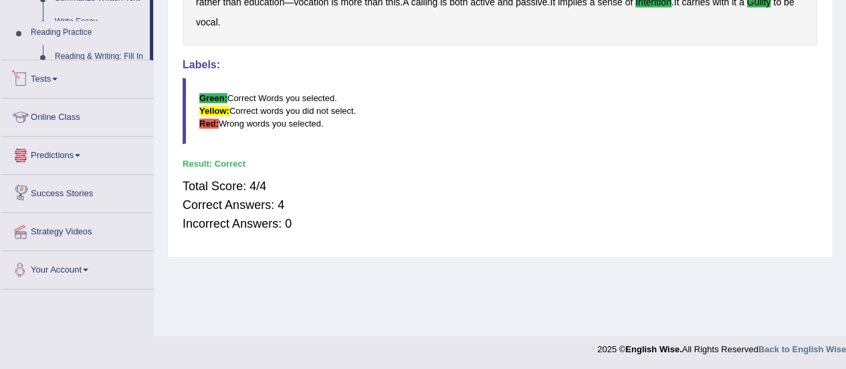
scroll to position [715, 0]
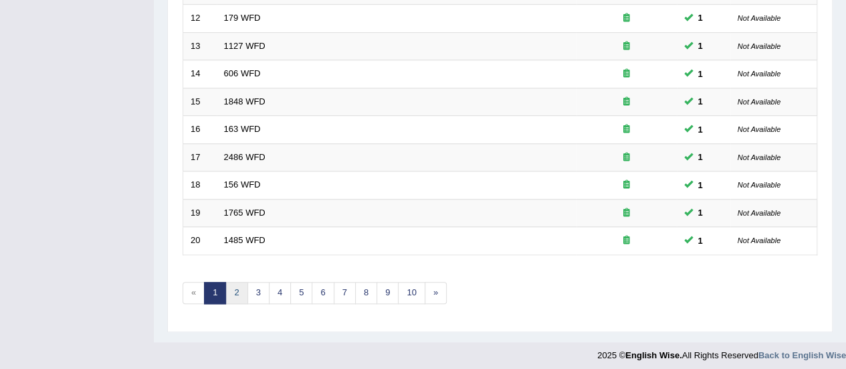
click at [237, 287] on link "2" at bounding box center [236, 293] width 22 height 22
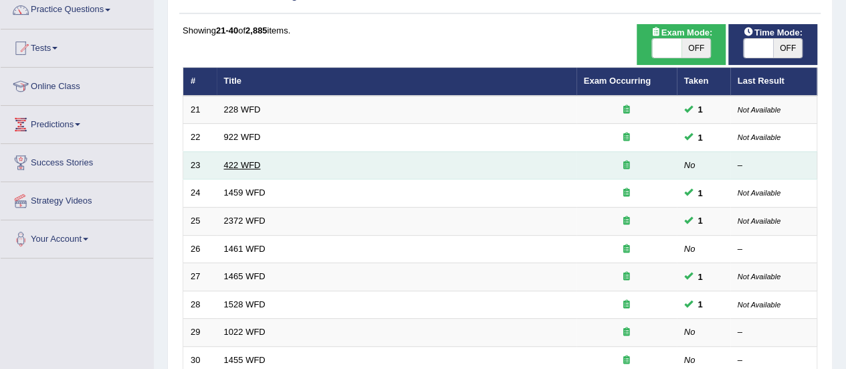
click at [239, 166] on link "422 WFD" at bounding box center [242, 165] width 37 height 10
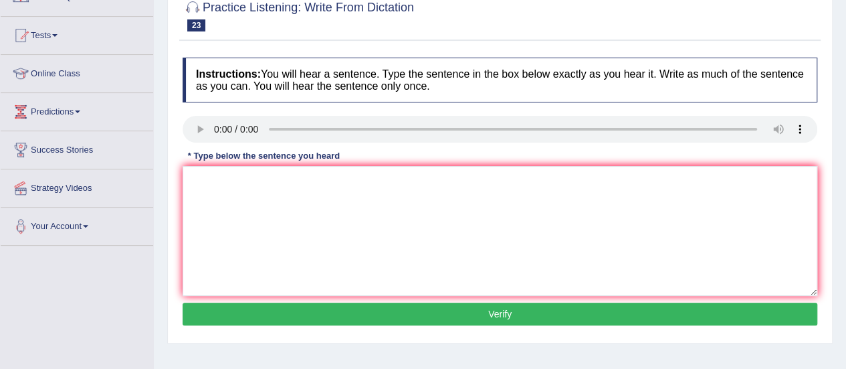
scroll to position [126, 0]
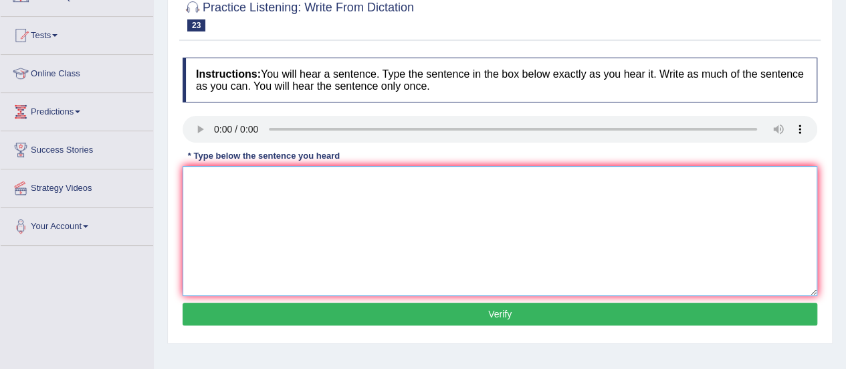
click at [236, 199] on textarea at bounding box center [500, 231] width 635 height 130
click at [291, 195] on textarea at bounding box center [500, 231] width 635 height 130
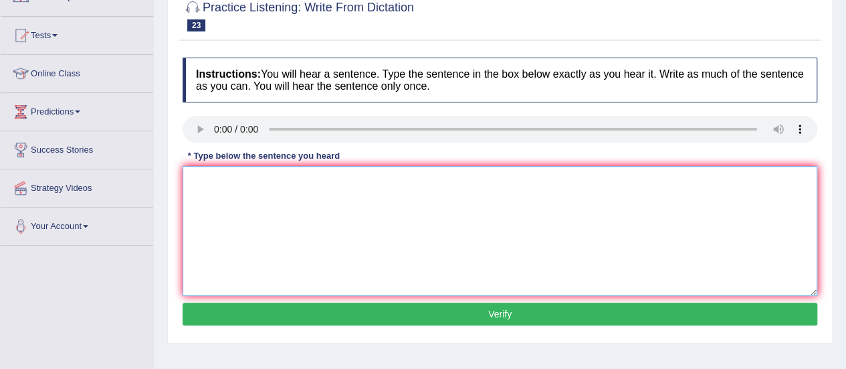
click at [242, 176] on textarea at bounding box center [500, 231] width 635 height 130
drag, startPoint x: 328, startPoint y: 183, endPoint x: 255, endPoint y: 203, distance: 76.1
click at [255, 203] on textarea at bounding box center [500, 231] width 635 height 130
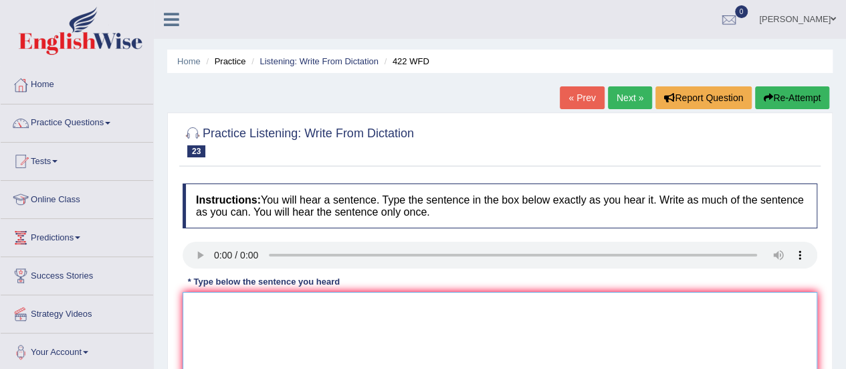
click at [306, 324] on textarea at bounding box center [500, 357] width 635 height 130
paste textarea "The most important details in this argument are missing."
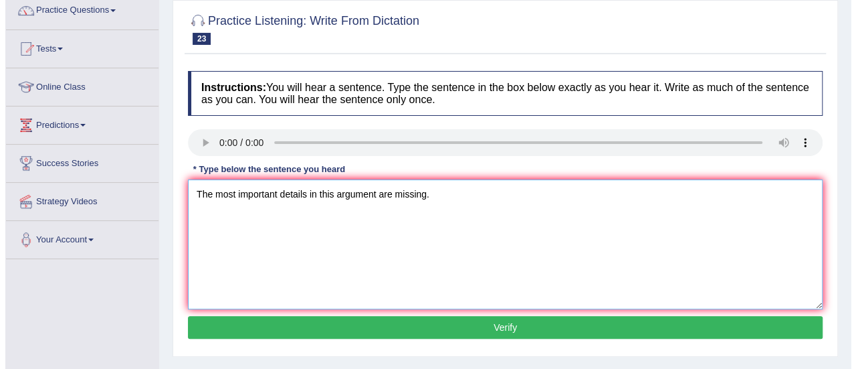
scroll to position [113, 0]
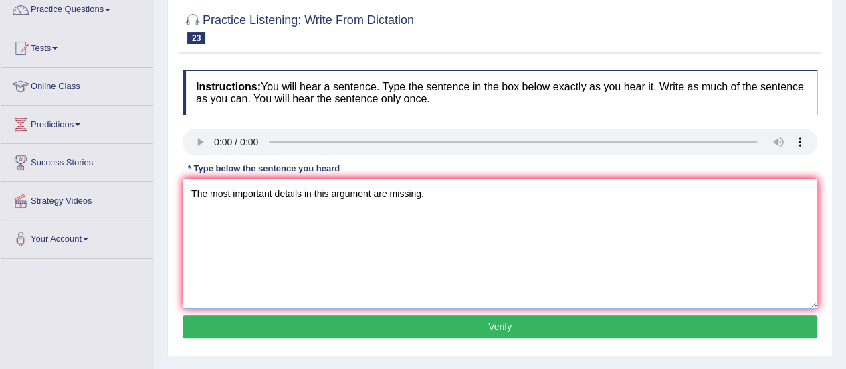
type textarea "The most important details in this argument are missing."
click at [438, 322] on button "Verify" at bounding box center [500, 326] width 635 height 23
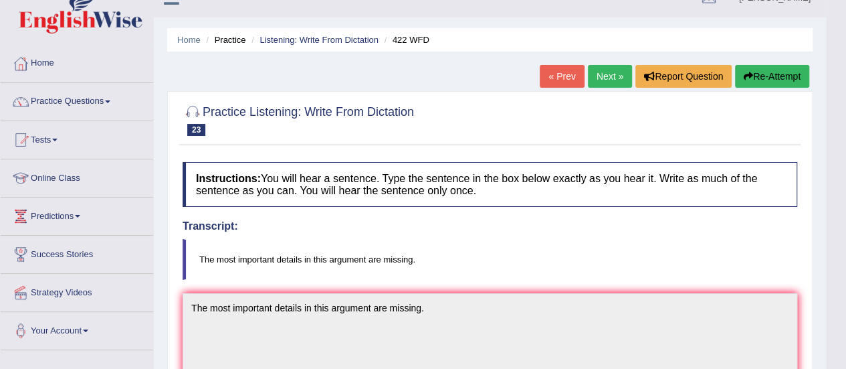
scroll to position [0, 0]
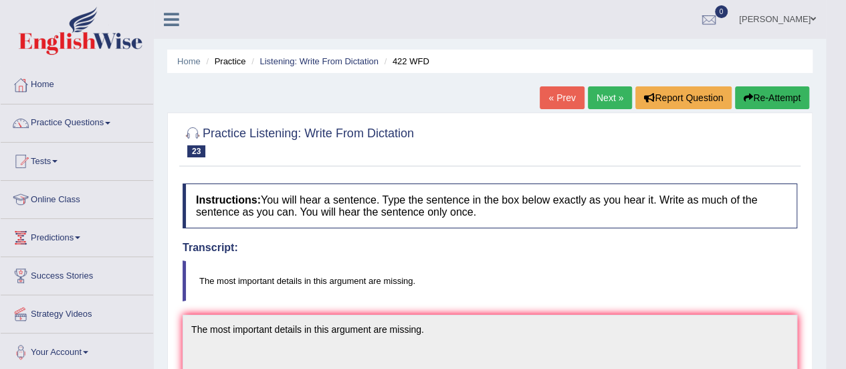
click at [603, 98] on link "Next »" at bounding box center [610, 97] width 44 height 23
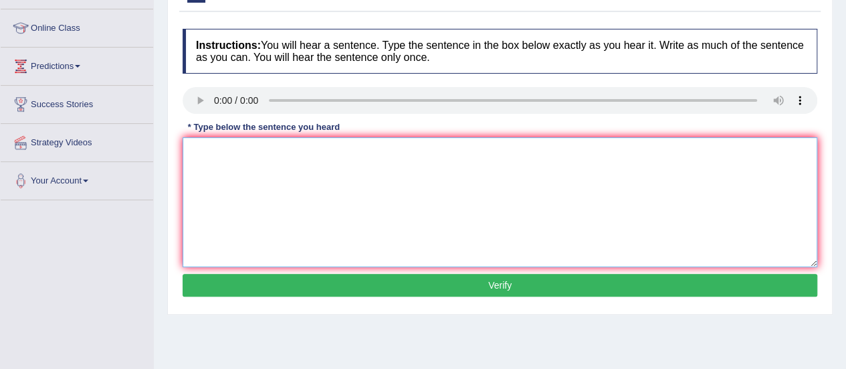
click at [280, 189] on textarea at bounding box center [500, 202] width 635 height 130
paste textarea "All experimentes and procederes are outlined in library manual."
click at [257, 153] on textarea "All experimentes and procederes are outlined in library manual." at bounding box center [500, 202] width 635 height 130
click at [309, 152] on textarea "All experiments and procederes are outlined in library manual." at bounding box center [500, 202] width 635 height 130
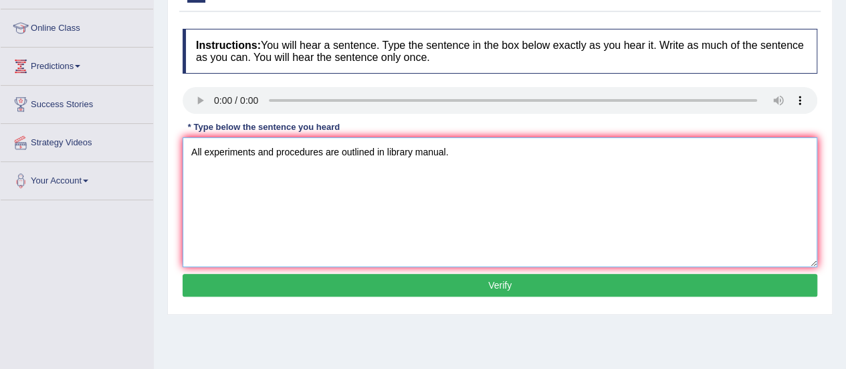
click at [404, 146] on textarea "All experiments and procedures are outlined in library manual." at bounding box center [500, 202] width 635 height 130
type textarea "All experiments and procedures are outlined in laboratory manual."
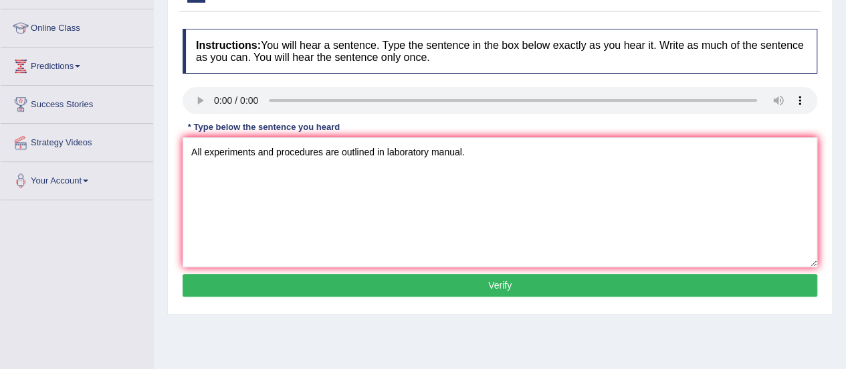
click at [480, 282] on button "Verify" at bounding box center [500, 285] width 635 height 23
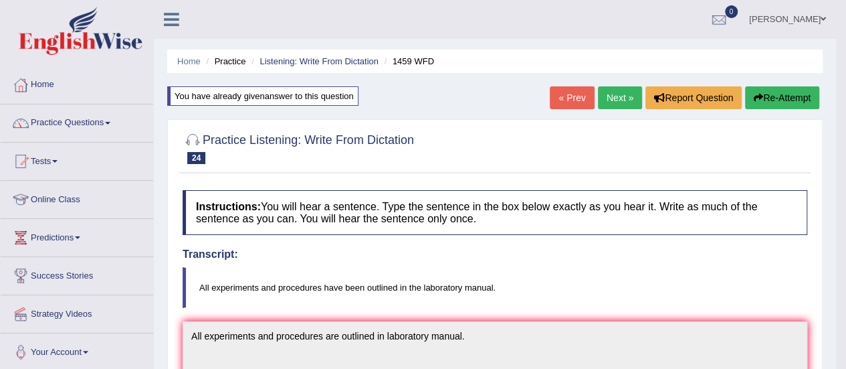
click at [609, 104] on link "Next »" at bounding box center [620, 97] width 44 height 23
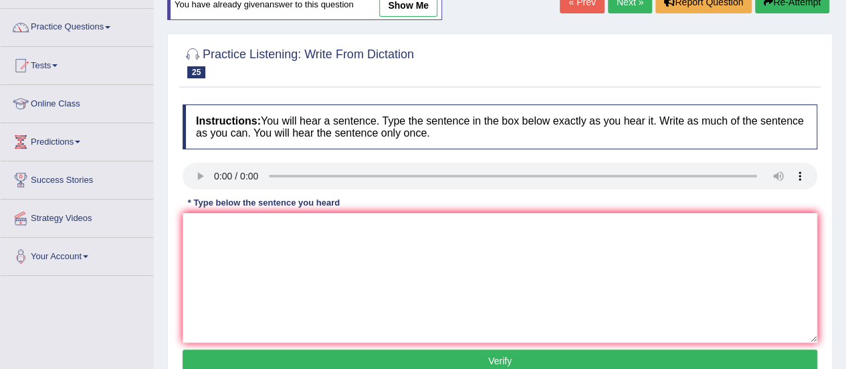
click at [222, 249] on div "Instructions: You will hear a sentence. Type the sentence in the box below exac…" at bounding box center [499, 240] width 641 height 285
click at [222, 249] on textarea at bounding box center [500, 278] width 635 height 130
click at [443, 154] on div "Instructions: You will hear a sentence. Type the sentence in the box below exac…" at bounding box center [499, 240] width 641 height 285
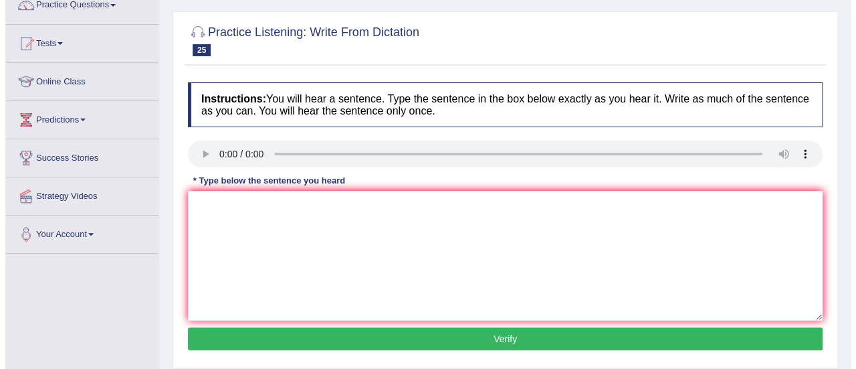
scroll to position [118, 0]
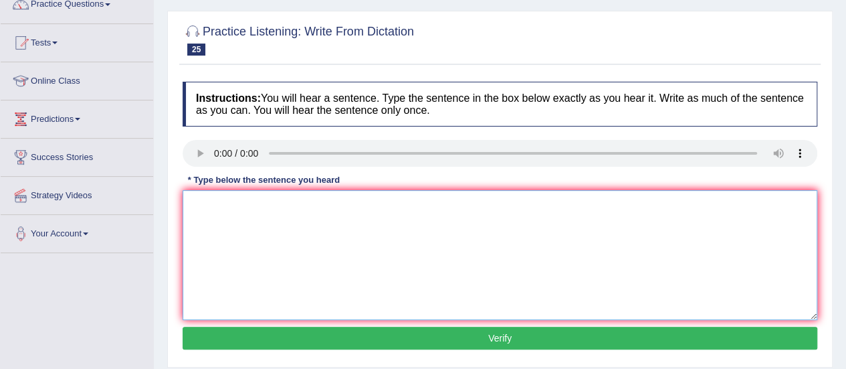
click at [227, 219] on textarea at bounding box center [500, 255] width 635 height 130
click at [193, 209] on textarea "w m h i a" at bounding box center [500, 255] width 635 height 130
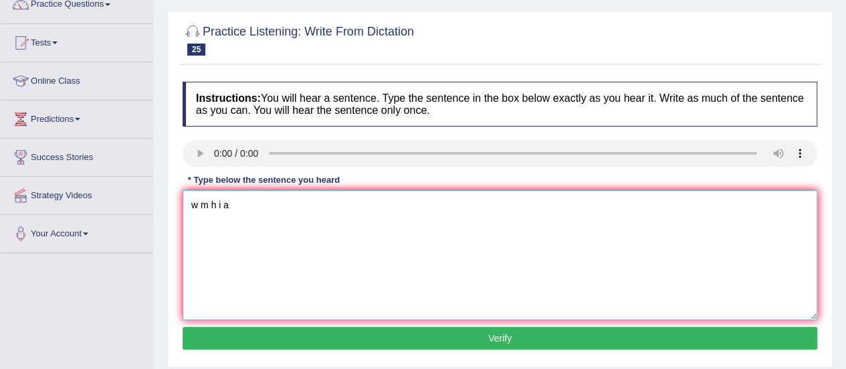
click at [193, 209] on textarea "w m h i a" at bounding box center [500, 255] width 635 height 130
click at [212, 207] on textarea "We m h i a" at bounding box center [500, 255] width 635 height 130
click at [240, 201] on textarea "We must h i a" at bounding box center [500, 255] width 635 height 130
click at [233, 203] on textarea "We must h i a" at bounding box center [500, 255] width 635 height 130
click at [253, 203] on textarea "We must hand i a" at bounding box center [500, 255] width 635 height 130
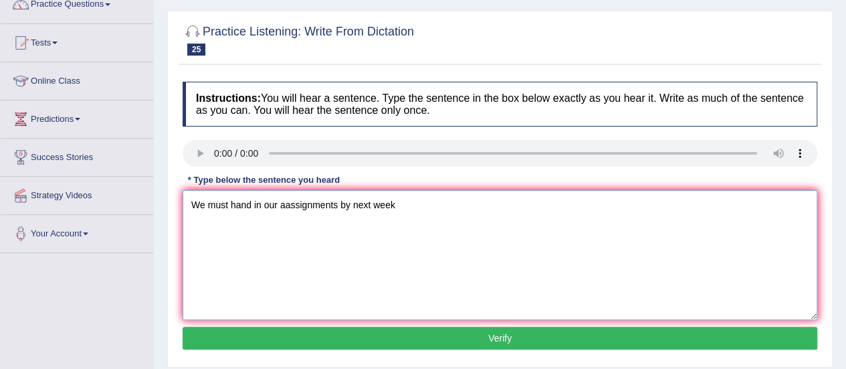
click at [348, 212] on textarea "We must hand in our aassignments by next week" at bounding box center [500, 255] width 635 height 130
click at [456, 196] on textarea "We must hand in our aassignments by the next week" at bounding box center [500, 255] width 635 height 130
type textarea "We must hand in our aassignments by the next week."
click at [360, 342] on button "Verify" at bounding box center [500, 337] width 635 height 23
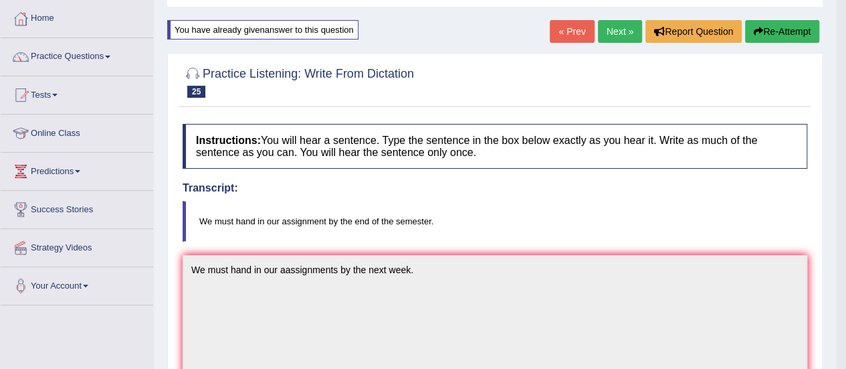
scroll to position [64, 0]
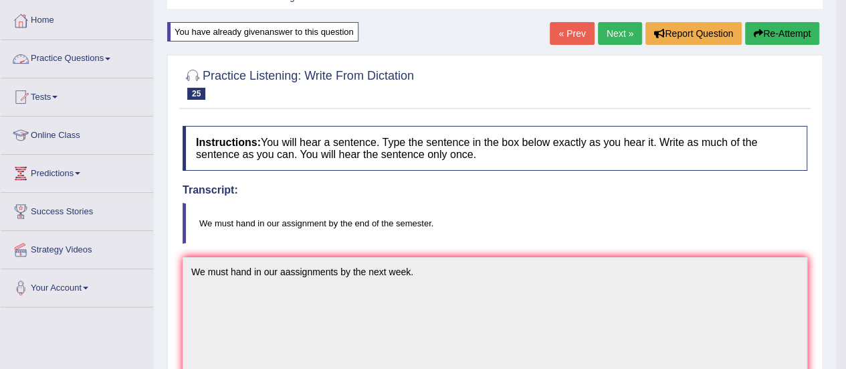
click at [110, 58] on span at bounding box center [107, 59] width 5 height 3
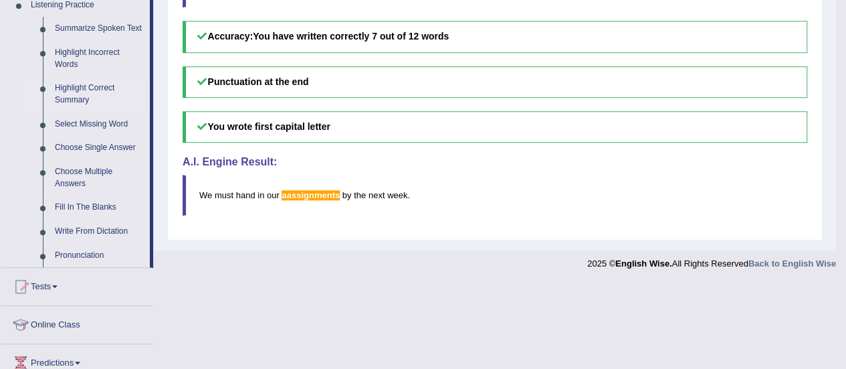
scroll to position [582, 0]
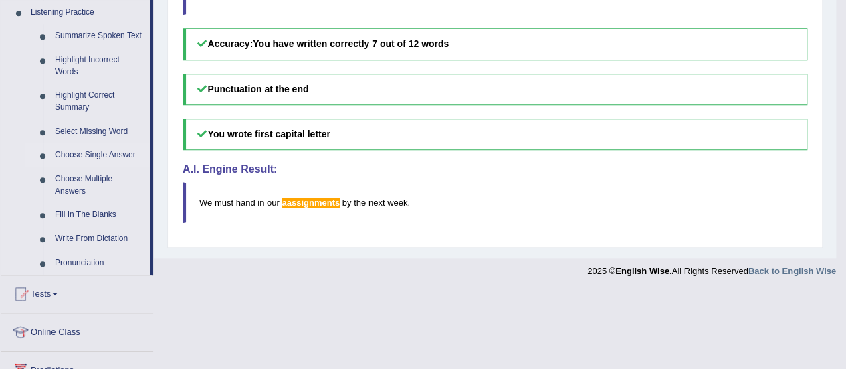
click at [84, 152] on link "Choose Single Answer" at bounding box center [99, 155] width 101 height 24
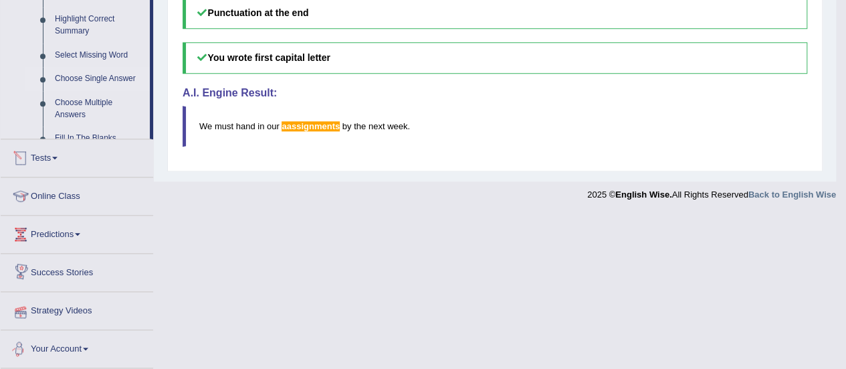
scroll to position [579, 0]
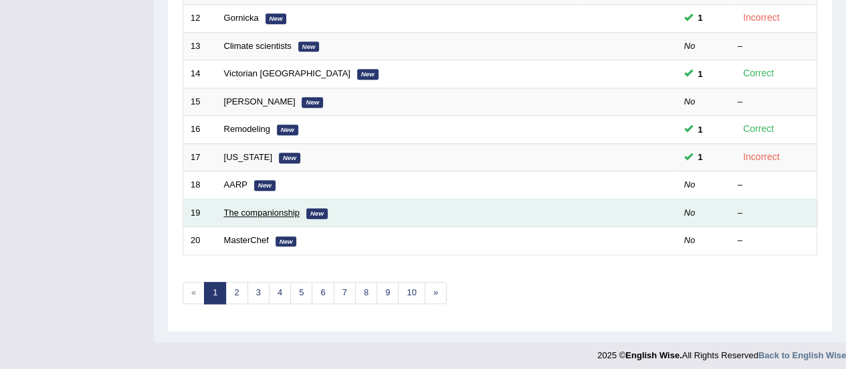
click at [257, 207] on link "The companionship" at bounding box center [262, 212] width 76 height 10
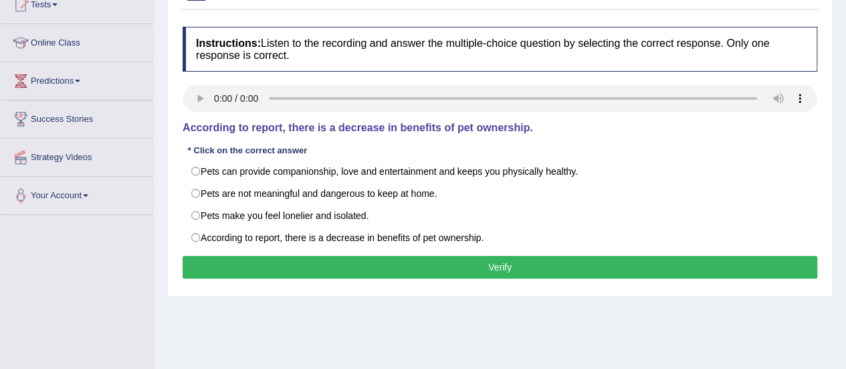
scroll to position [157, 0]
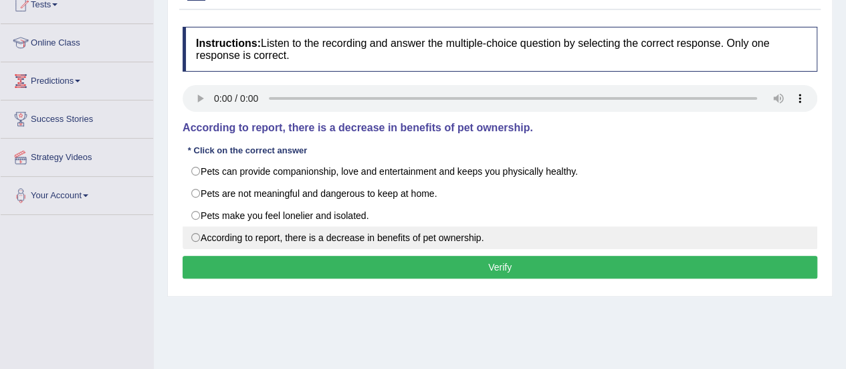
click at [356, 233] on label "According to report, there is a decrease in benefits of pet ownership." at bounding box center [500, 237] width 635 height 23
radio input "true"
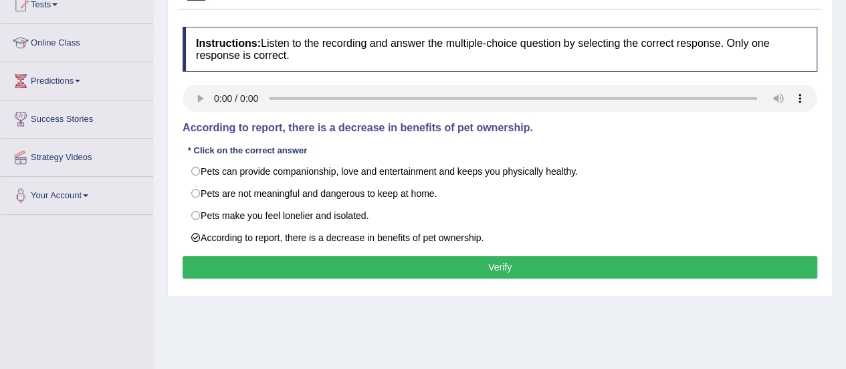
click at [400, 256] on button "Verify" at bounding box center [500, 266] width 635 height 23
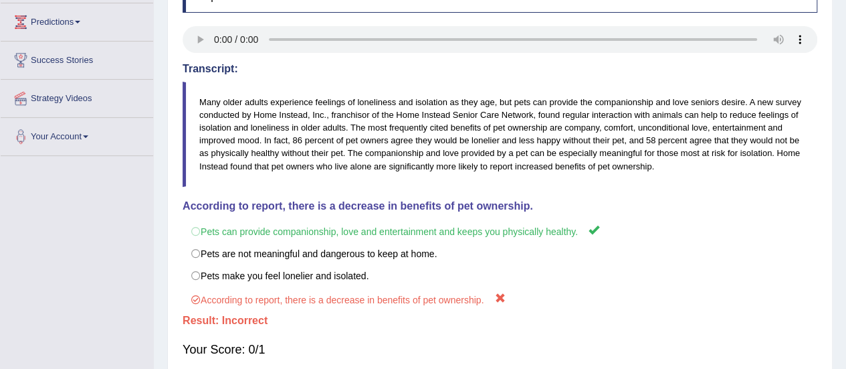
scroll to position [0, 0]
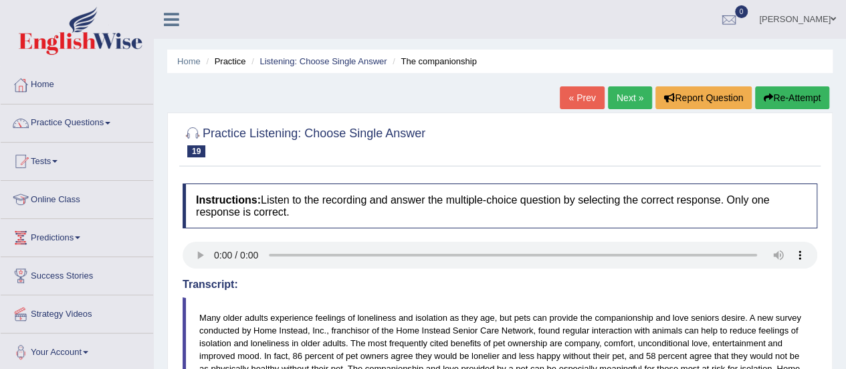
click at [622, 101] on link "Next »" at bounding box center [630, 97] width 44 height 23
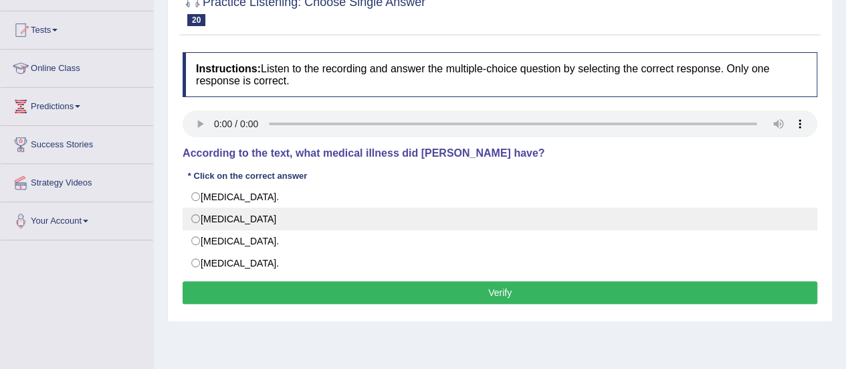
click at [213, 213] on label "Neuromyelitis optica" at bounding box center [500, 218] width 635 height 23
radio input "true"
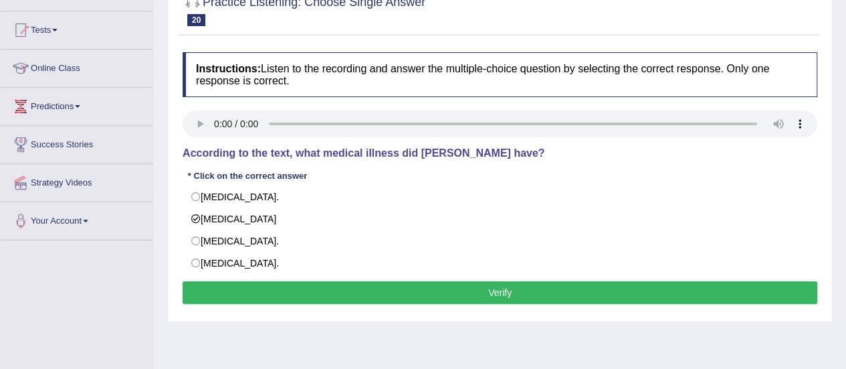
click at [308, 286] on button "Verify" at bounding box center [500, 292] width 635 height 23
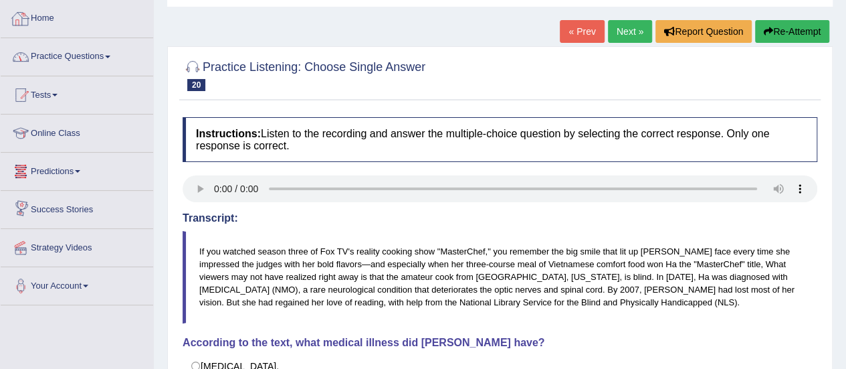
scroll to position [66, 0]
click at [66, 49] on link "Practice Questions" at bounding box center [77, 55] width 152 height 33
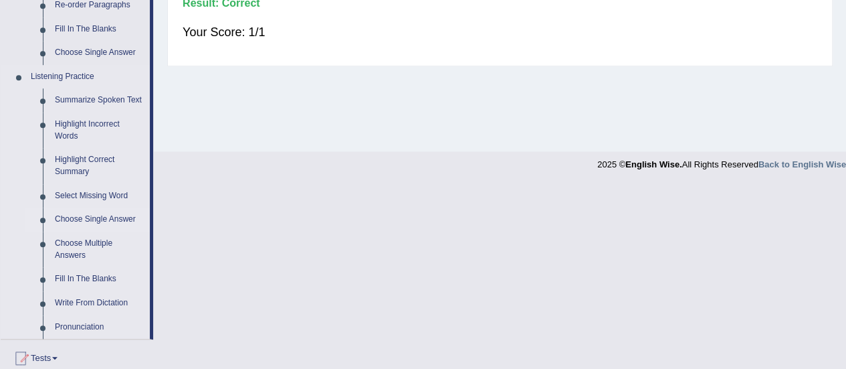
scroll to position [518, 0]
click at [76, 248] on link "Choose Multiple Answers" at bounding box center [99, 248] width 101 height 35
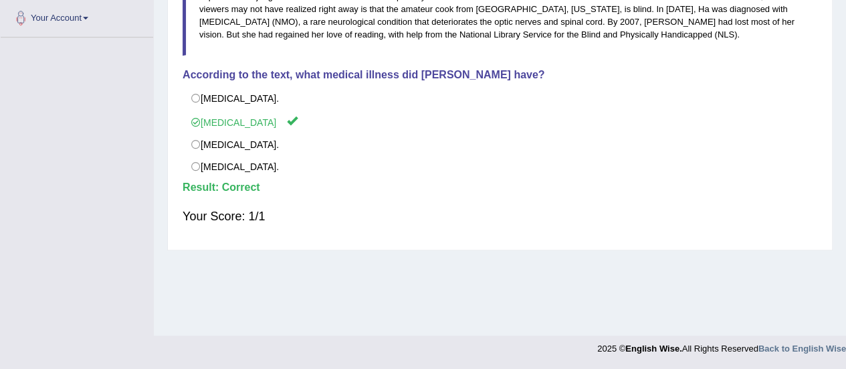
scroll to position [333, 0]
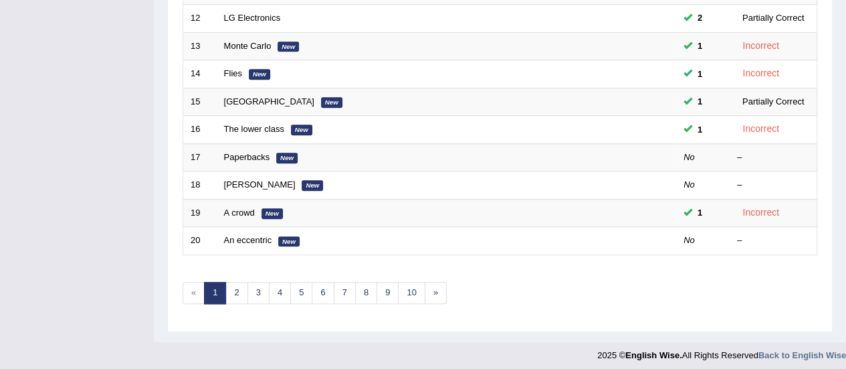
click at [250, 152] on link "Paperbacks" at bounding box center [247, 157] width 46 height 10
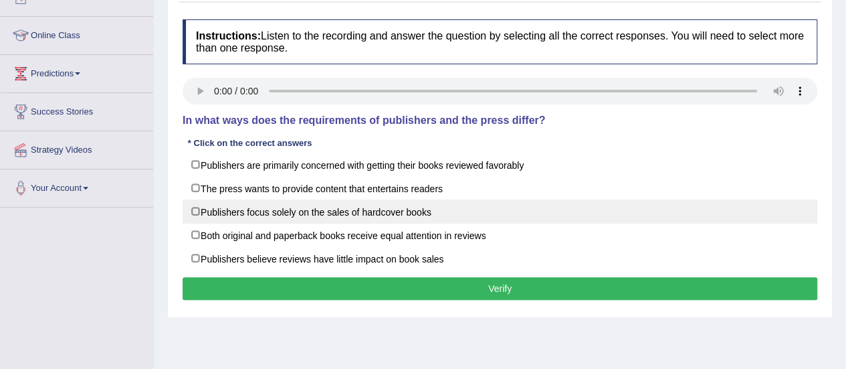
click at [423, 203] on label "Publishers focus solely on the sales of hardcover books" at bounding box center [500, 211] width 635 height 24
checkbox input "true"
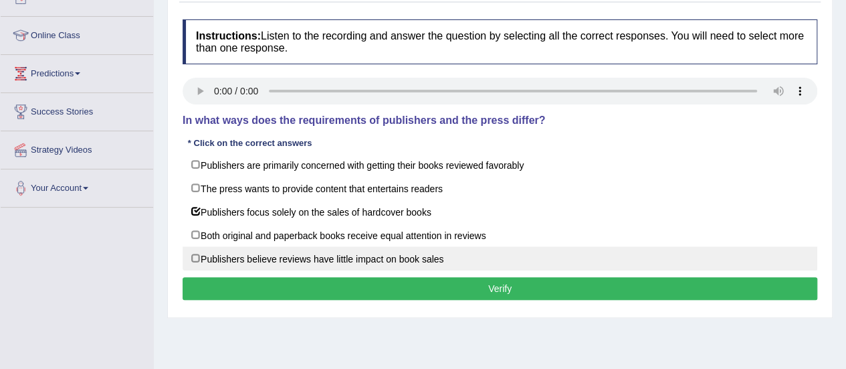
click at [397, 256] on label "Publishers believe reviews have little impact on book sales" at bounding box center [500, 258] width 635 height 24
checkbox input "true"
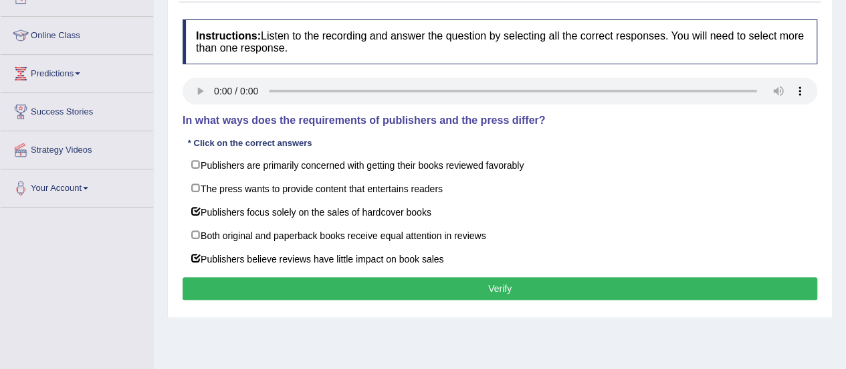
click at [409, 280] on button "Verify" at bounding box center [500, 288] width 635 height 23
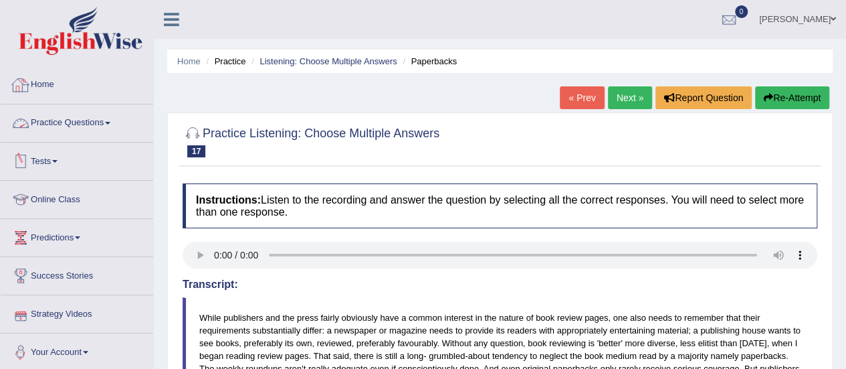
click at [115, 113] on link "Practice Questions" at bounding box center [77, 120] width 152 height 33
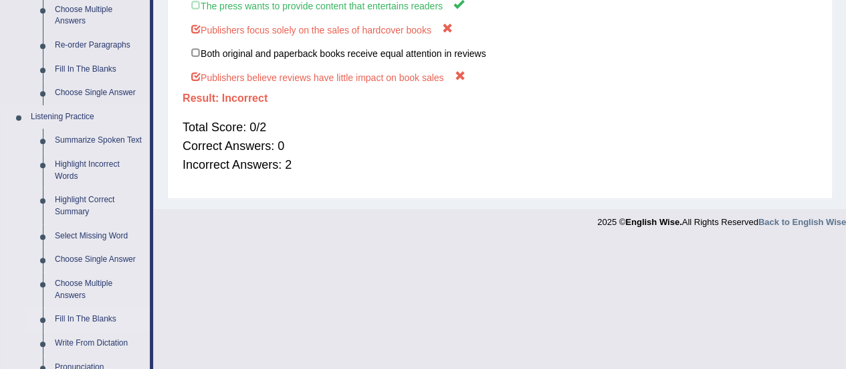
scroll to position [531, 0]
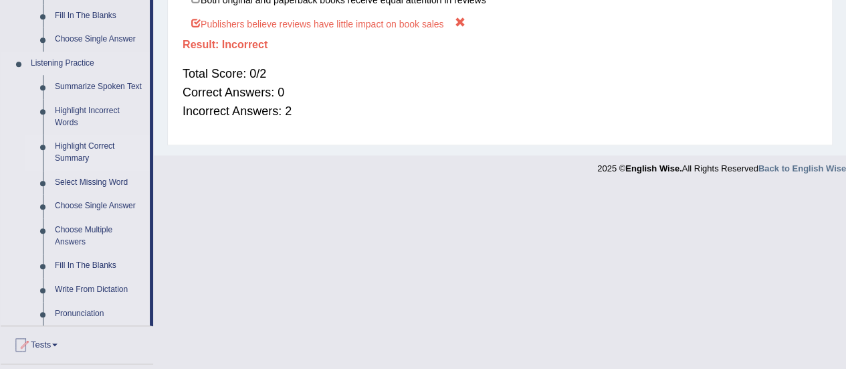
click at [69, 148] on link "Highlight Correct Summary" at bounding box center [99, 151] width 101 height 35
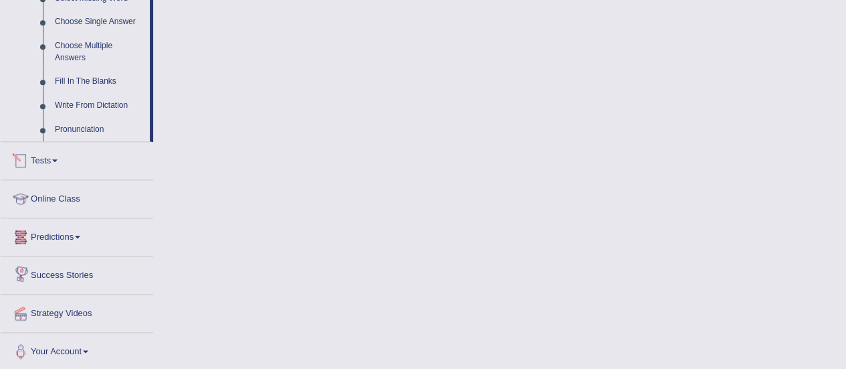
scroll to position [692, 0]
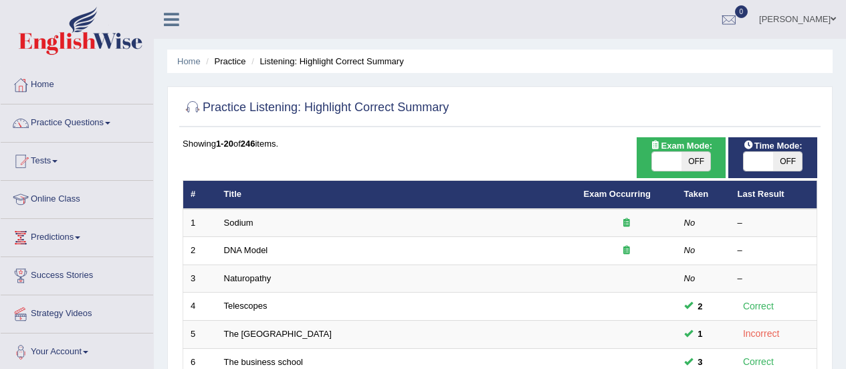
scroll to position [72, 0]
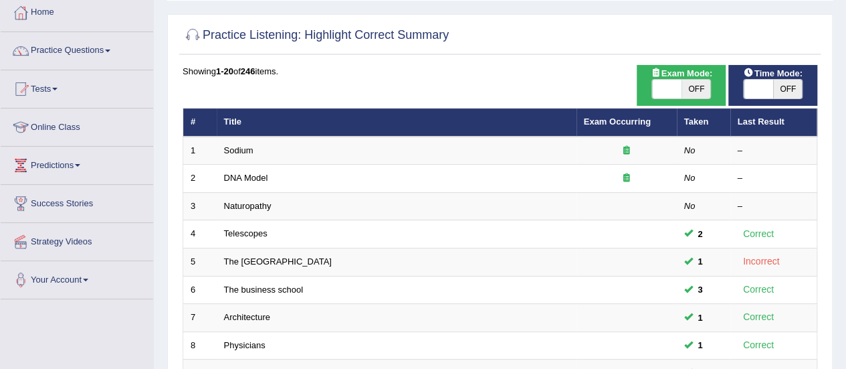
click at [257, 177] on link "DNA Model" at bounding box center [246, 178] width 44 height 10
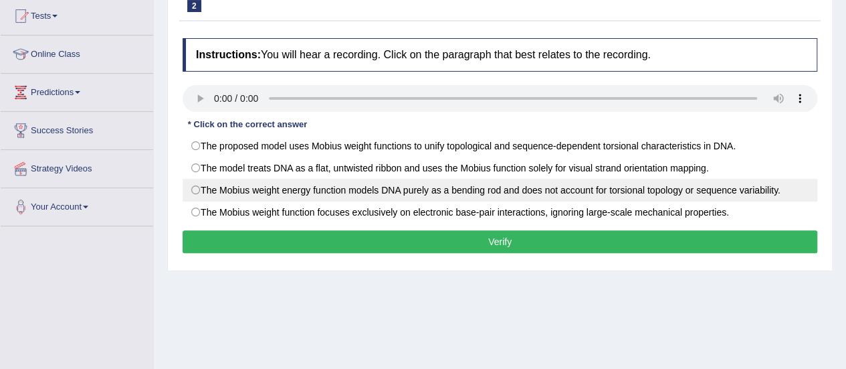
click at [631, 187] on label "The Mobius weight energy function models DNA purely as a bending rod and does n…" at bounding box center [500, 190] width 635 height 23
radio input "true"
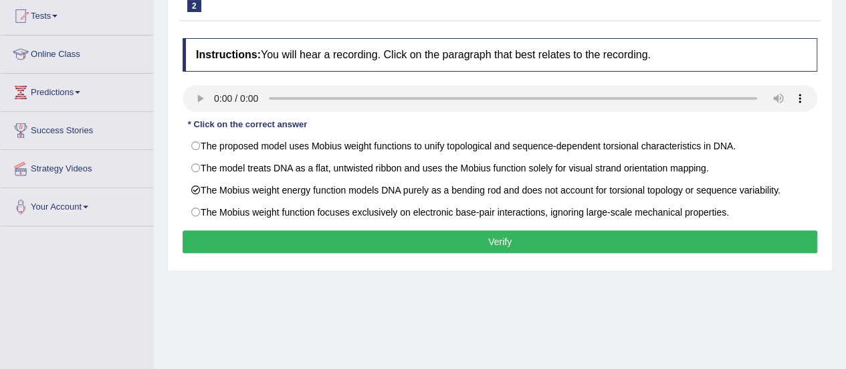
click at [586, 240] on button "Verify" at bounding box center [500, 241] width 635 height 23
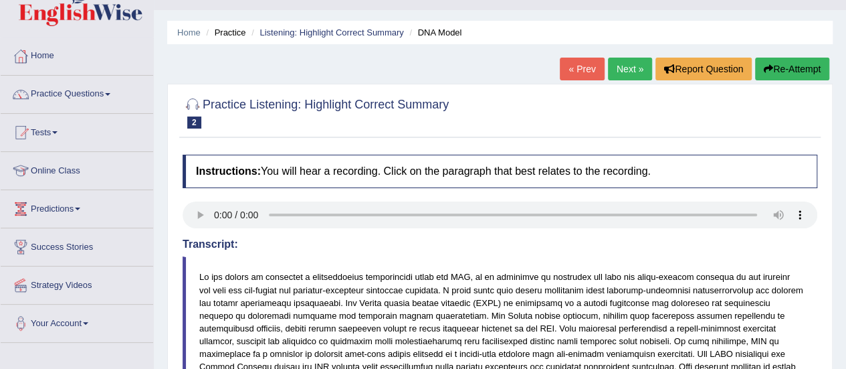
scroll to position [28, 0]
click at [106, 81] on link "Practice Questions" at bounding box center [77, 92] width 152 height 33
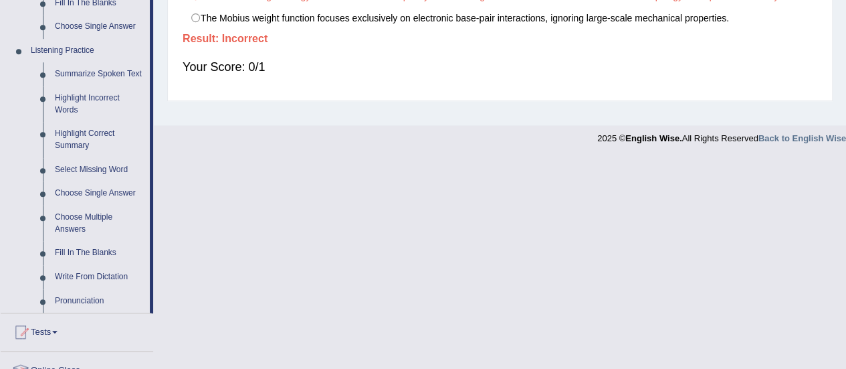
scroll to position [544, 0]
click at [83, 191] on link "Choose Single Answer" at bounding box center [99, 193] width 101 height 24
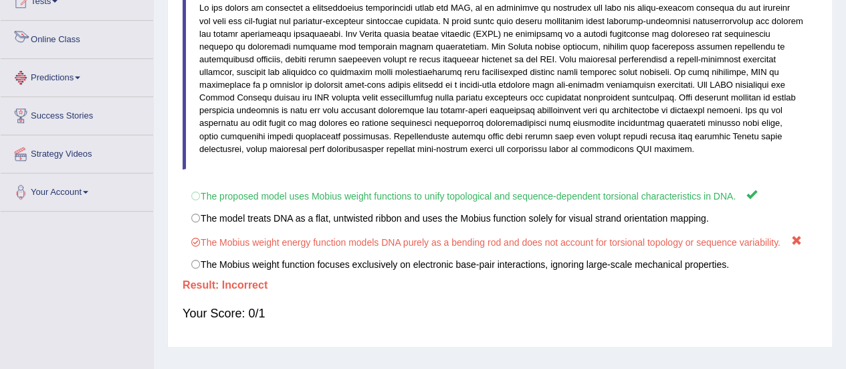
scroll to position [333, 0]
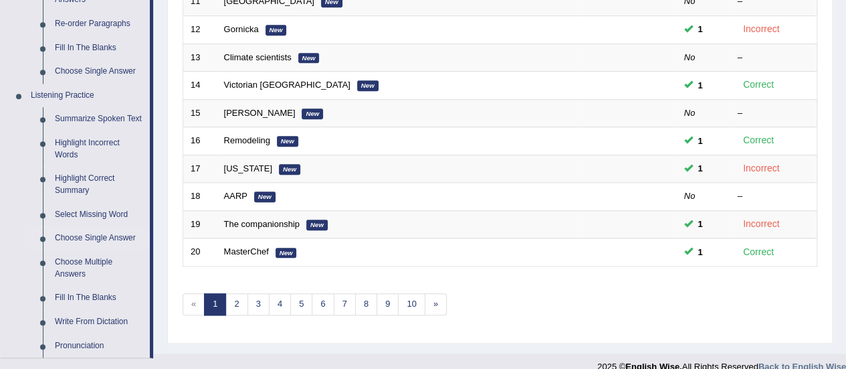
scroll to position [500, 0]
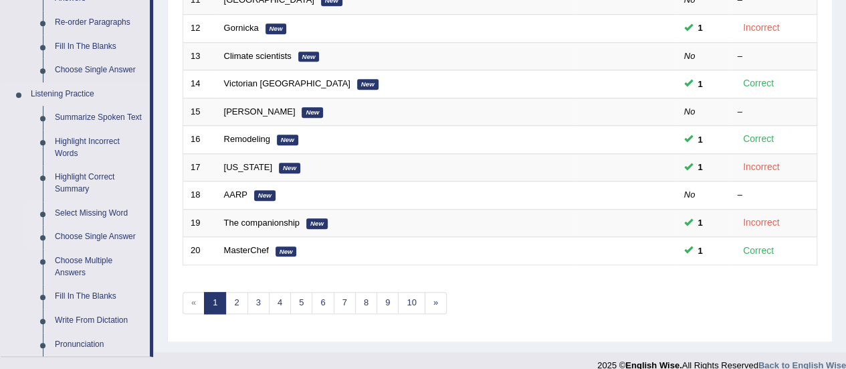
click at [94, 212] on link "Select Missing Word" at bounding box center [99, 213] width 101 height 24
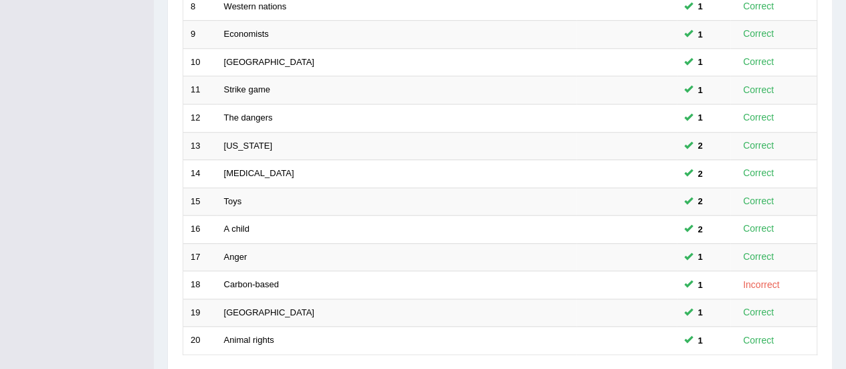
scroll to position [510, 0]
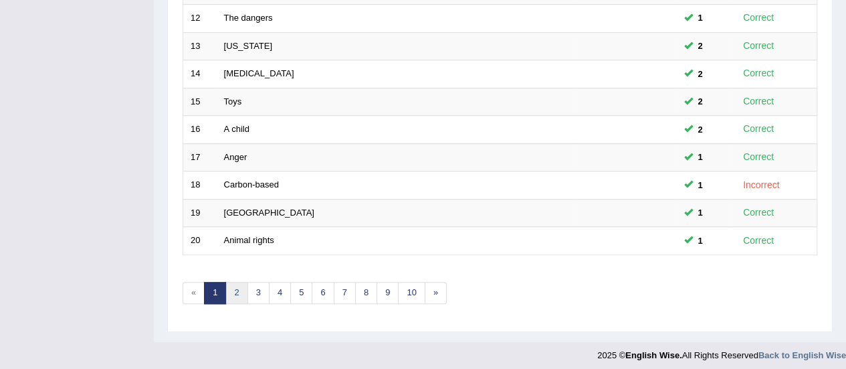
click at [241, 282] on link "2" at bounding box center [236, 293] width 22 height 22
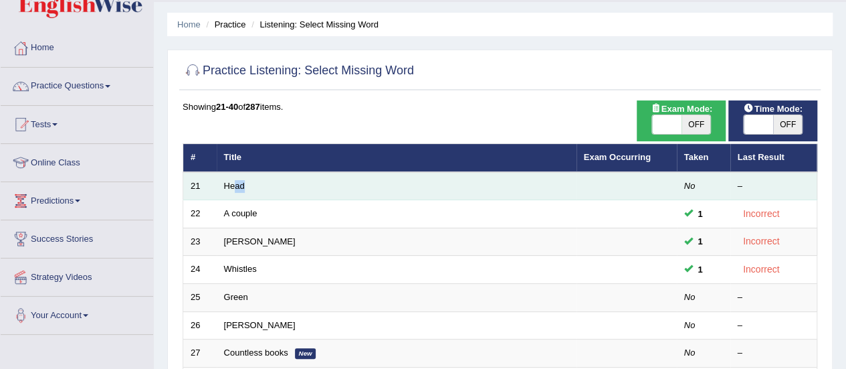
drag, startPoint x: 246, startPoint y: 187, endPoint x: 234, endPoint y: 171, distance: 20.1
click at [234, 172] on td "Head" at bounding box center [397, 186] width 360 height 28
click at [234, 182] on link "Head" at bounding box center [234, 186] width 21 height 10
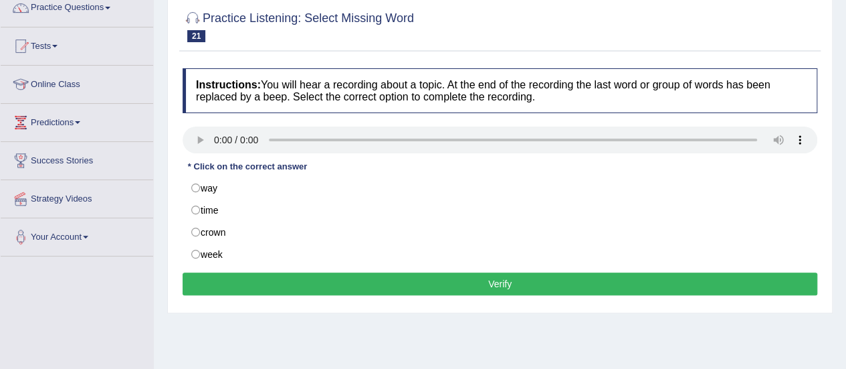
scroll to position [118, 0]
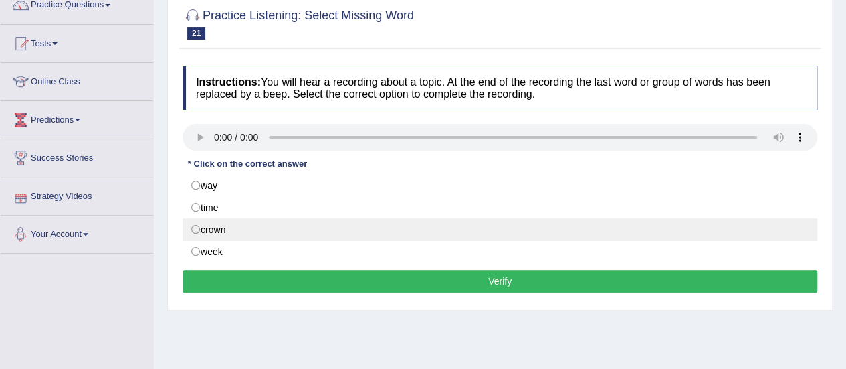
click at [203, 232] on label "crown" at bounding box center [500, 229] width 635 height 23
radio input "true"
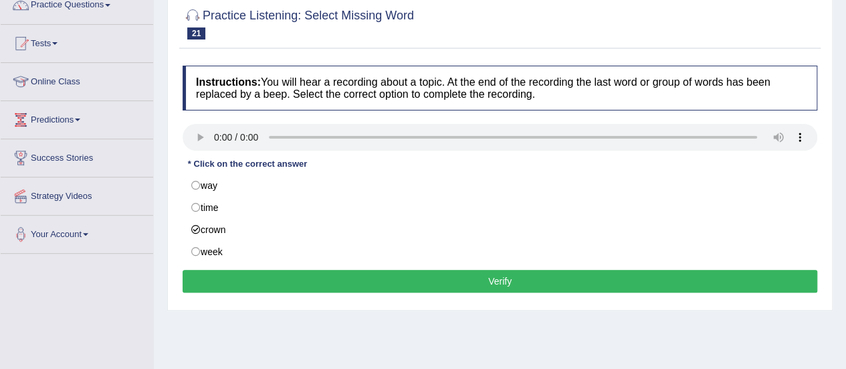
click at [254, 276] on button "Verify" at bounding box center [500, 281] width 635 height 23
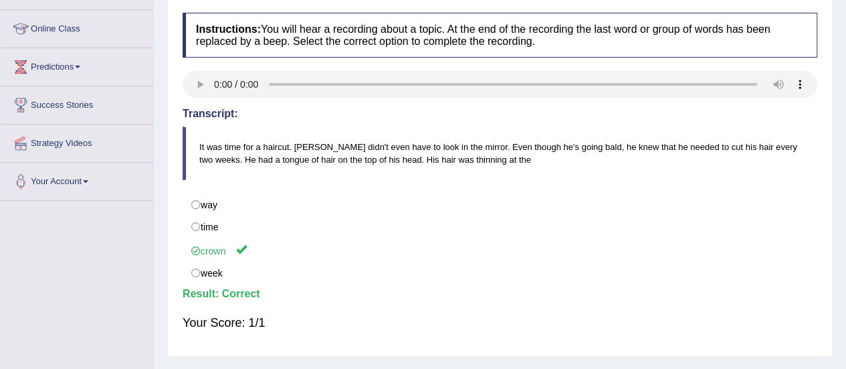
scroll to position [0, 0]
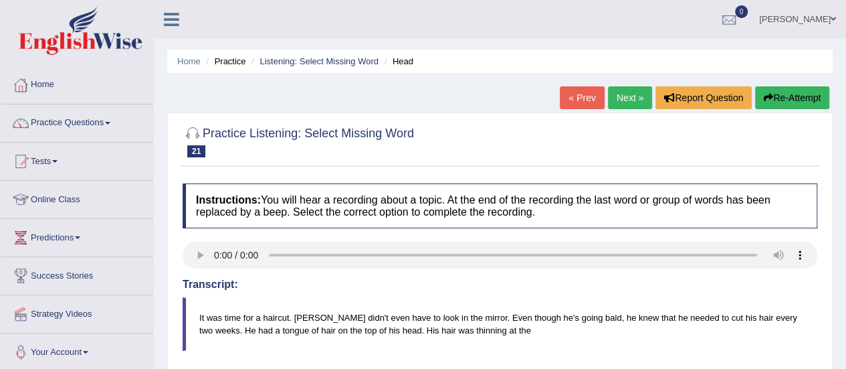
click at [621, 97] on link "Next »" at bounding box center [630, 97] width 44 height 23
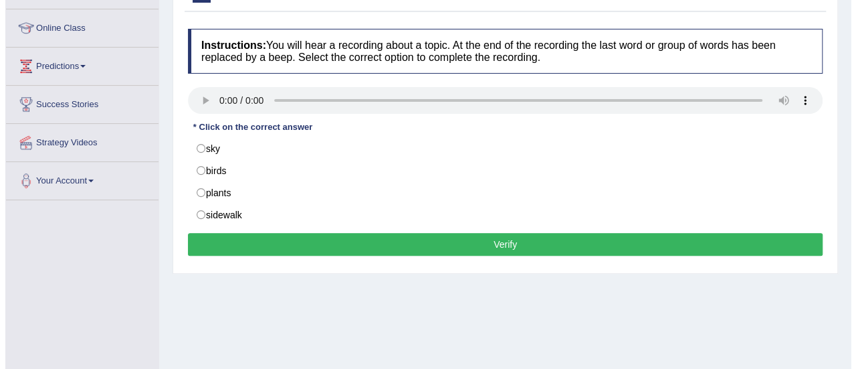
scroll to position [171, 0]
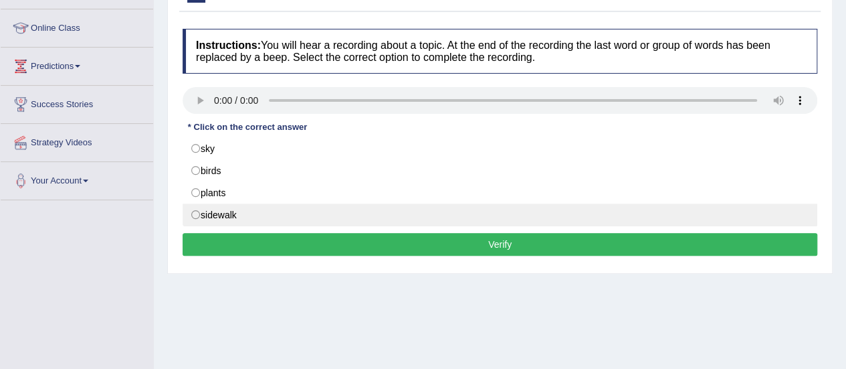
click at [211, 203] on label "sidewalk" at bounding box center [500, 214] width 635 height 23
radio input "true"
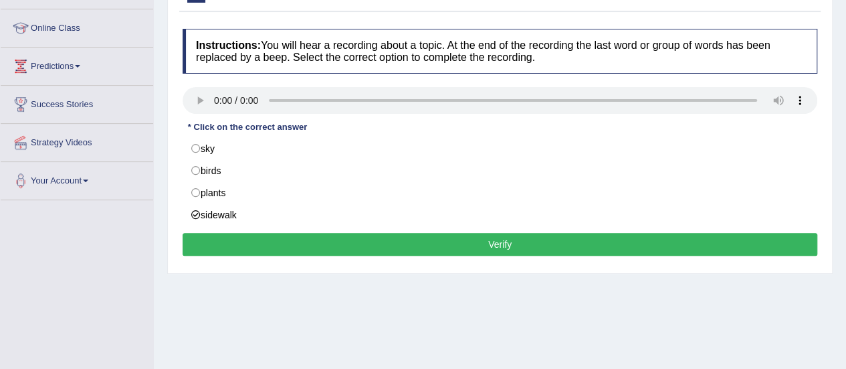
click at [342, 236] on button "Verify" at bounding box center [500, 244] width 635 height 23
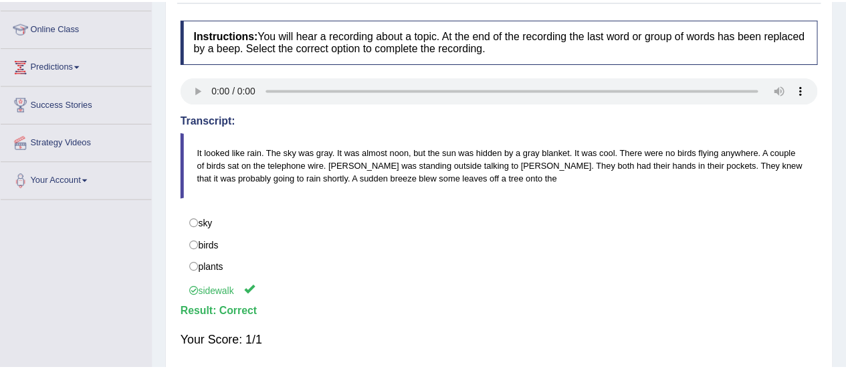
scroll to position [173, 0]
